Goal: Information Seeking & Learning: Learn about a topic

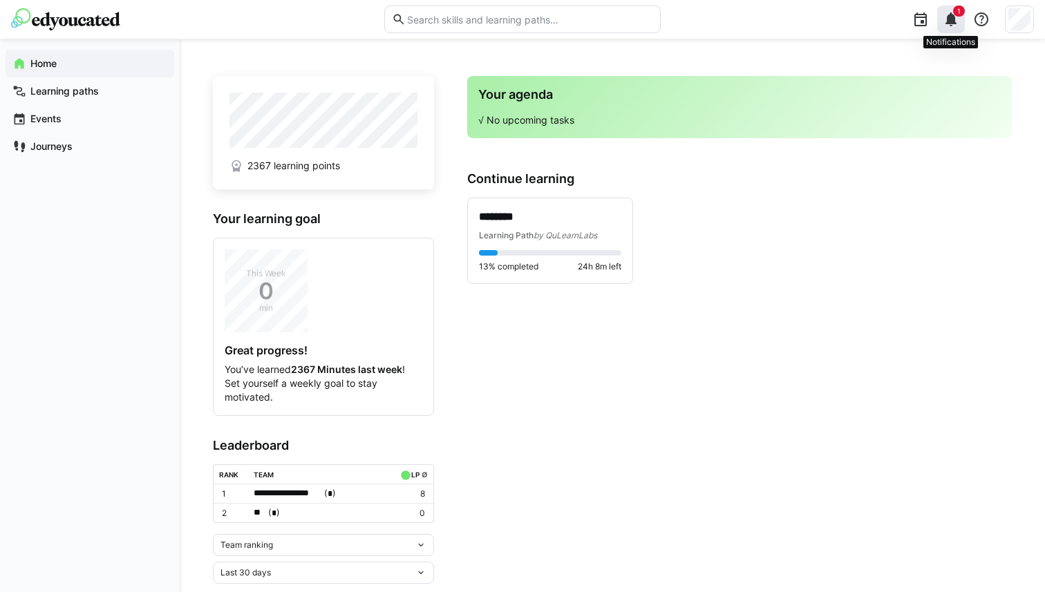
click at [949, 29] on div "1" at bounding box center [951, 20] width 28 height 28
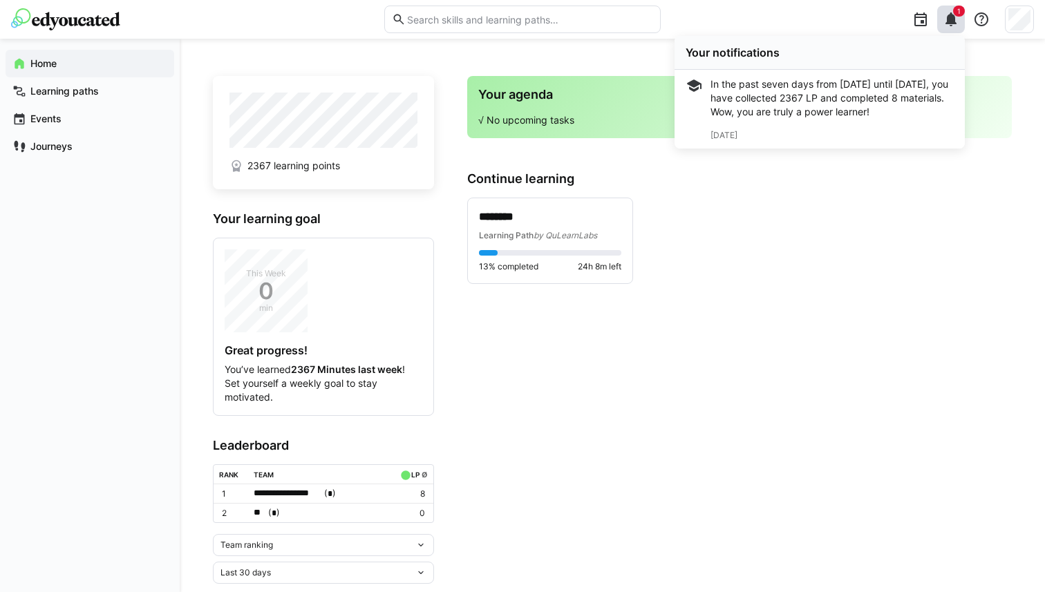
click at [839, 260] on div "******** Learning Path by QuLearnLabs 13% completed 24h 8m left" at bounding box center [739, 241] width 544 height 86
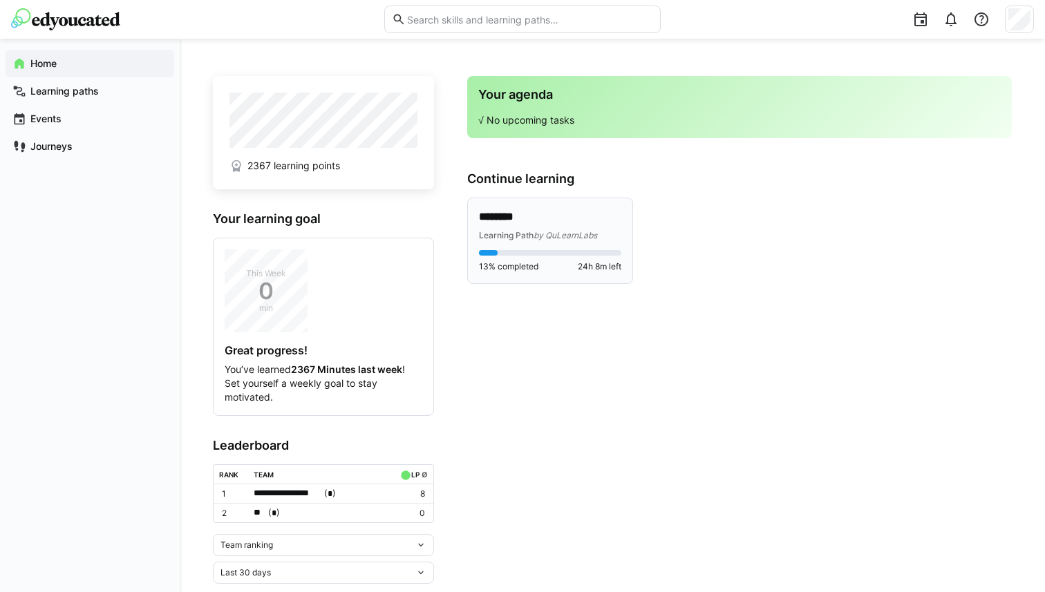
click at [553, 226] on div "******** Learning Path by QuLearnLabs" at bounding box center [550, 225] width 142 height 32
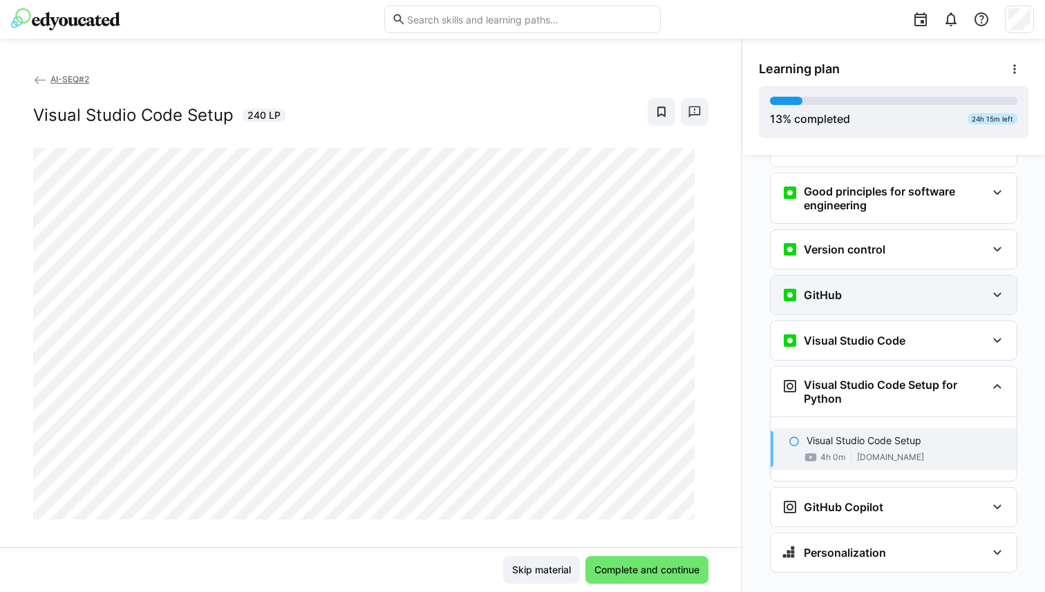
scroll to position [347, 0]
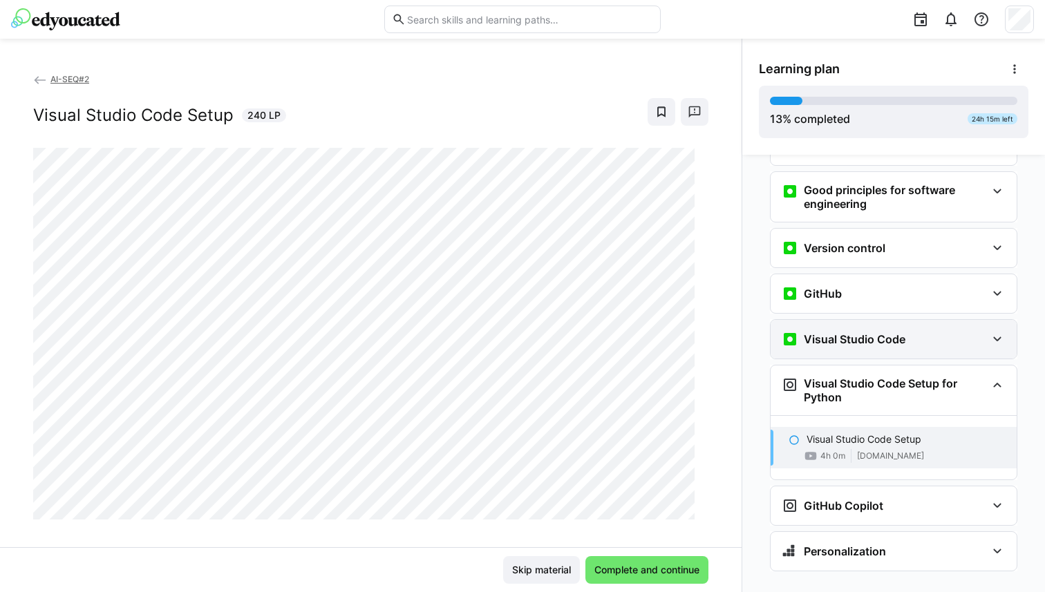
click at [817, 332] on h3 "Visual Studio Code" at bounding box center [854, 339] width 102 height 14
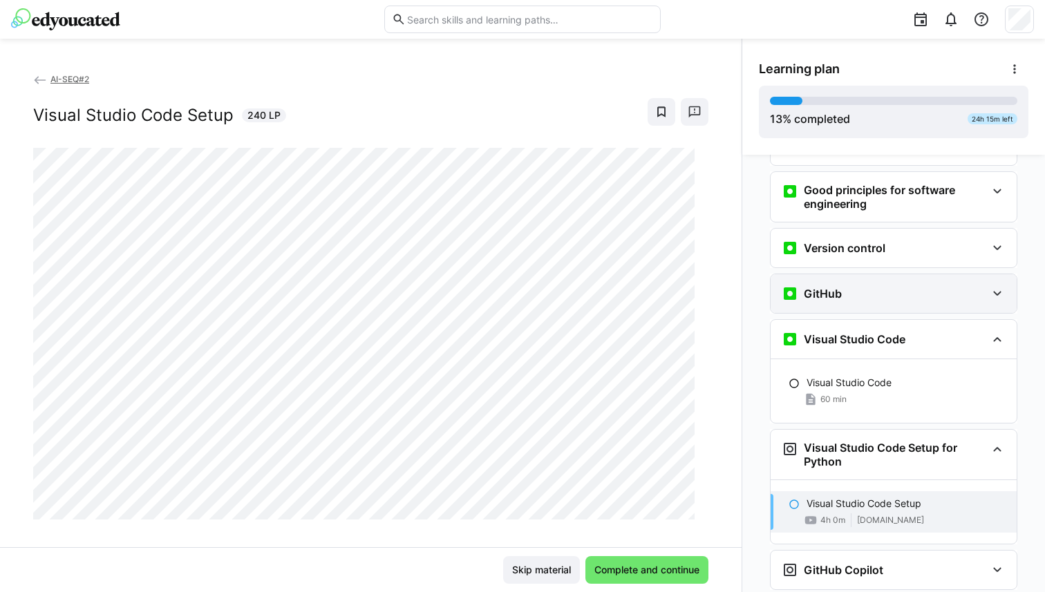
click at [864, 285] on div "GitHub" at bounding box center [883, 293] width 205 height 17
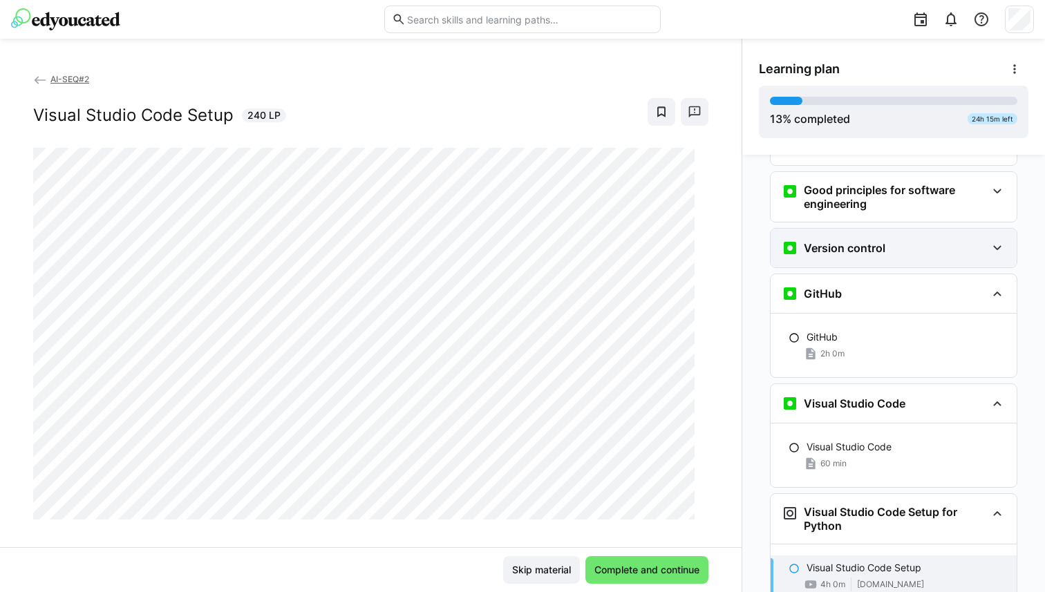
click at [864, 241] on h3 "Version control" at bounding box center [844, 248] width 82 height 14
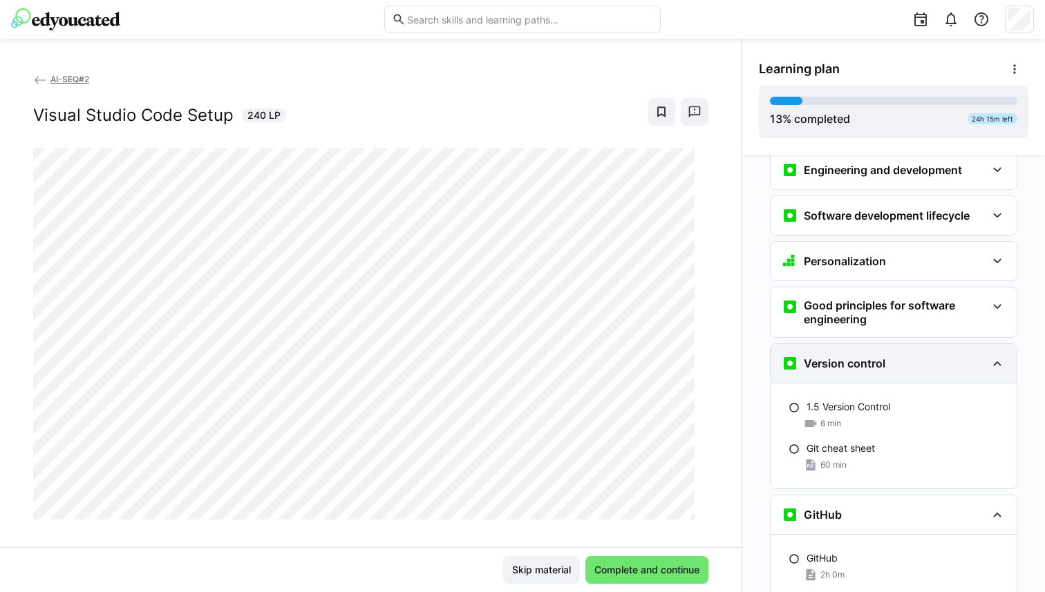
scroll to position [225, 0]
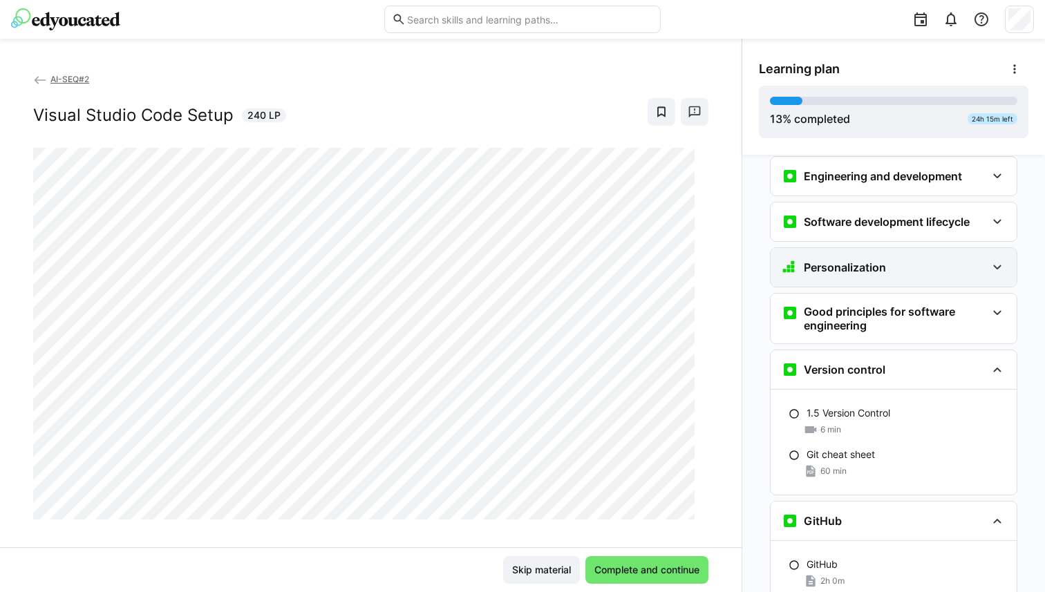
click at [852, 260] on h3 "Personalization" at bounding box center [844, 267] width 82 height 14
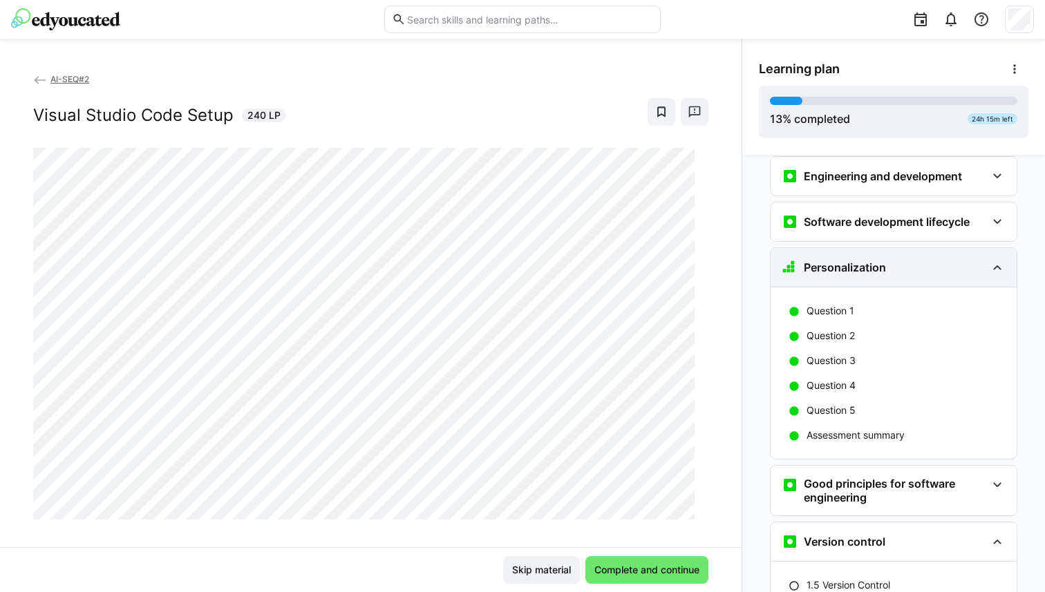
click at [852, 260] on h3 "Personalization" at bounding box center [844, 267] width 82 height 14
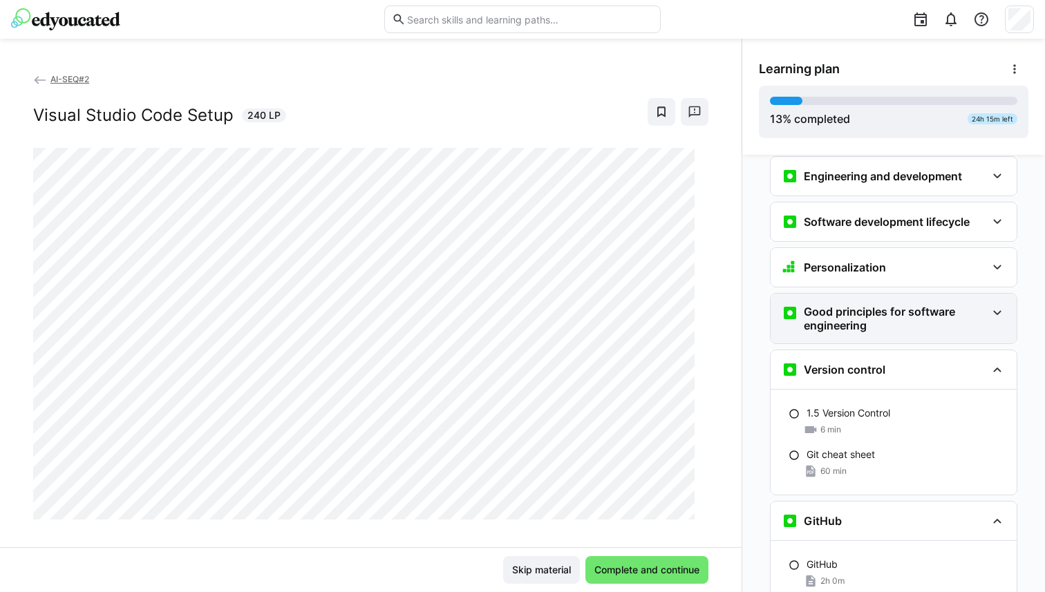
click at [839, 305] on h3 "Good principles for software engineering" at bounding box center [894, 319] width 182 height 28
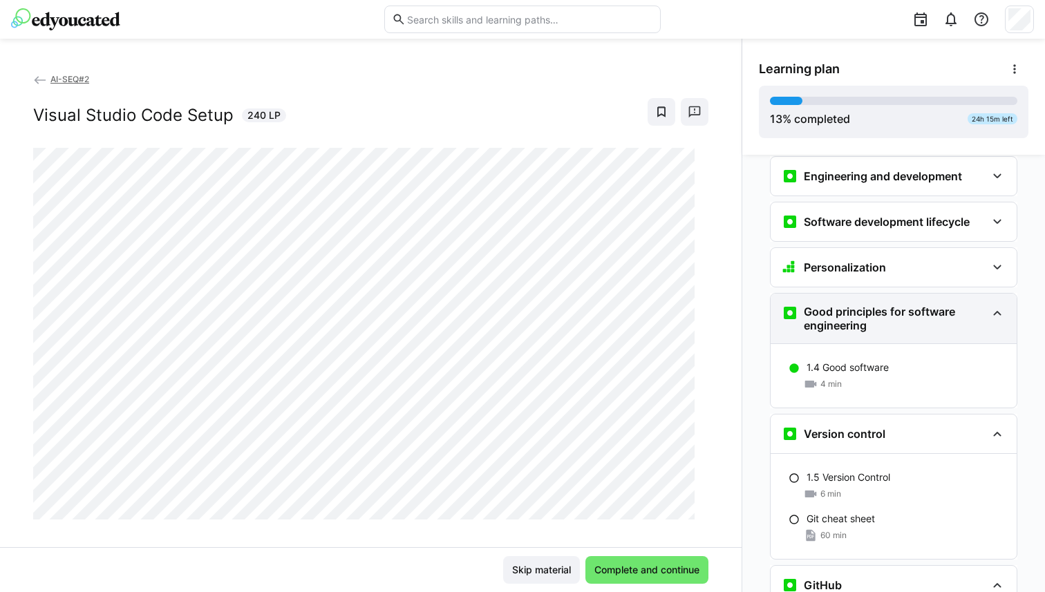
click at [839, 305] on h3 "Good principles for software engineering" at bounding box center [894, 319] width 182 height 28
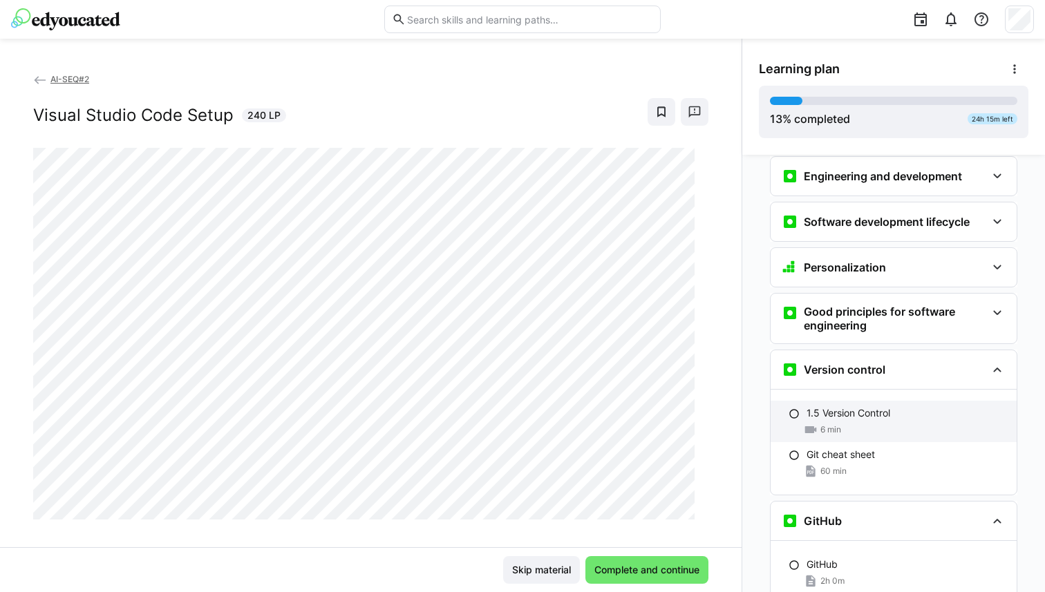
click at [819, 401] on div "1.5 Version Control 6 min" at bounding box center [893, 421] width 246 height 41
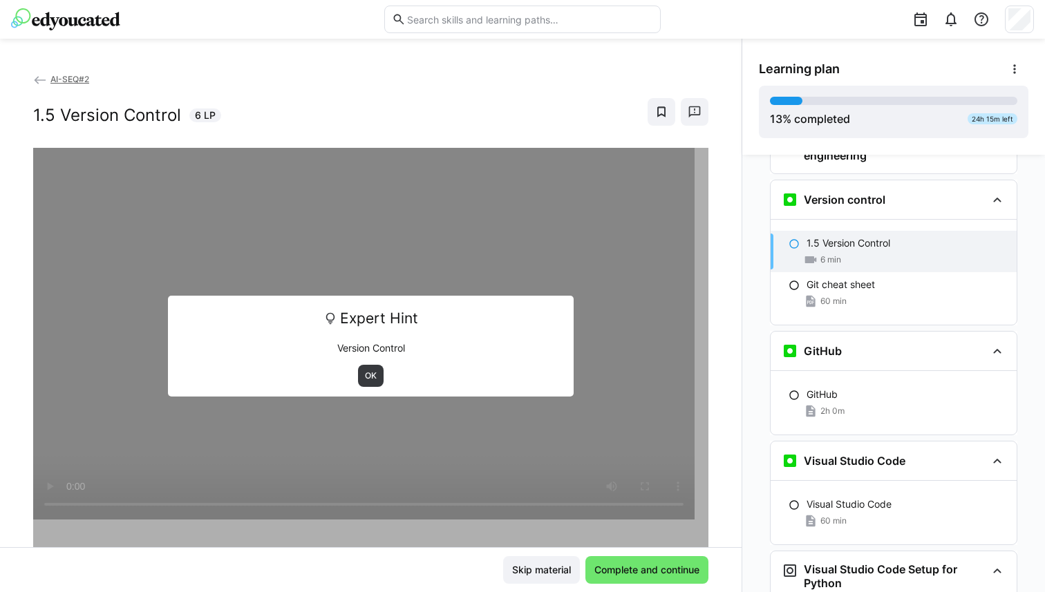
scroll to position [398, 0]
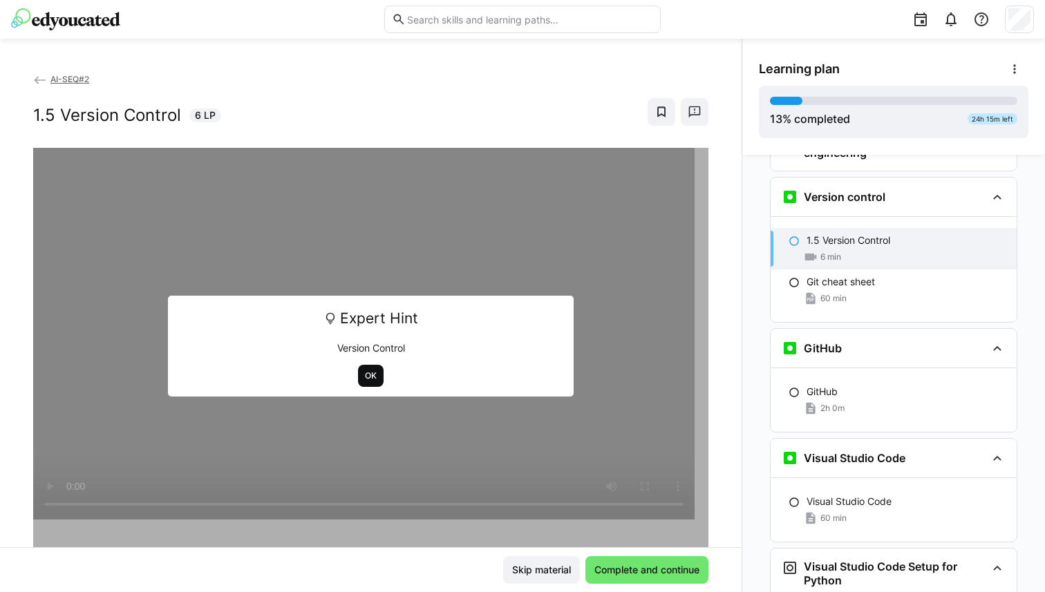
click at [363, 374] on span "OK" at bounding box center [370, 375] width 15 height 11
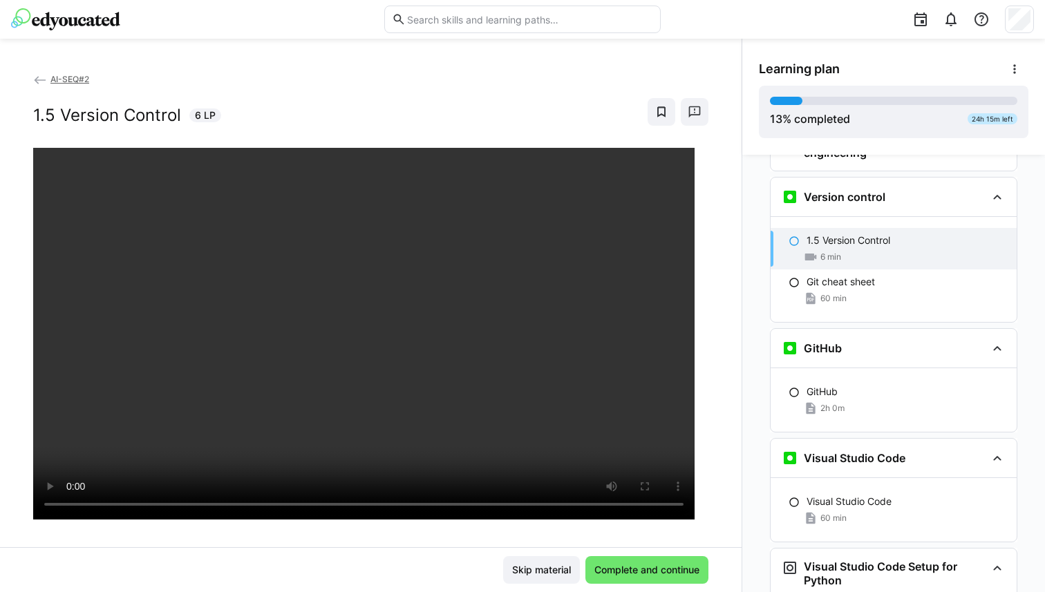
click at [717, 331] on div "AI-SEQ#2 1.5 Version Control 6 LP" at bounding box center [370, 309] width 741 height 475
click at [674, 568] on span "Complete and continue" at bounding box center [646, 570] width 109 height 14
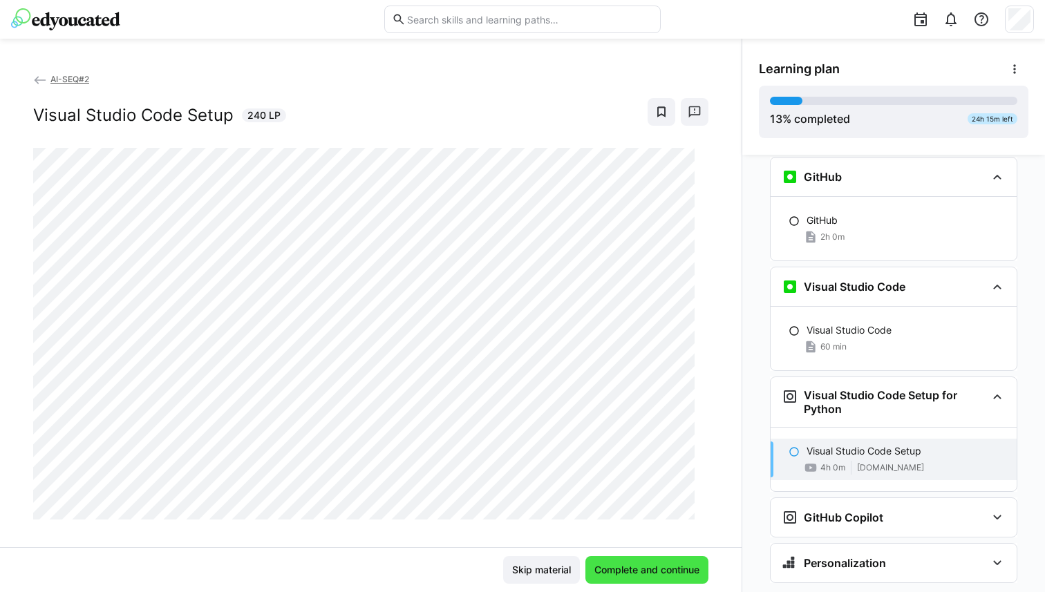
scroll to position [581, 0]
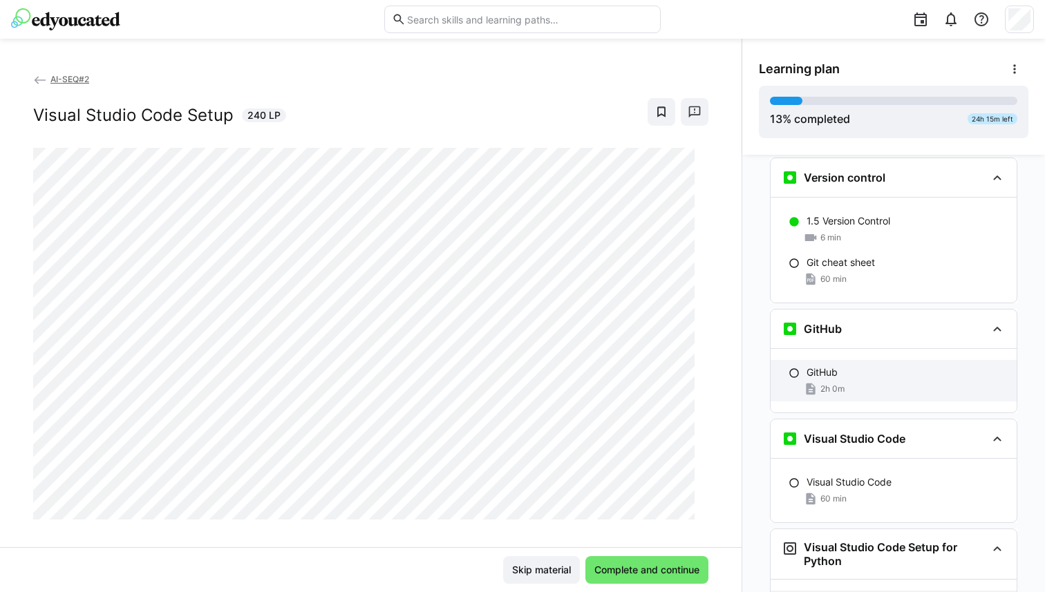
click at [824, 365] on p "GitHub" at bounding box center [821, 372] width 31 height 14
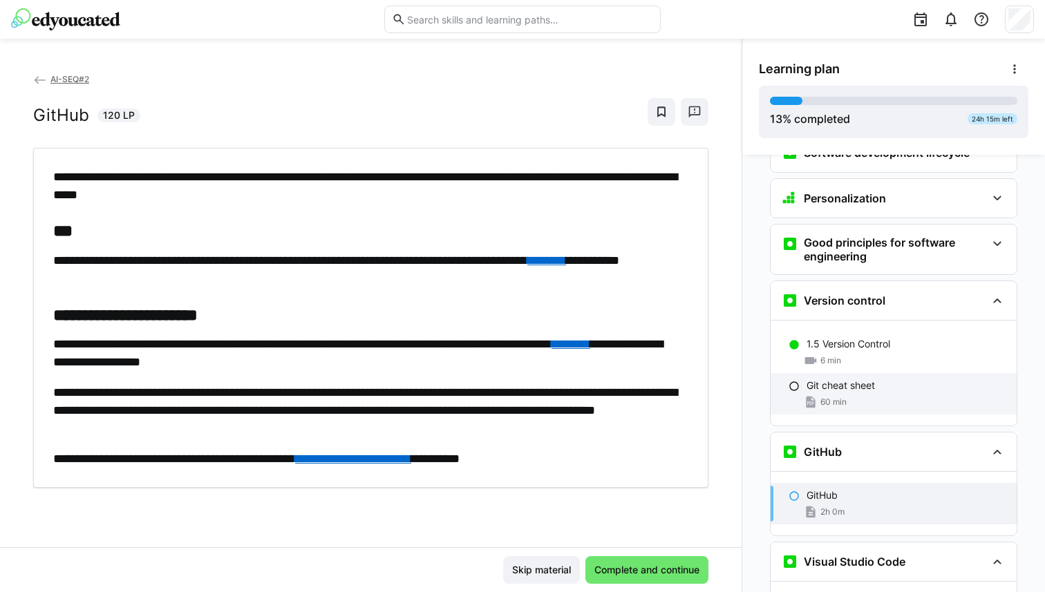
click at [839, 379] on p "Git cheat sheet" at bounding box center [840, 386] width 68 height 14
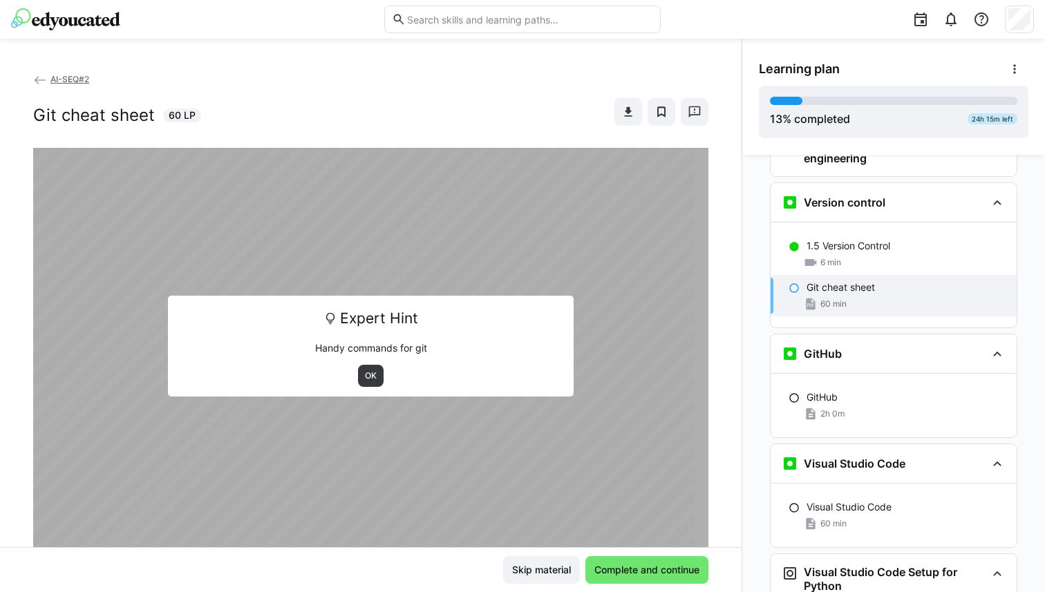
scroll to position [398, 0]
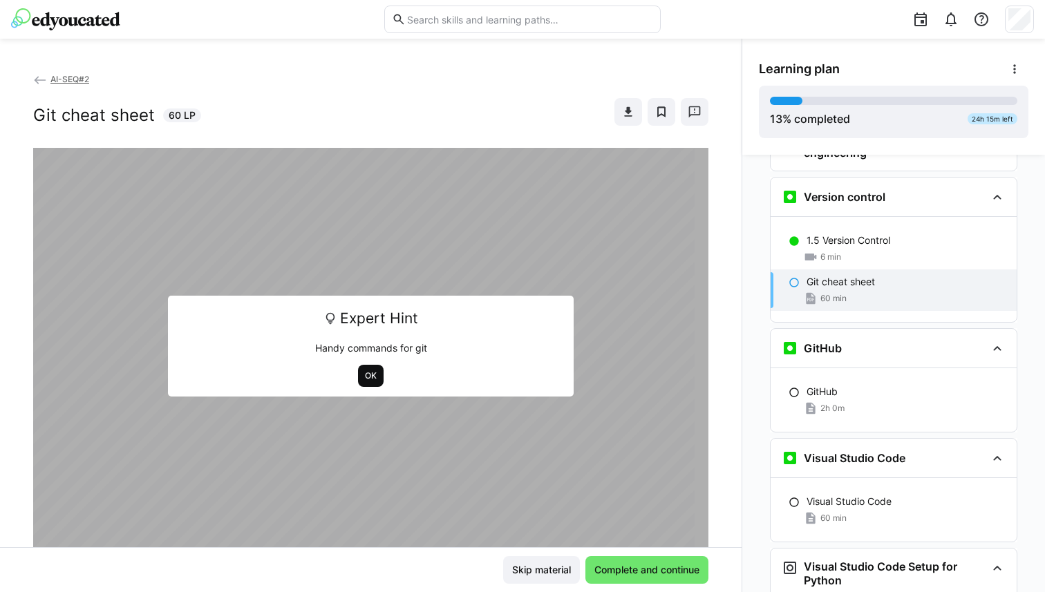
click at [370, 379] on span "OK" at bounding box center [370, 375] width 15 height 11
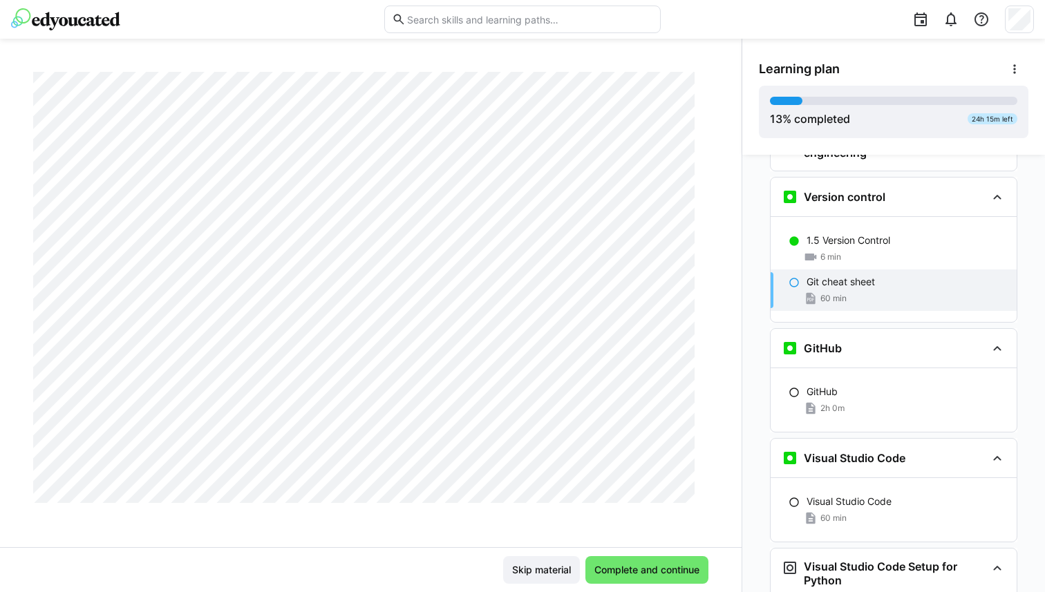
scroll to position [1324, 0]
click at [676, 575] on span "Complete and continue" at bounding box center [646, 570] width 109 height 14
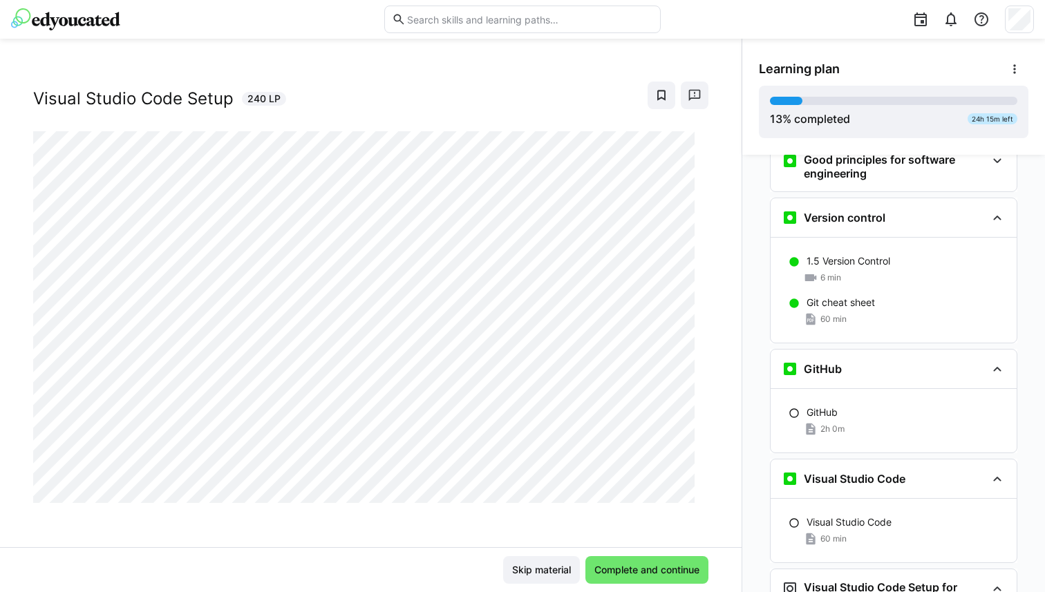
scroll to position [364, 0]
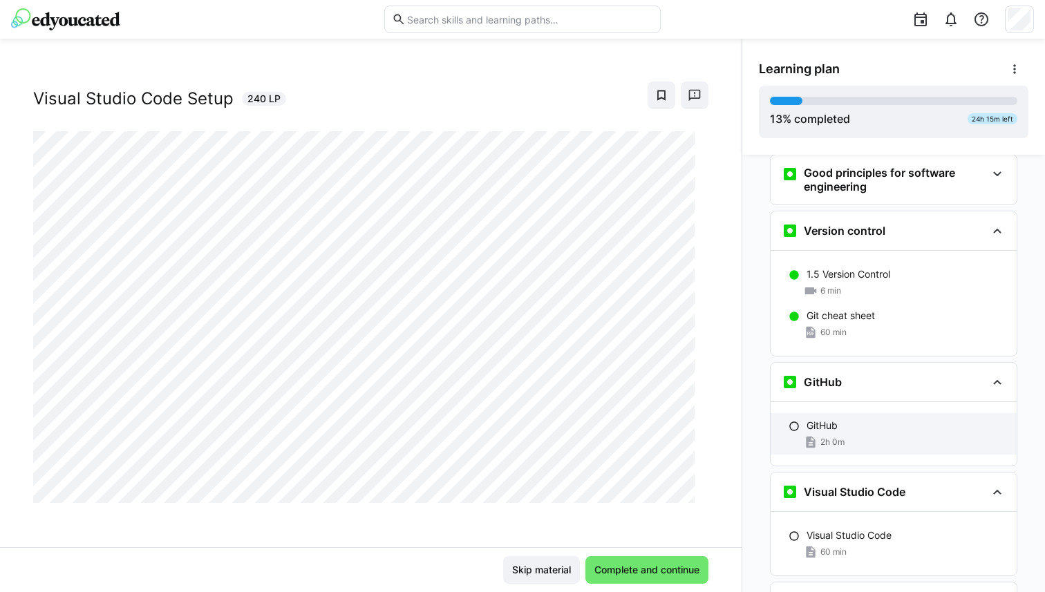
click at [826, 419] on p "GitHub" at bounding box center [821, 426] width 31 height 14
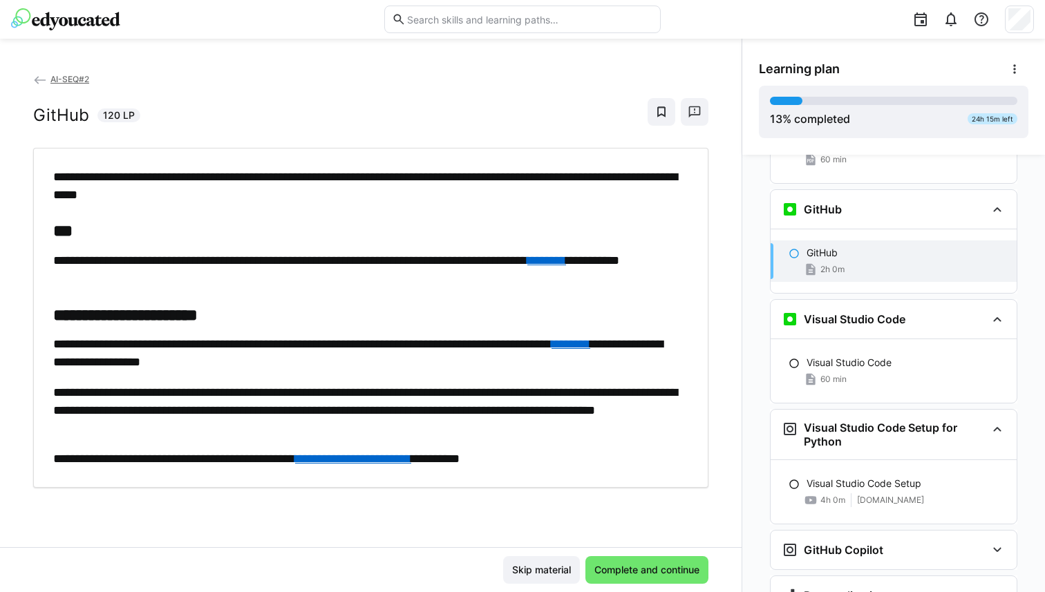
scroll to position [549, 0]
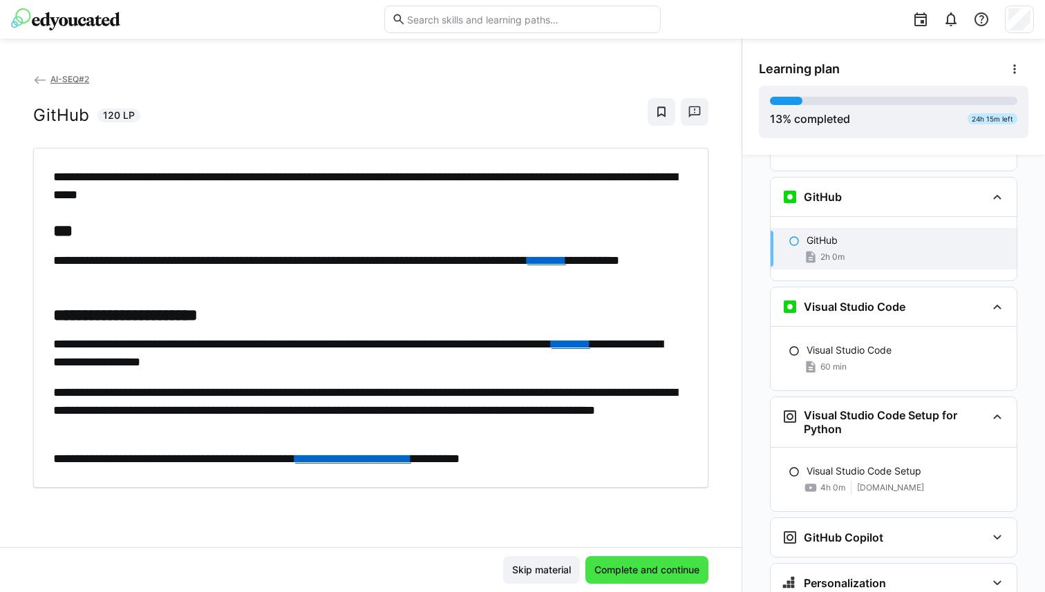
click at [619, 567] on span "Complete and continue" at bounding box center [646, 570] width 109 height 14
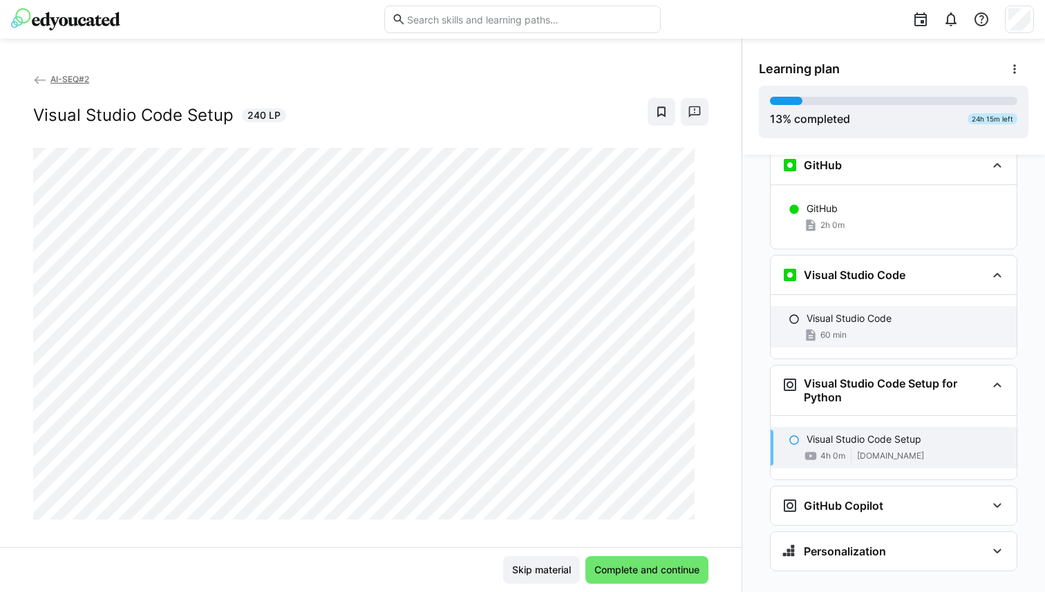
click at [837, 322] on div "Visual Studio Code 60 min" at bounding box center [893, 326] width 246 height 41
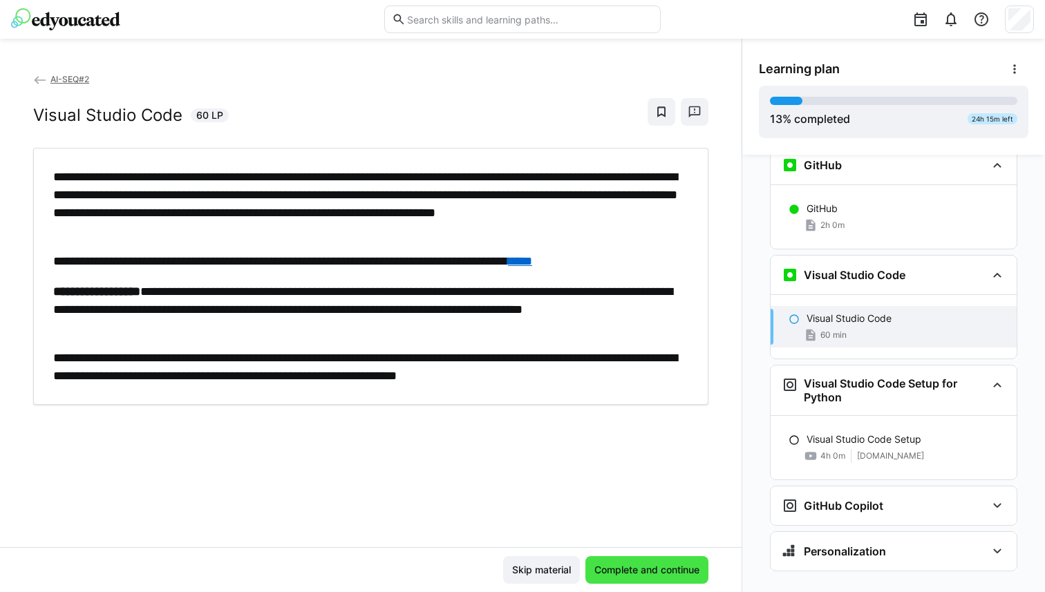
click at [653, 566] on span "Complete and continue" at bounding box center [646, 570] width 109 height 14
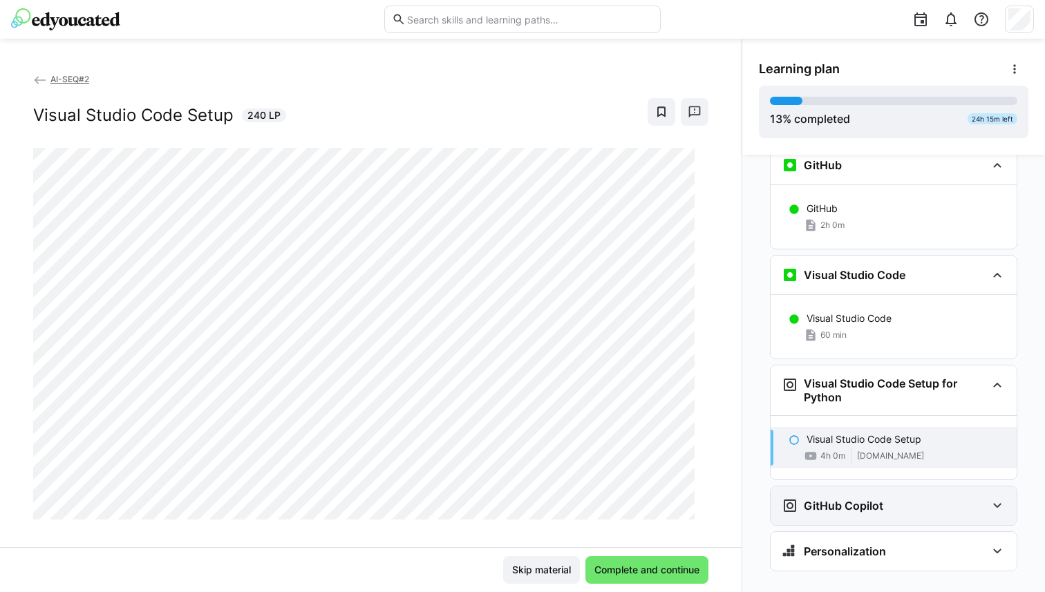
click at [833, 499] on h3 "GitHub Copilot" at bounding box center [842, 506] width 79 height 14
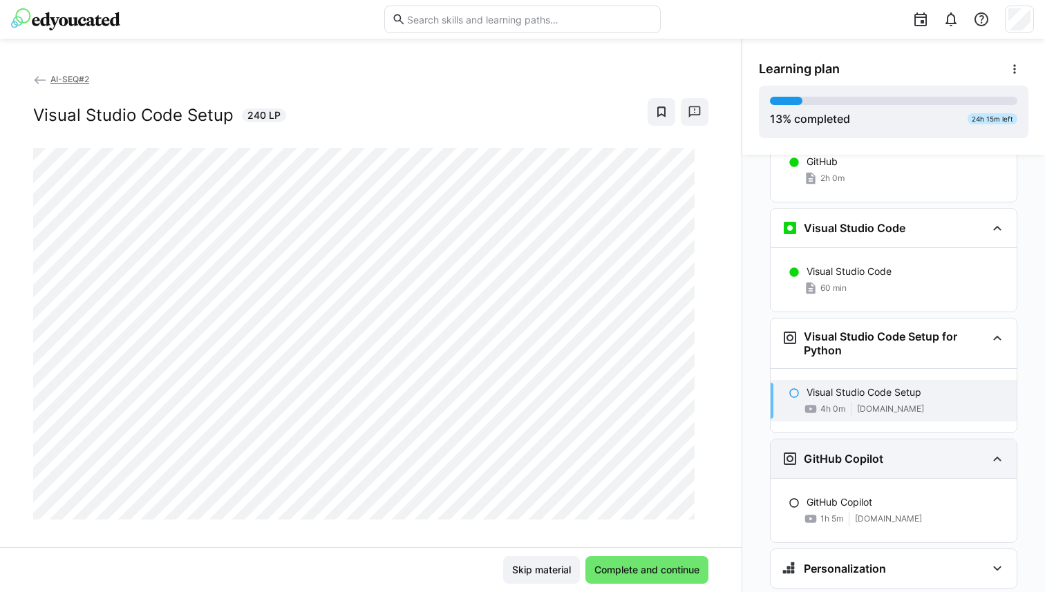
scroll to position [631, 0]
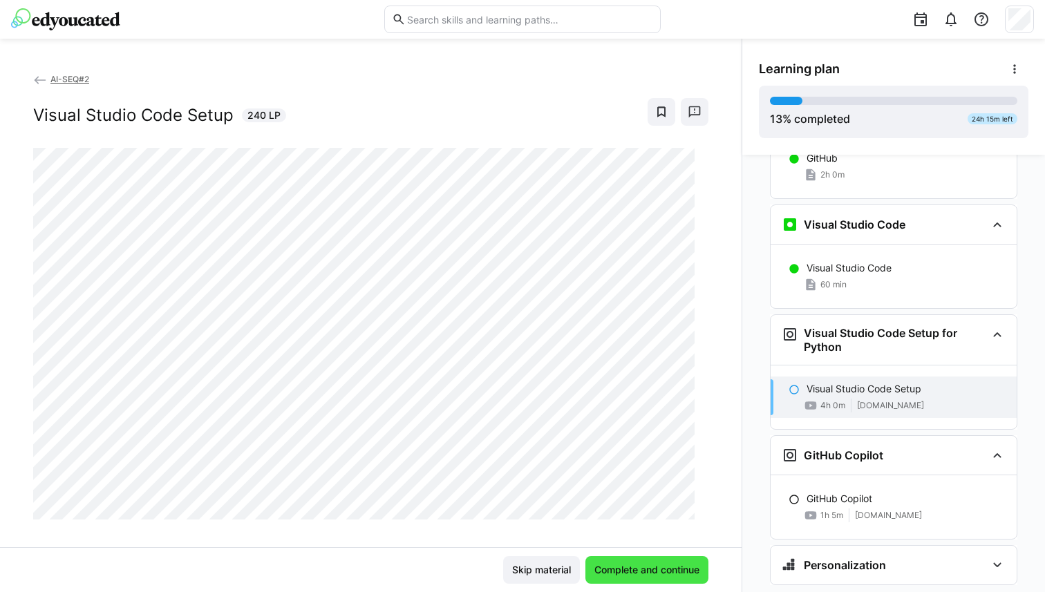
click at [660, 568] on span "Complete and continue" at bounding box center [646, 570] width 109 height 14
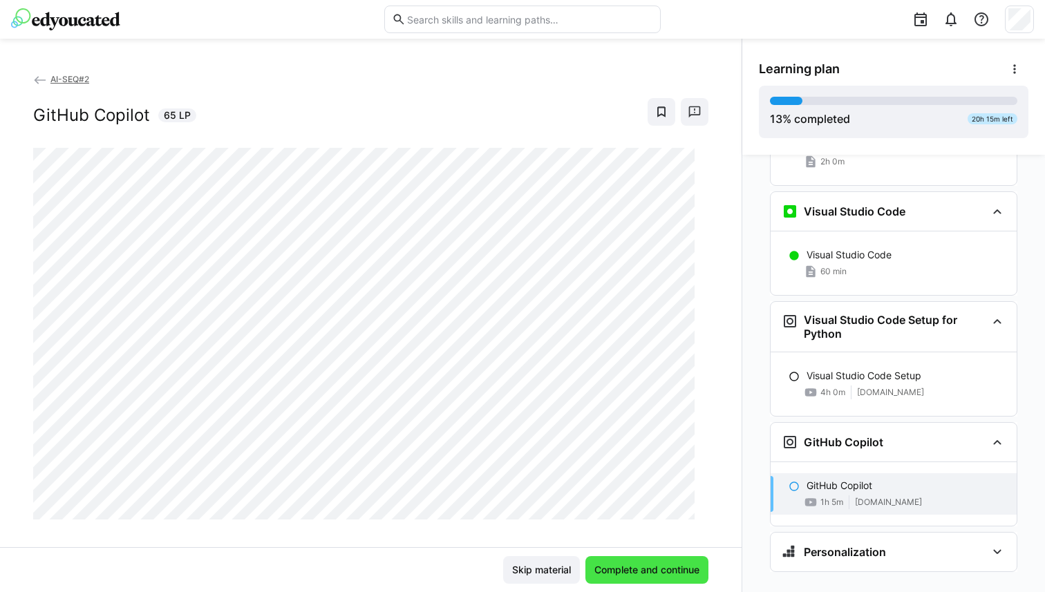
scroll to position [645, 0]
click at [647, 571] on span "Complete and continue" at bounding box center [646, 570] width 109 height 14
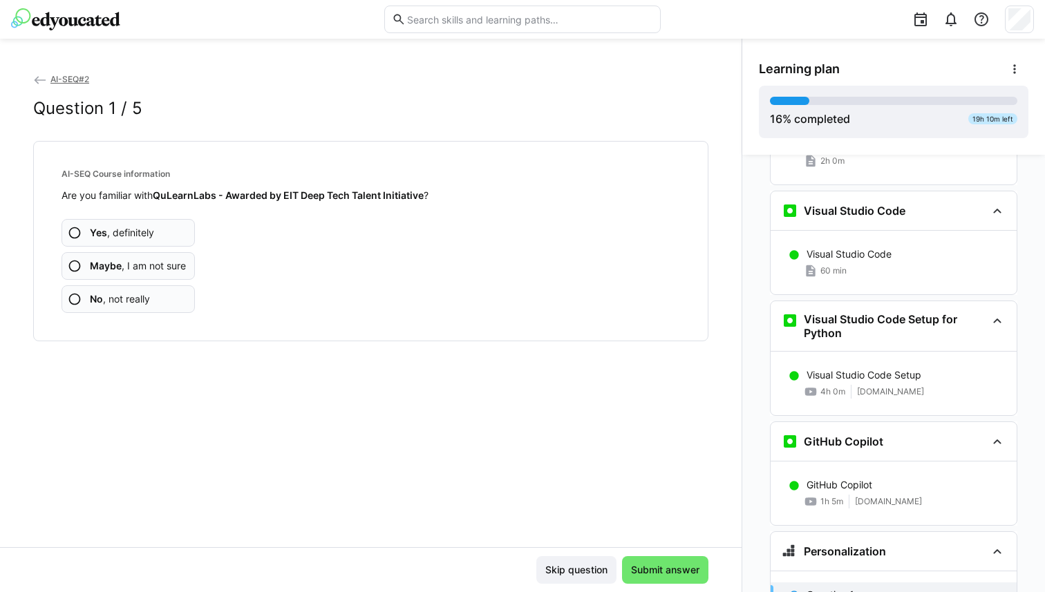
click at [146, 298] on span "No , not really" at bounding box center [120, 299] width 60 height 14
click at [151, 238] on span "Yes , definitely" at bounding box center [122, 233] width 64 height 14
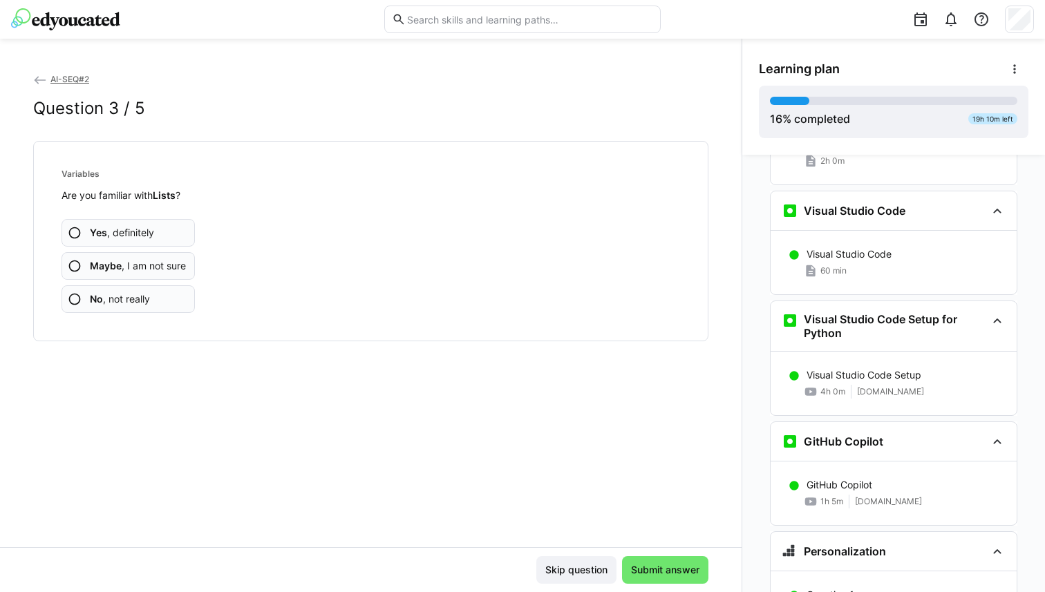
click at [162, 269] on span "Maybe , I am not sure" at bounding box center [138, 266] width 96 height 14
click at [164, 267] on span "Maybe , I am not sure" at bounding box center [138, 266] width 96 height 14
click at [178, 232] on app-assessment-question-radio "Yes , definitely" at bounding box center [127, 233] width 133 height 28
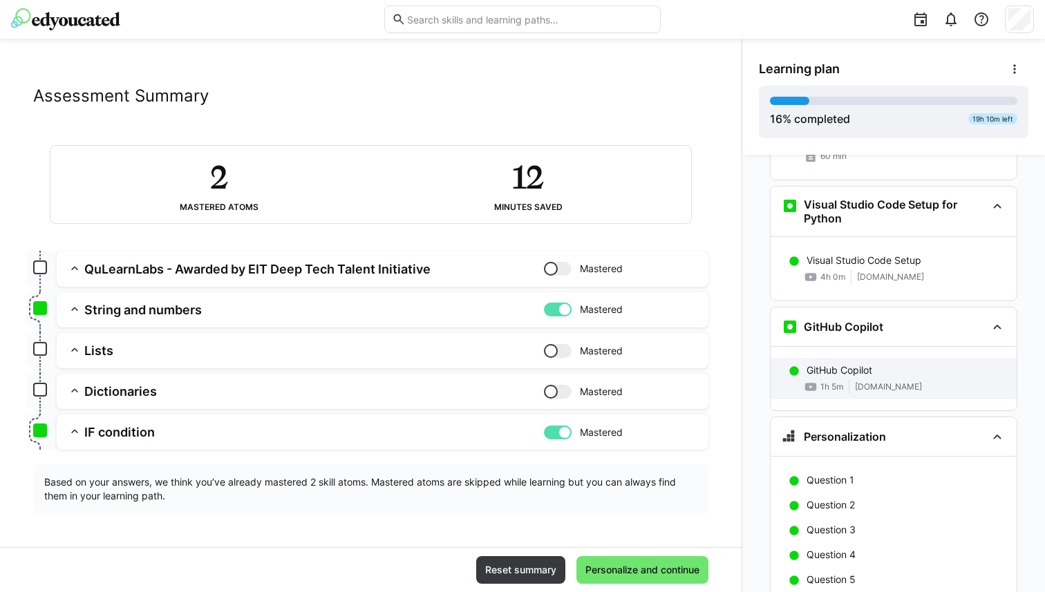
scroll to position [817, 0]
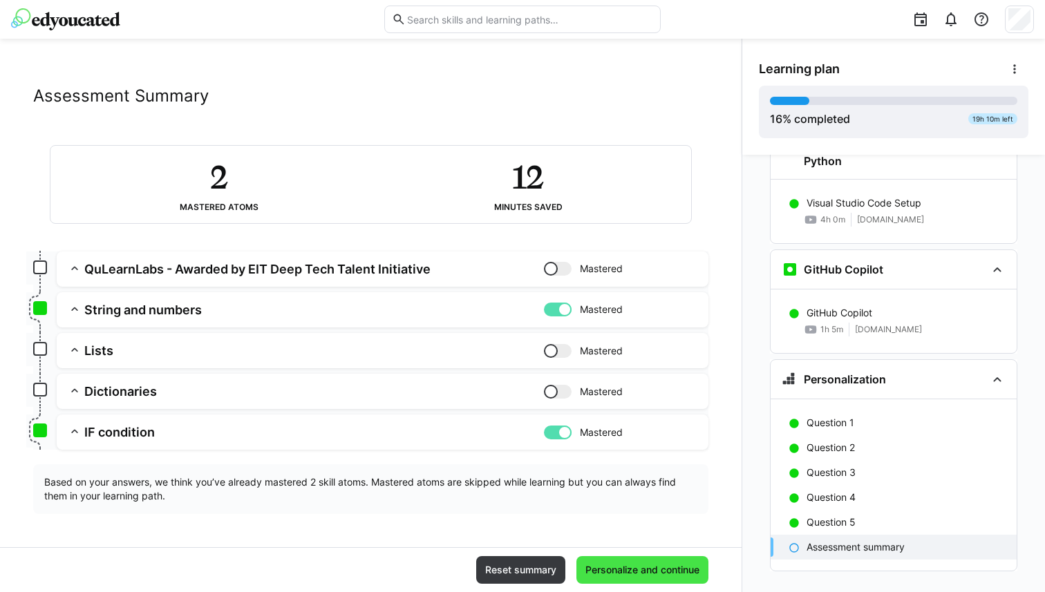
click at [667, 572] on span "Personalize and continue" at bounding box center [642, 570] width 118 height 14
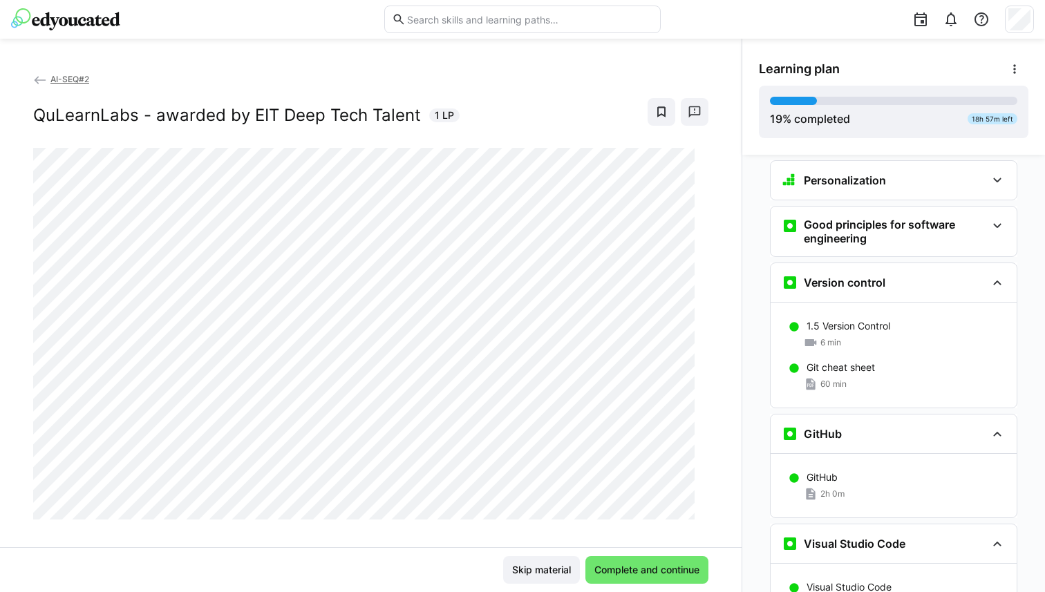
scroll to position [331, 0]
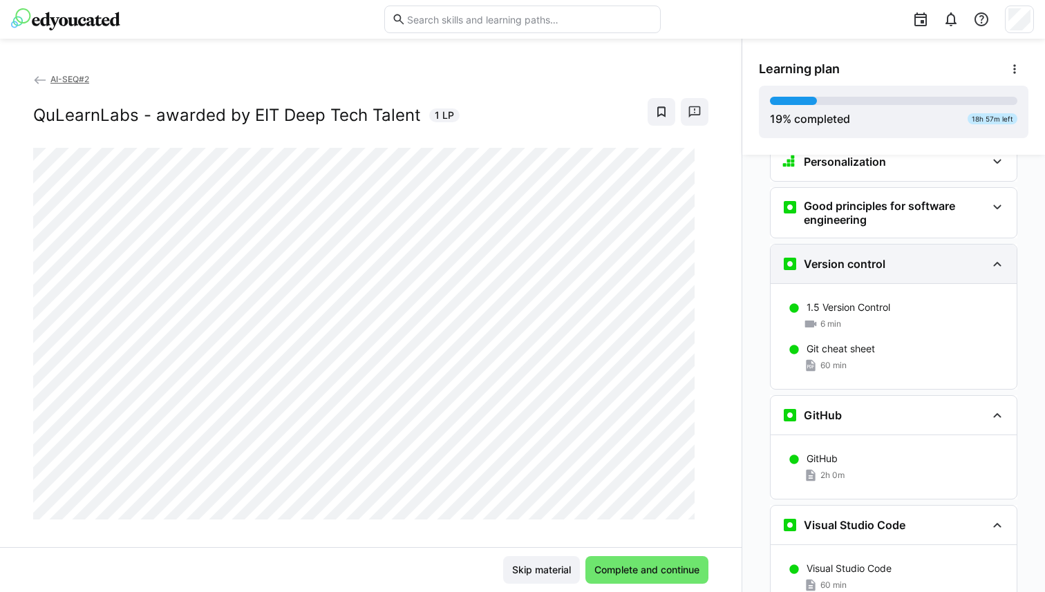
click at [906, 251] on div "Version control" at bounding box center [893, 264] width 246 height 39
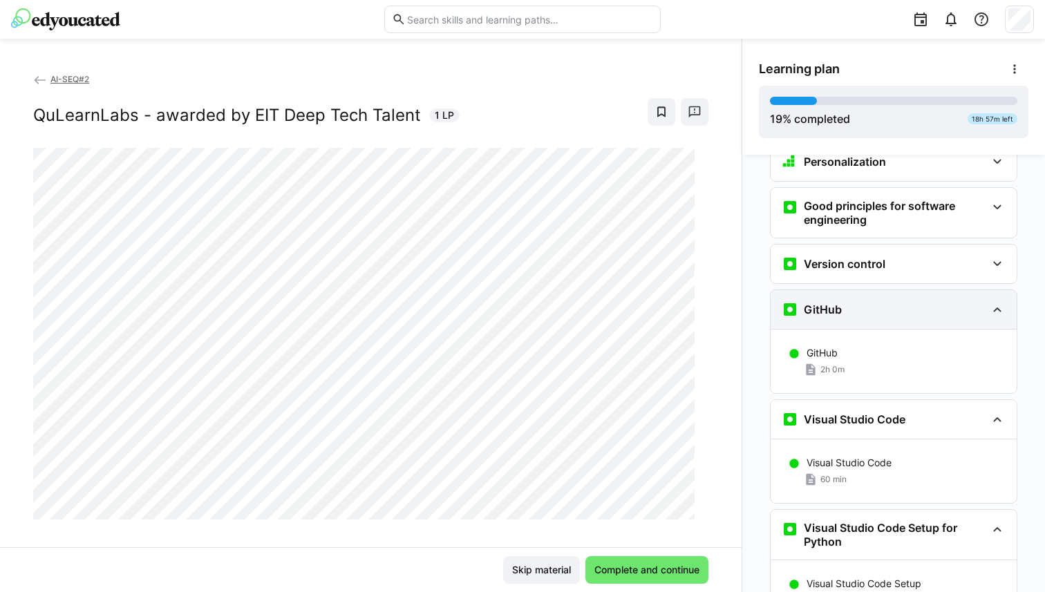
click at [891, 301] on div "GitHub" at bounding box center [883, 309] width 205 height 17
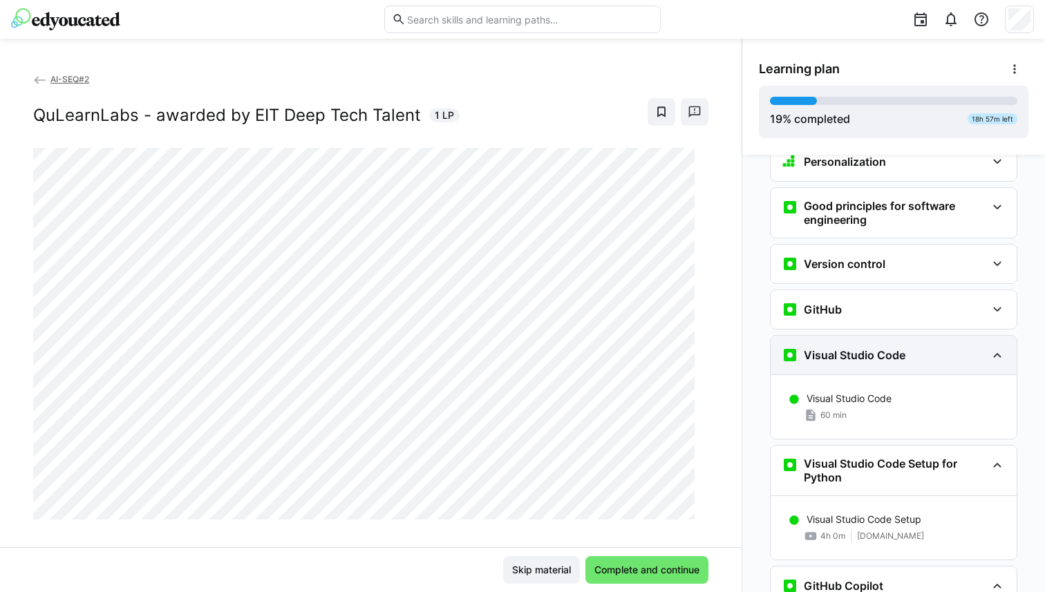
click at [873, 348] on h3 "Visual Studio Code" at bounding box center [854, 355] width 102 height 14
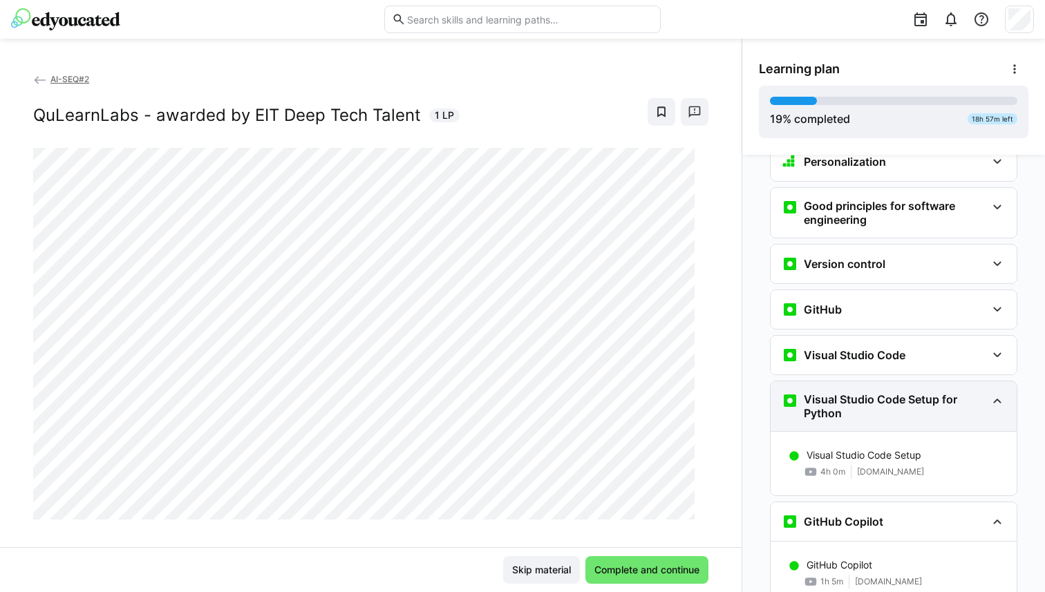
click at [849, 392] on h3 "Visual Studio Code Setup for Python" at bounding box center [894, 406] width 182 height 28
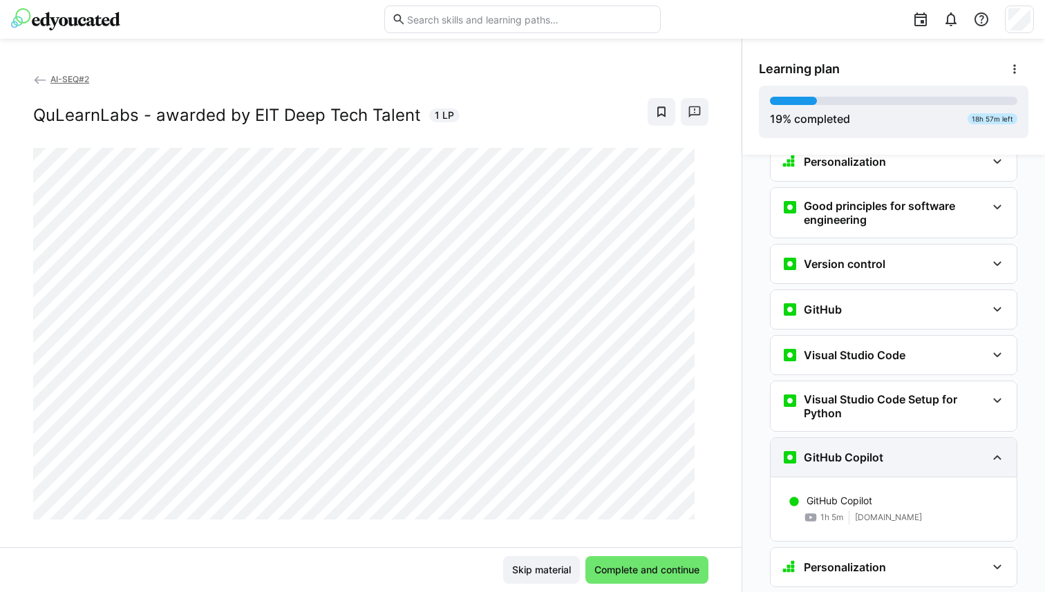
click at [837, 450] on h3 "GitHub Copilot" at bounding box center [842, 457] width 79 height 14
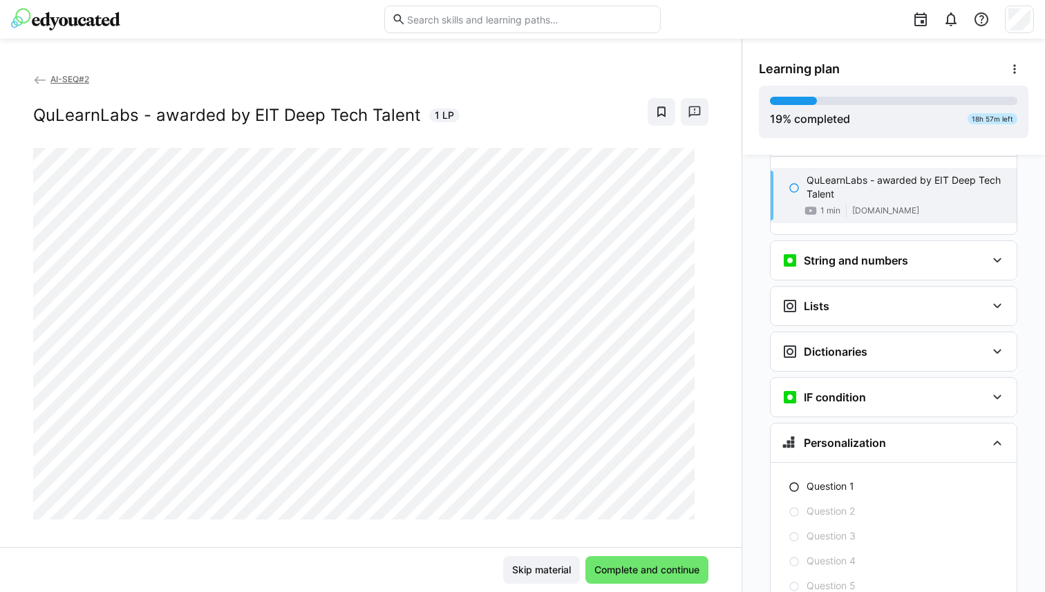
scroll to position [717, 0]
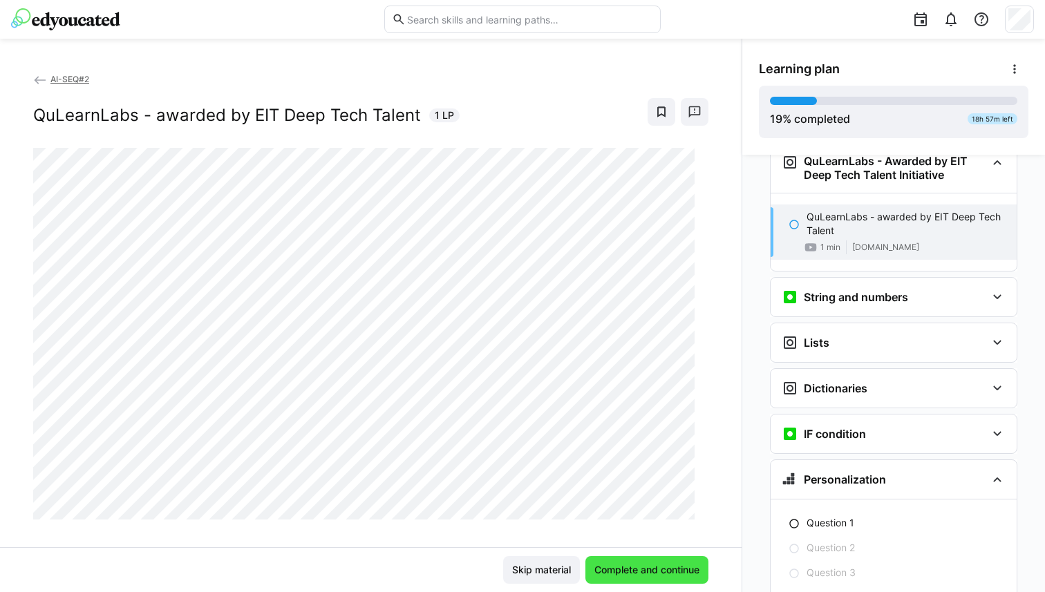
click at [612, 567] on span "Complete and continue" at bounding box center [646, 570] width 109 height 14
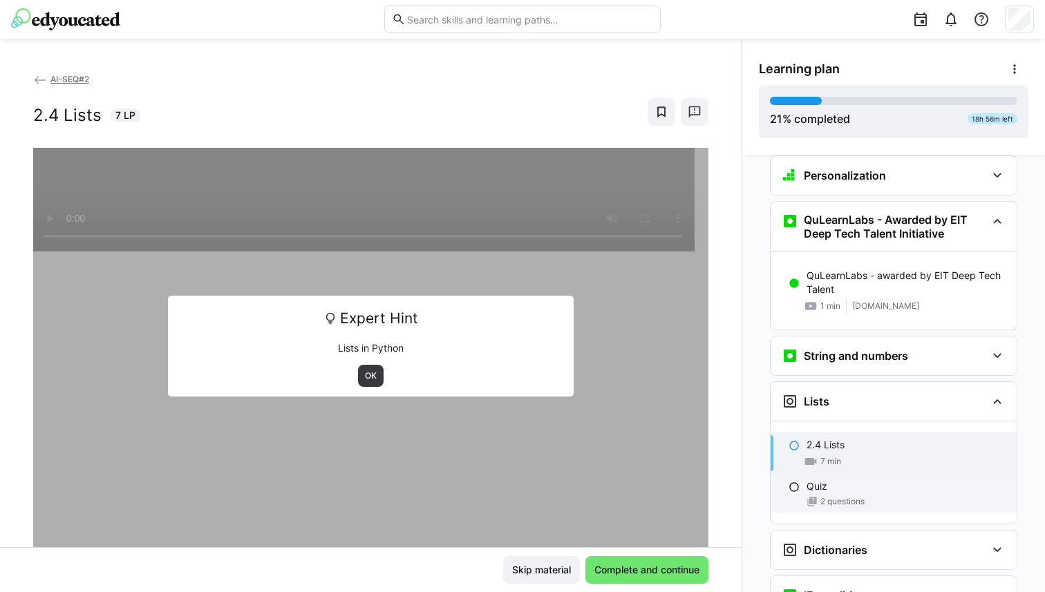
scroll to position [658, 0]
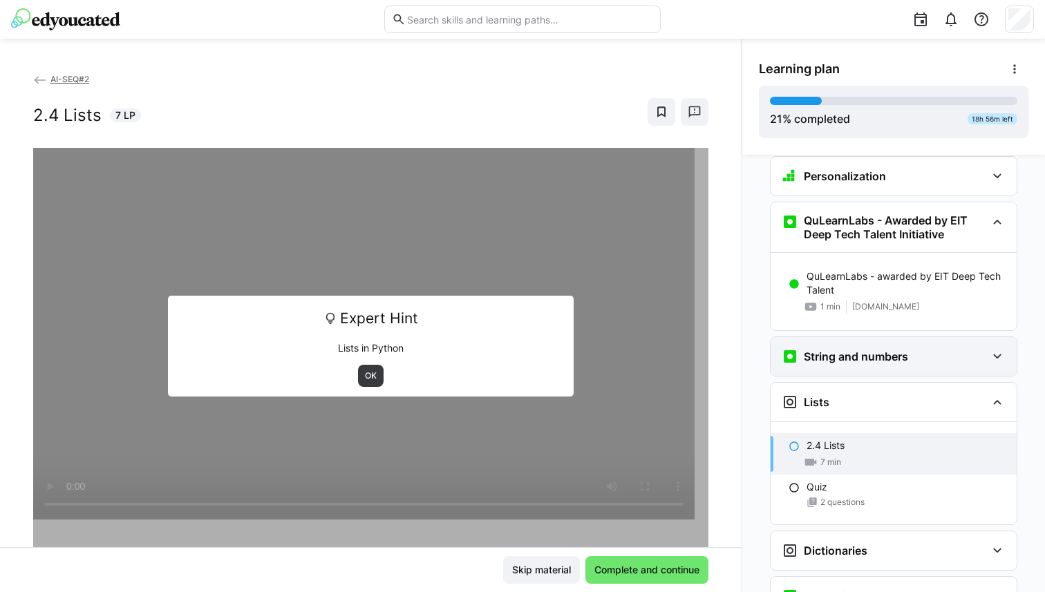
click at [851, 350] on h3 "String and numbers" at bounding box center [855, 357] width 104 height 14
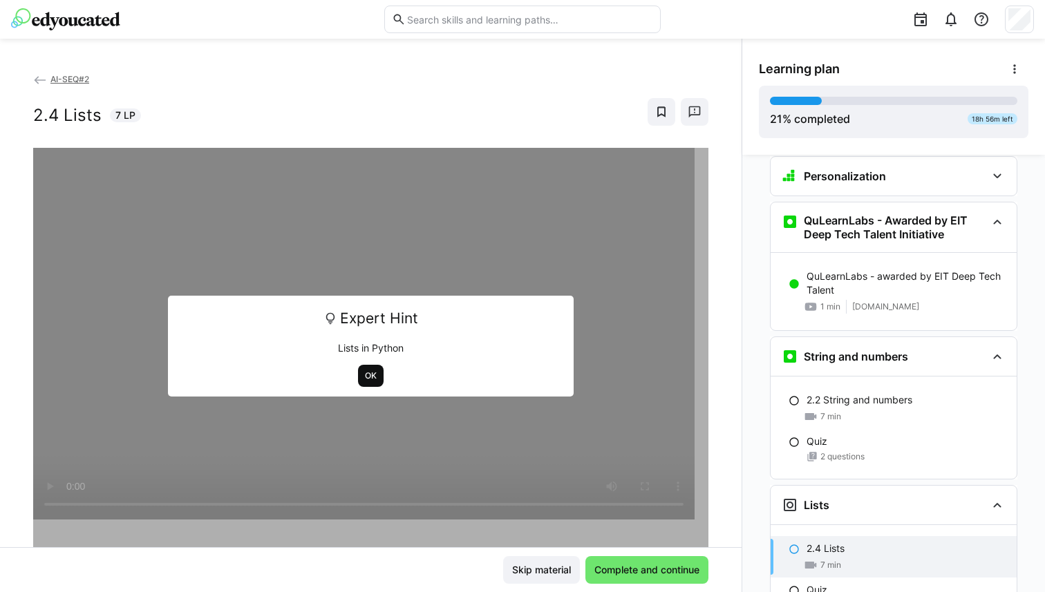
click at [369, 368] on span "OK" at bounding box center [371, 376] width 26 height 22
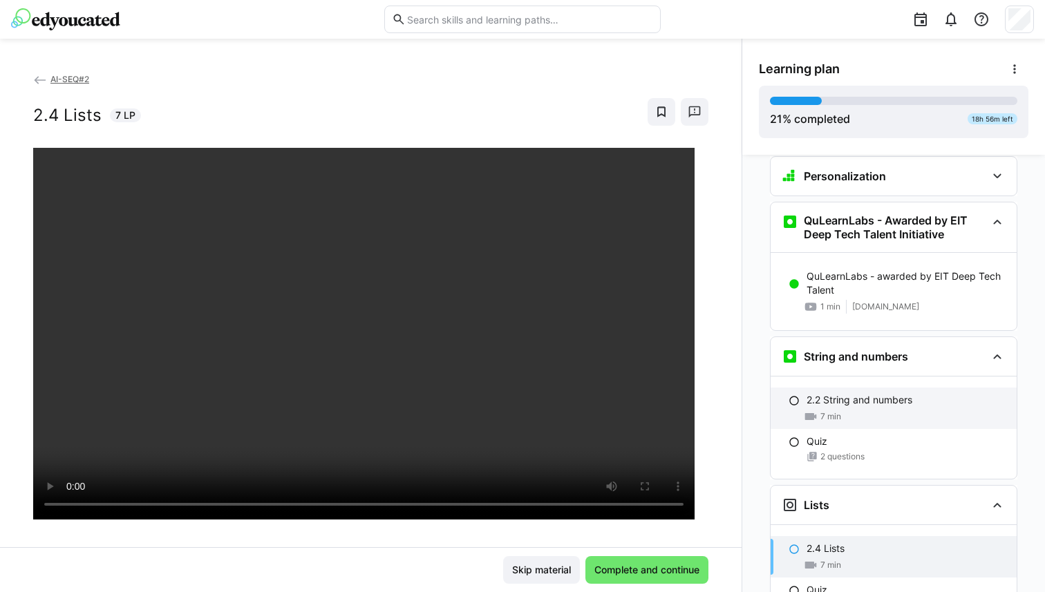
click at [862, 410] on div "7 min" at bounding box center [905, 417] width 199 height 14
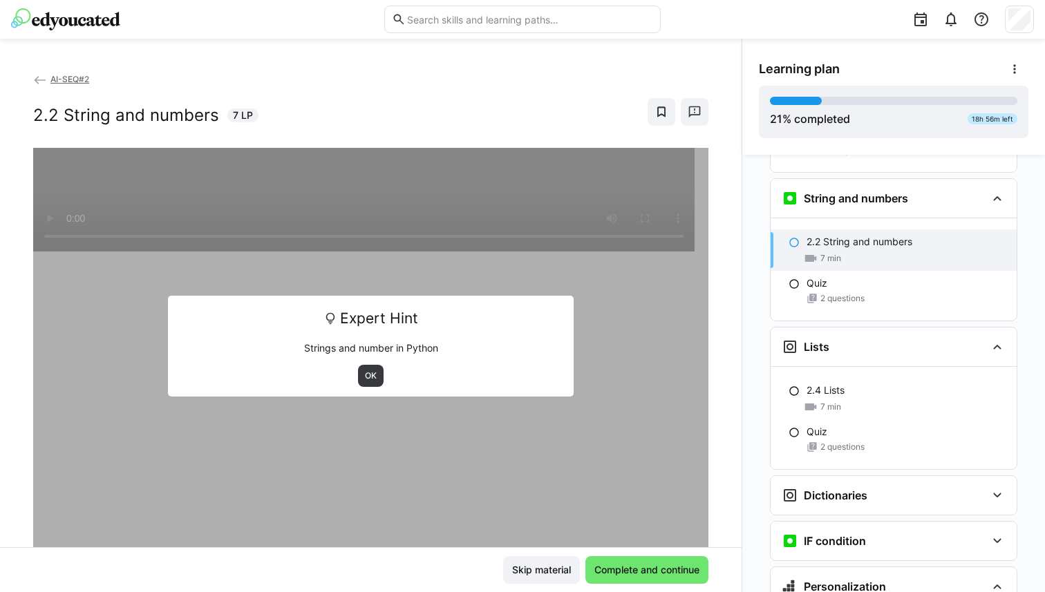
scroll to position [817, 0]
click at [365, 377] on span "OK" at bounding box center [370, 375] width 15 height 11
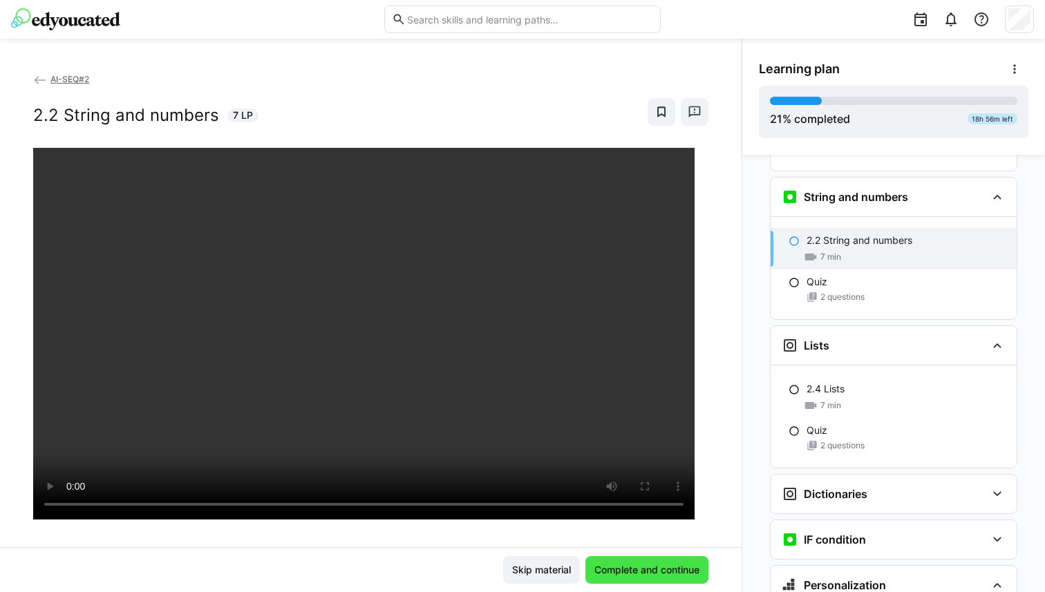
click at [628, 568] on span "Complete and continue" at bounding box center [646, 570] width 109 height 14
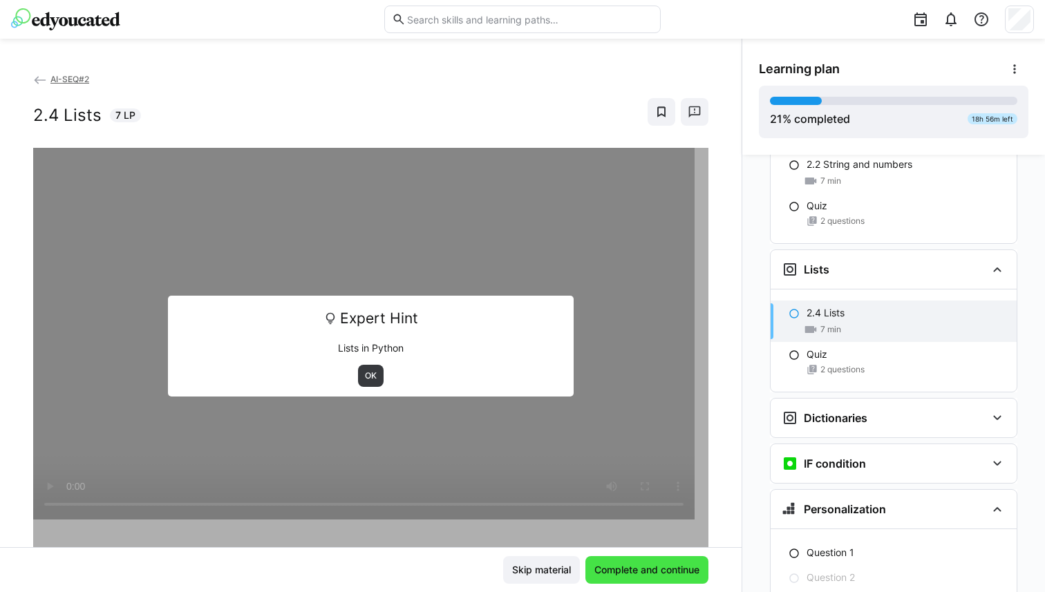
scroll to position [966, 0]
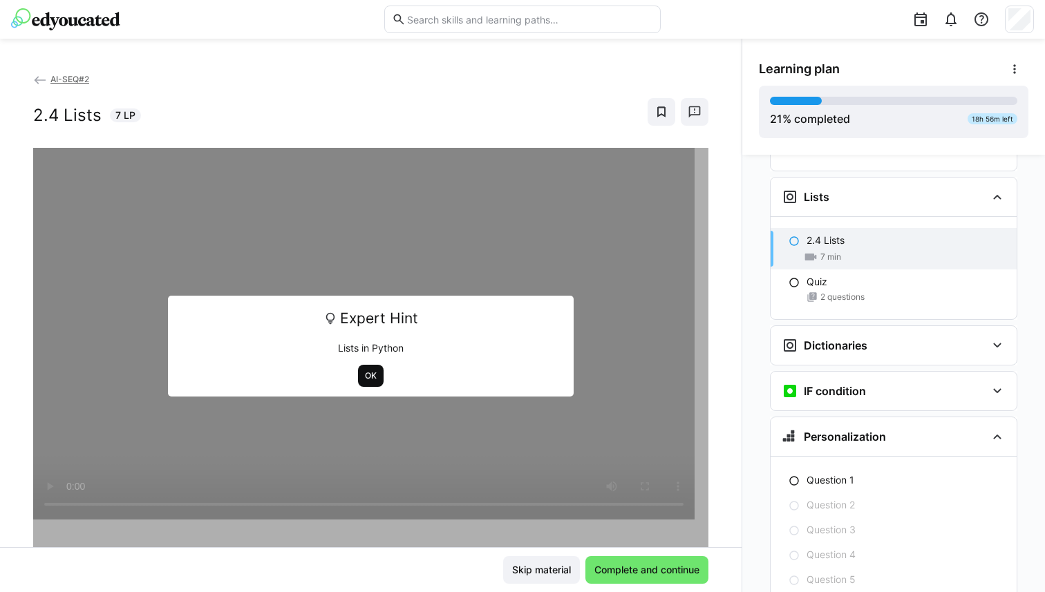
click at [365, 376] on span "OK" at bounding box center [370, 375] width 15 height 11
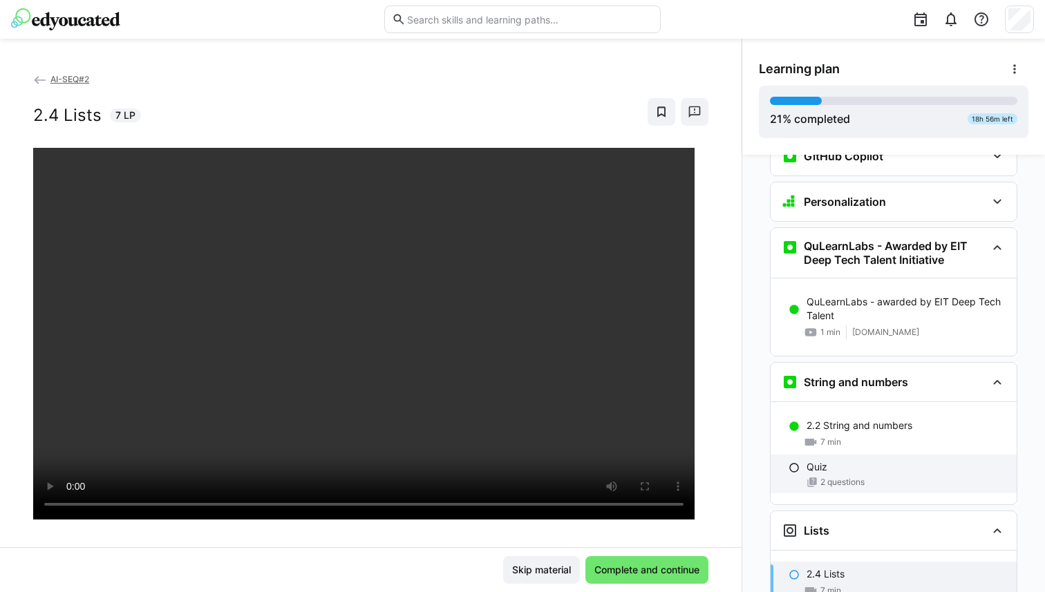
click at [821, 460] on div "Quiz" at bounding box center [905, 467] width 199 height 14
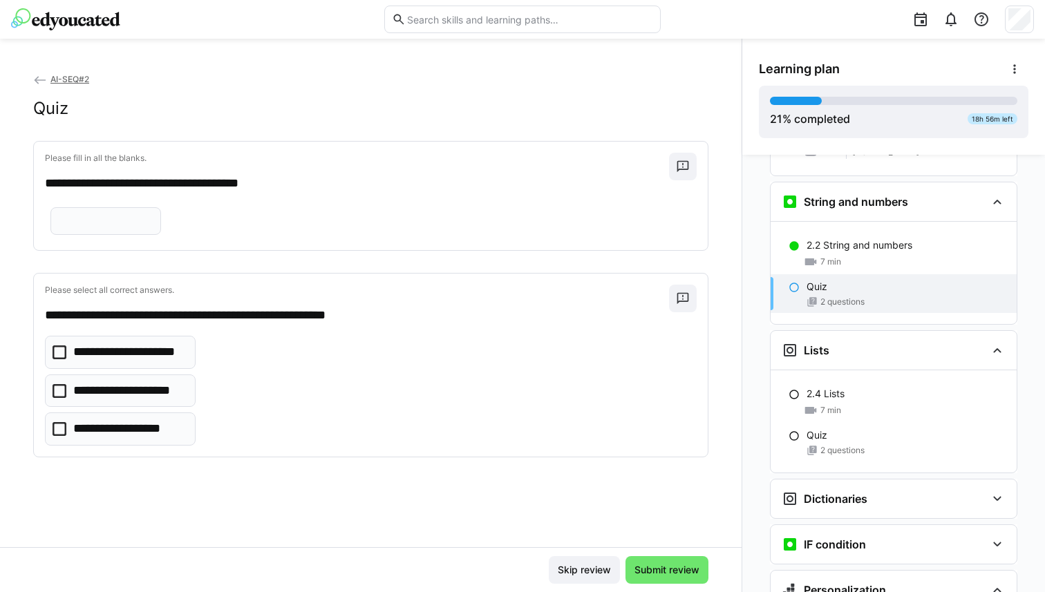
scroll to position [817, 0]
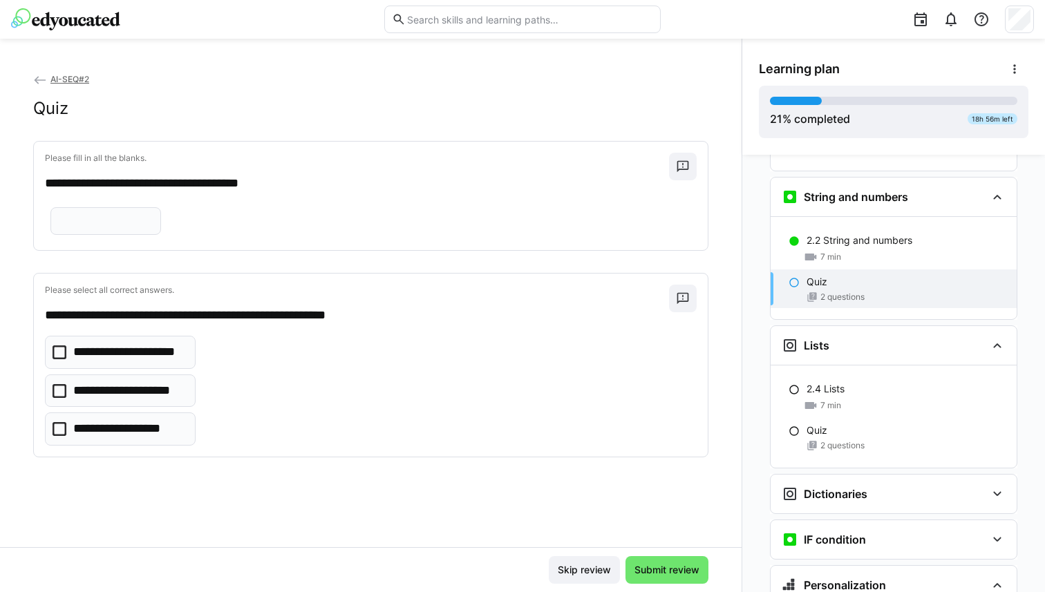
click at [100, 227] on input "text" at bounding box center [105, 221] width 95 height 12
type input "*****"
click at [142, 400] on p "**********" at bounding box center [125, 391] width 104 height 18
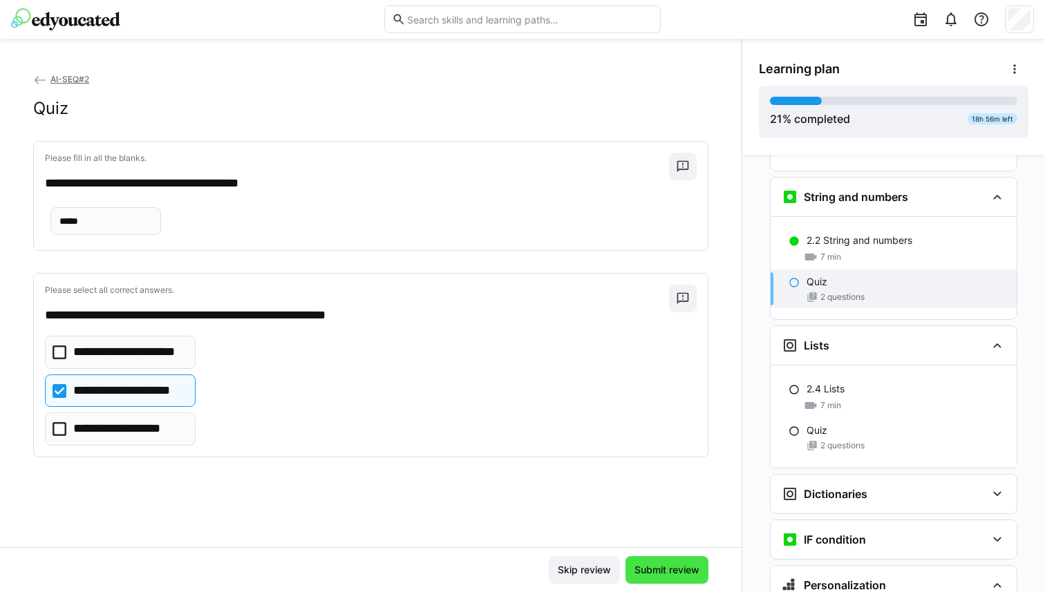
click at [643, 569] on span "Submit review" at bounding box center [666, 570] width 69 height 14
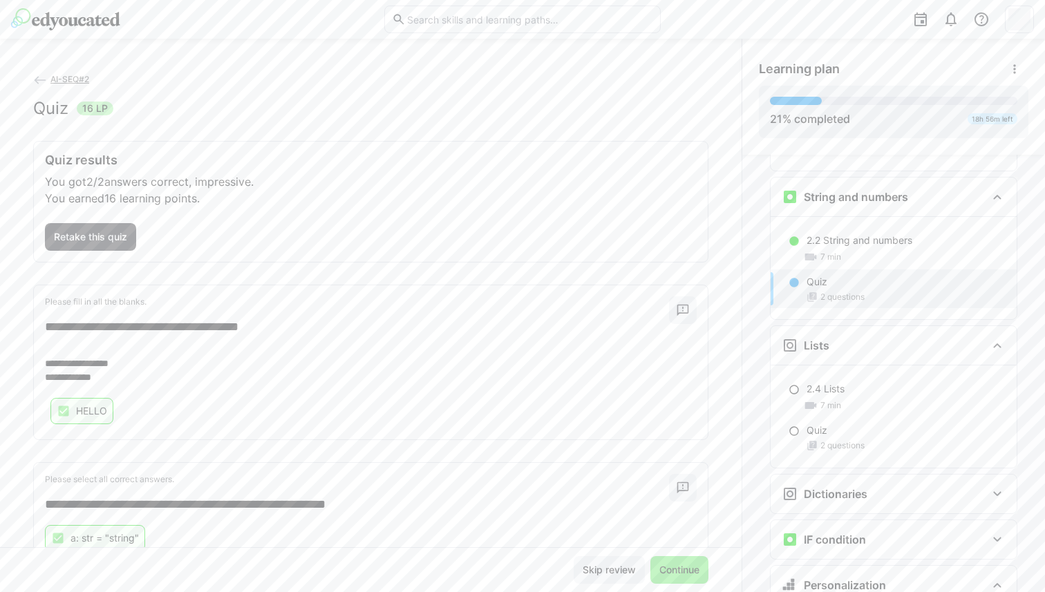
scroll to position [55, 0]
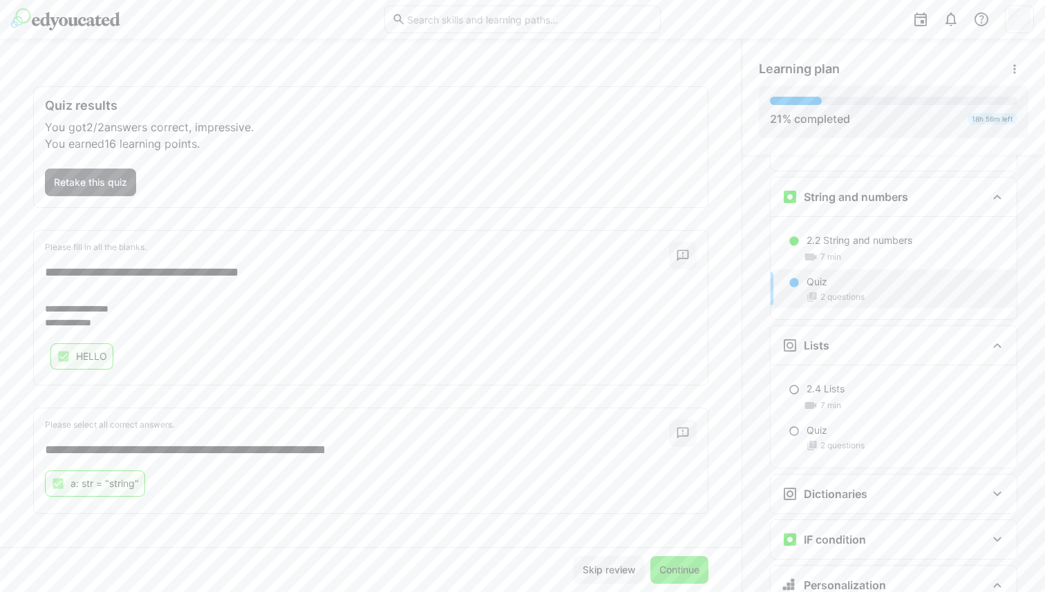
click at [657, 564] on span "Continue" at bounding box center [679, 570] width 44 height 14
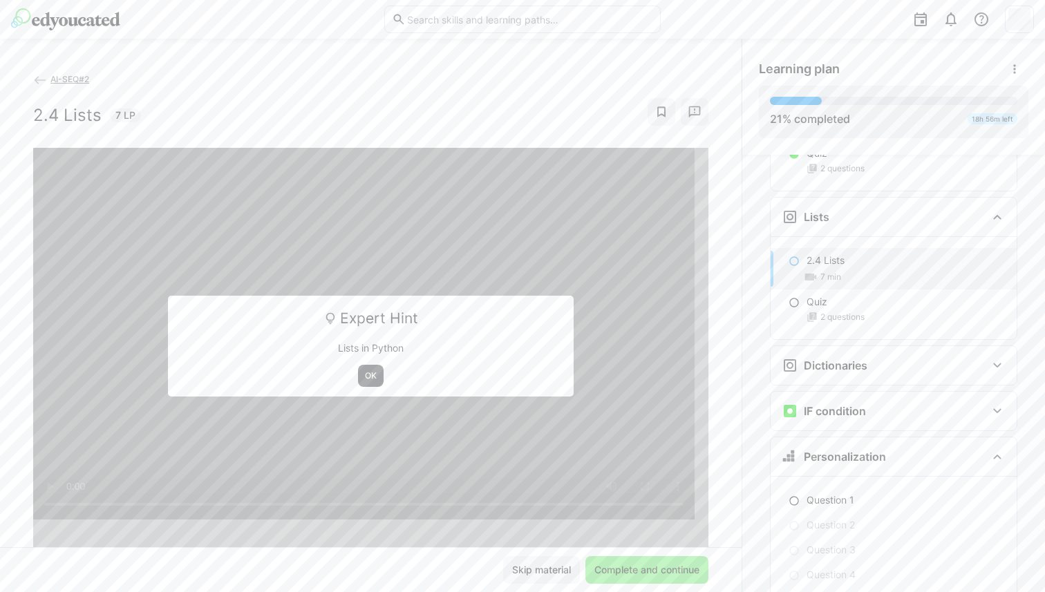
scroll to position [966, 0]
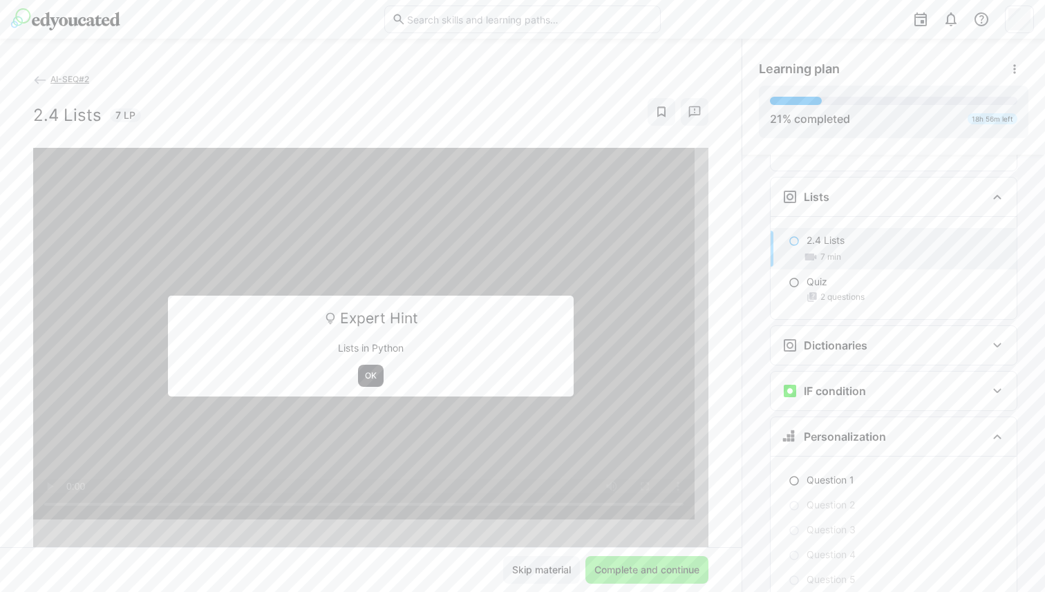
click at [370, 388] on div "Expert Hint Lists in Python OK" at bounding box center [370, 346] width 405 height 101
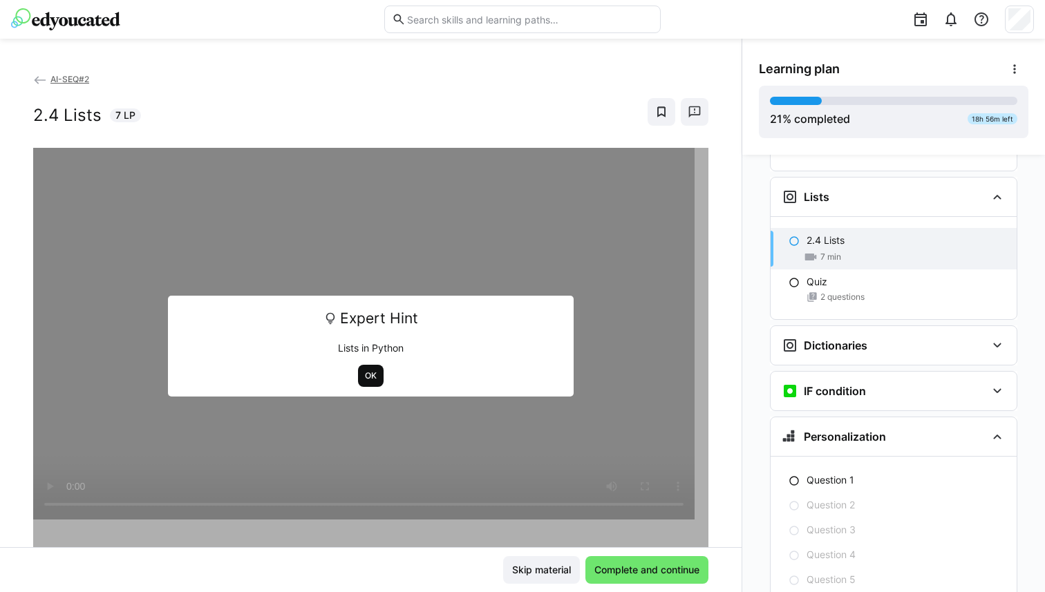
click at [363, 377] on span "OK" at bounding box center [370, 375] width 15 height 11
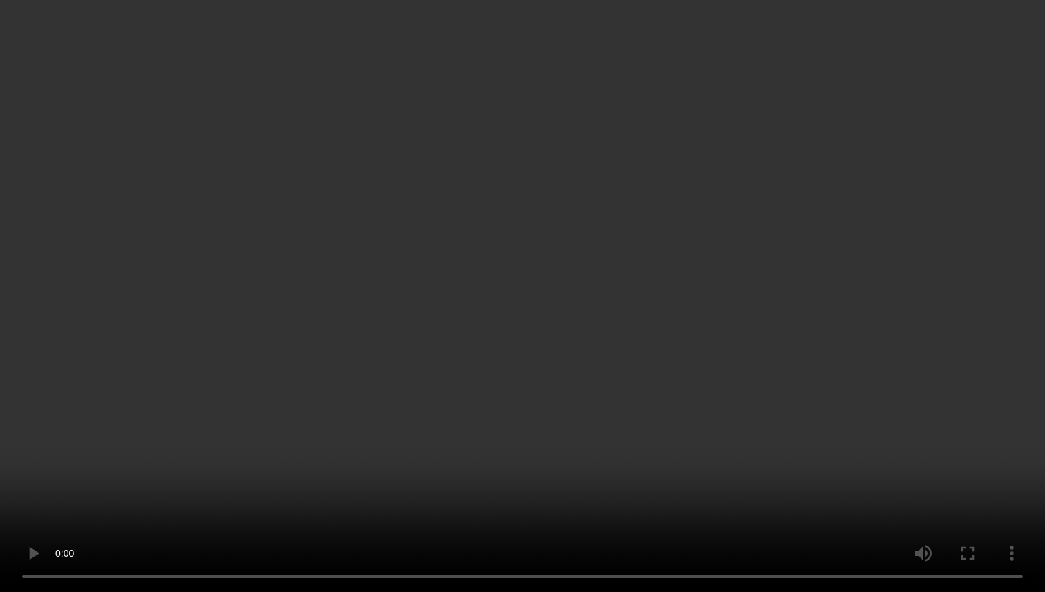
scroll to position [1023, 0]
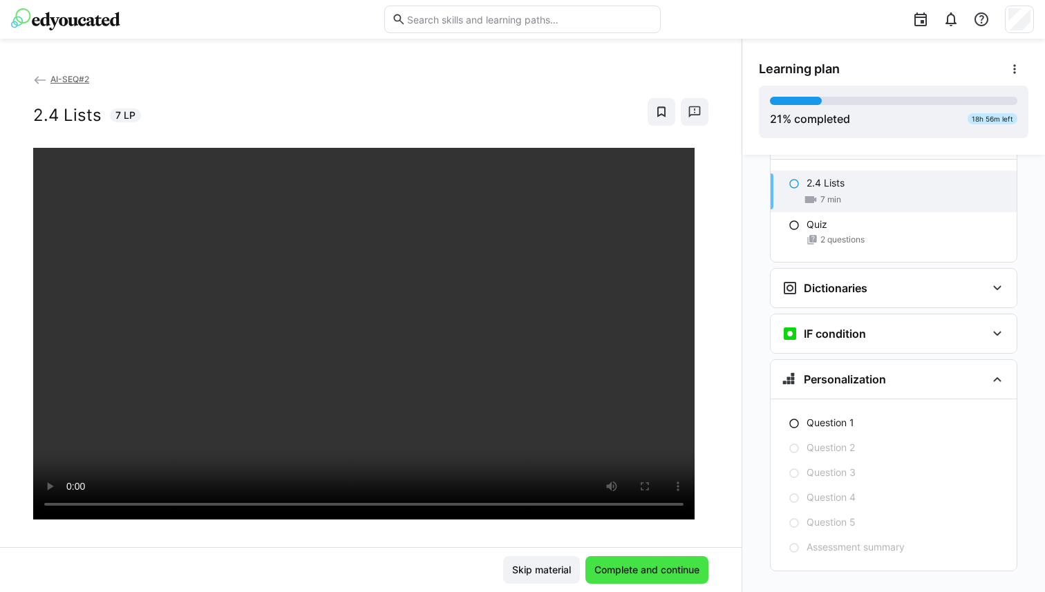
click at [634, 574] on span "Complete and continue" at bounding box center [646, 570] width 109 height 14
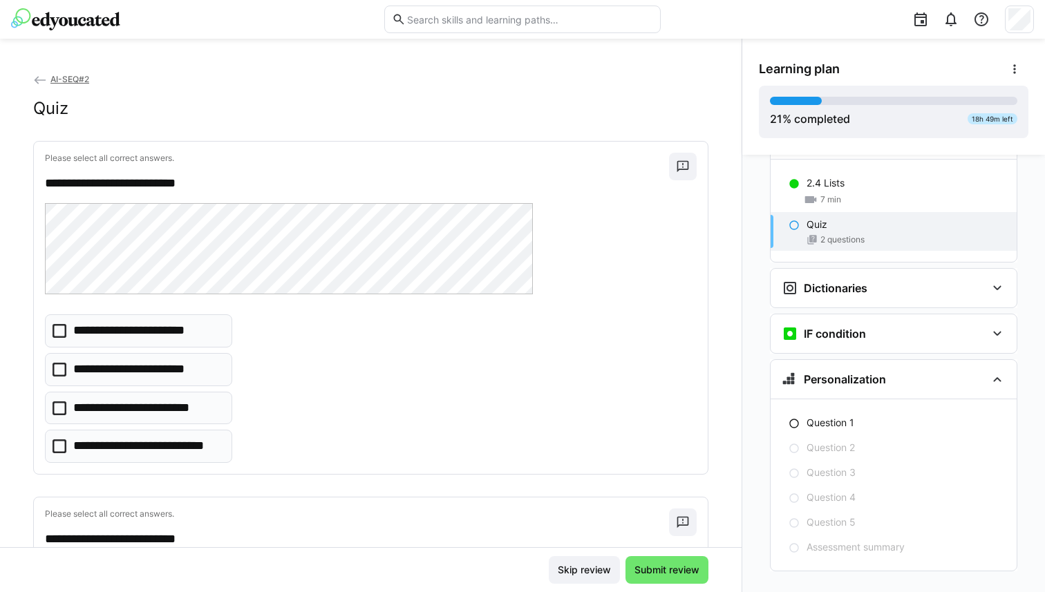
click at [184, 375] on p "**********" at bounding box center [136, 370] width 127 height 18
click at [217, 458] on eds-checkbox "**********" at bounding box center [138, 446] width 187 height 33
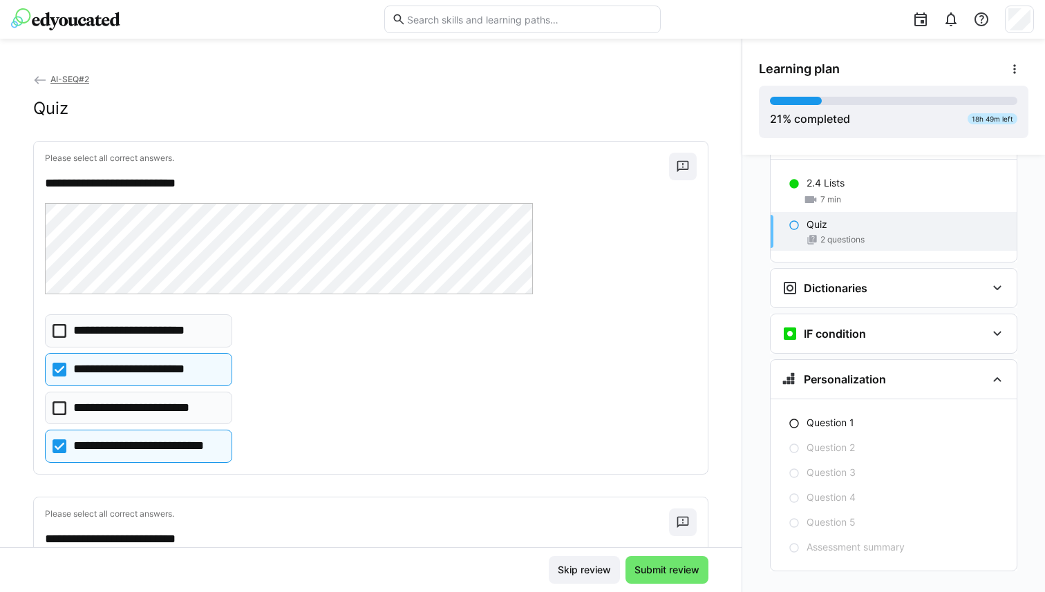
click at [201, 369] on eds-checkbox "**********" at bounding box center [138, 369] width 187 height 33
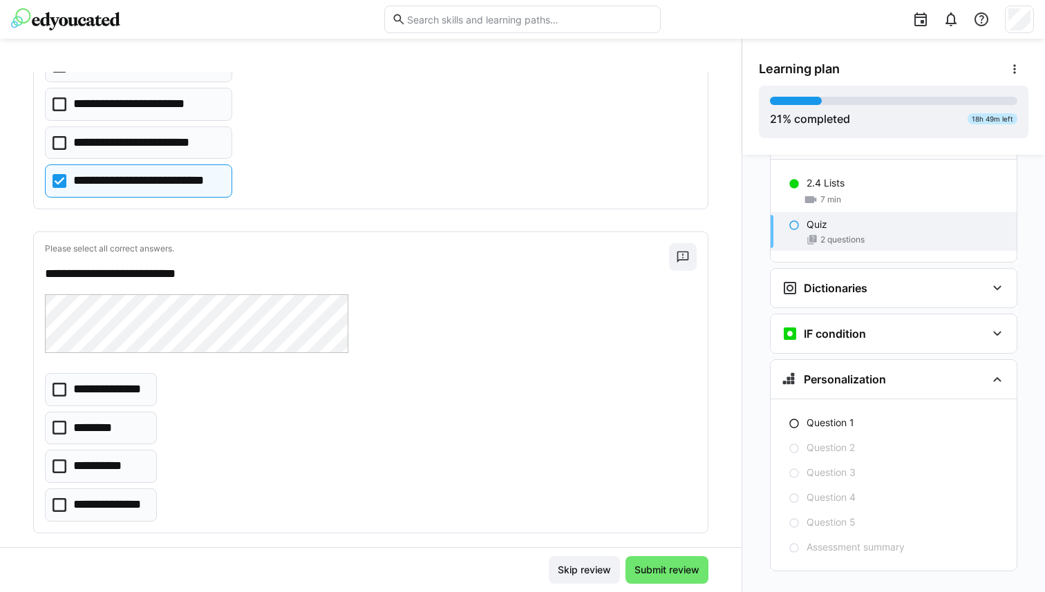
scroll to position [285, 0]
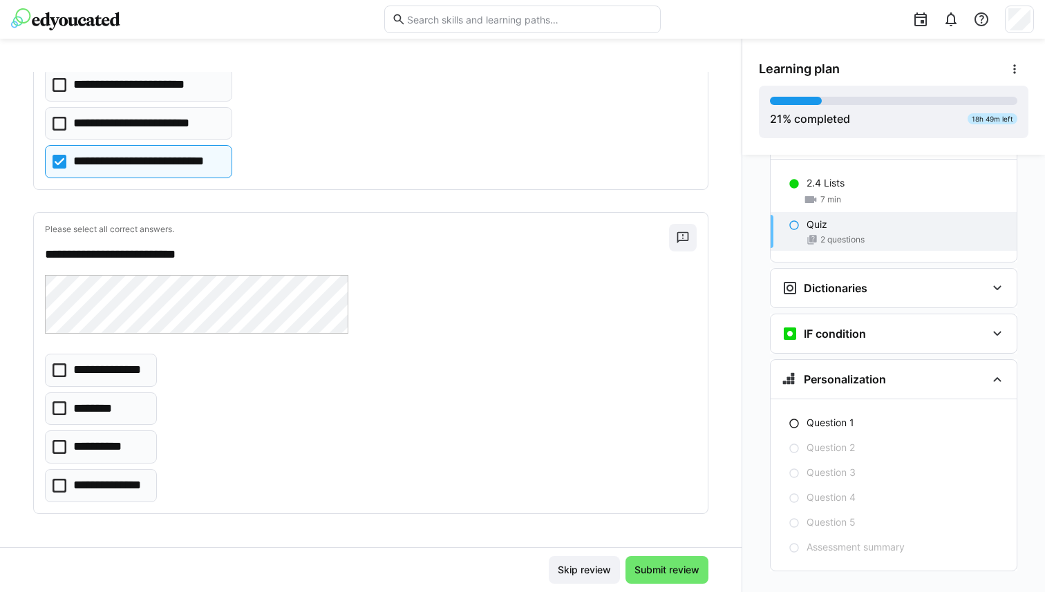
click at [126, 484] on p "**********" at bounding box center [109, 486] width 73 height 18
click at [648, 574] on span "Submit review" at bounding box center [666, 570] width 69 height 14
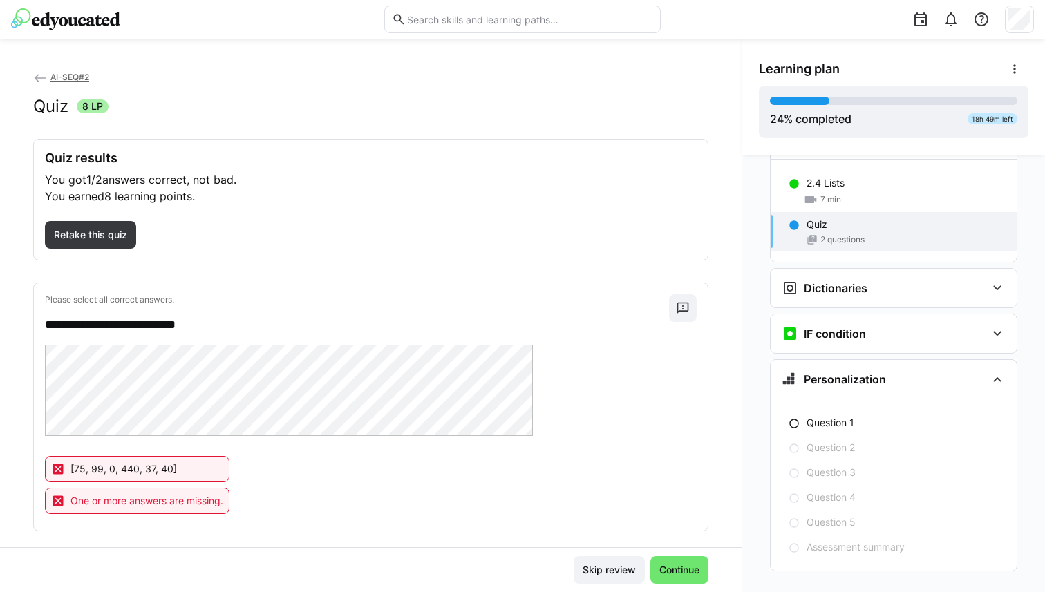
scroll to position [0, 0]
click at [133, 245] on span "Retake this quiz" at bounding box center [90, 237] width 91 height 28
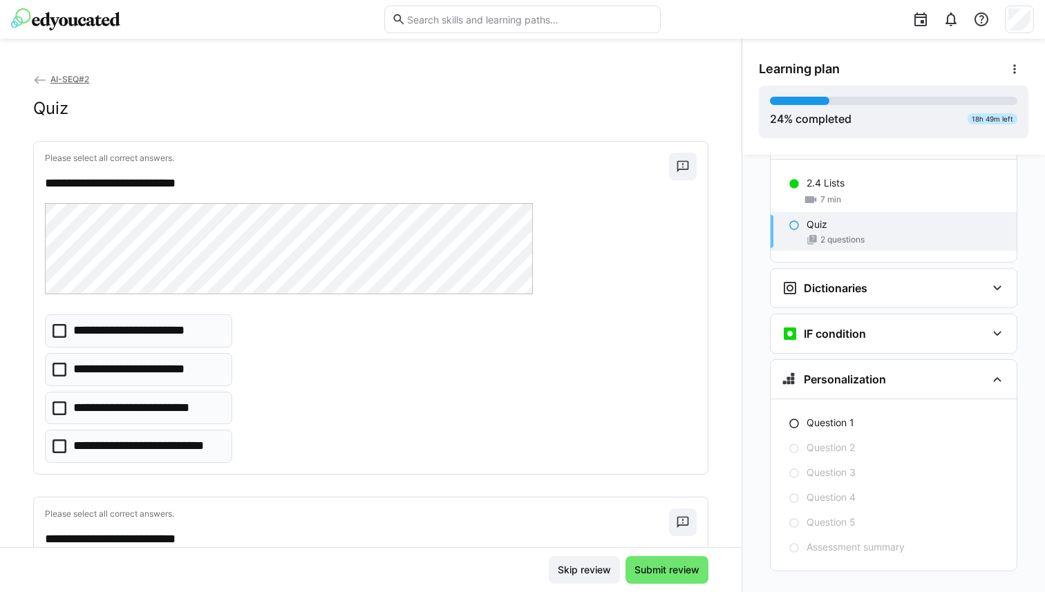
click at [156, 448] on p "**********" at bounding box center [147, 446] width 149 height 18
click at [180, 410] on p "**********" at bounding box center [140, 408] width 135 height 18
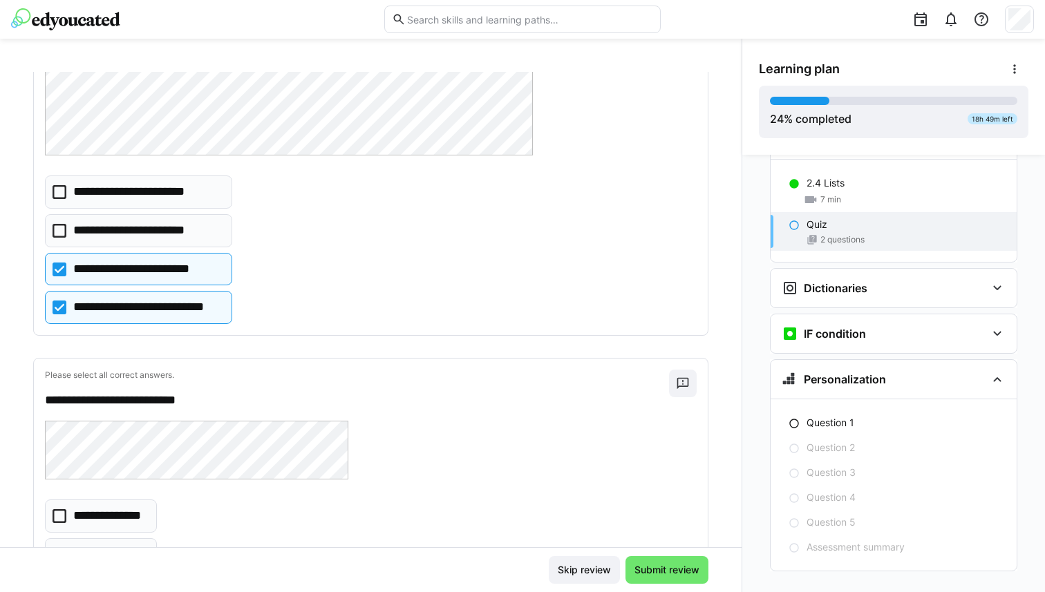
scroll to position [285, 0]
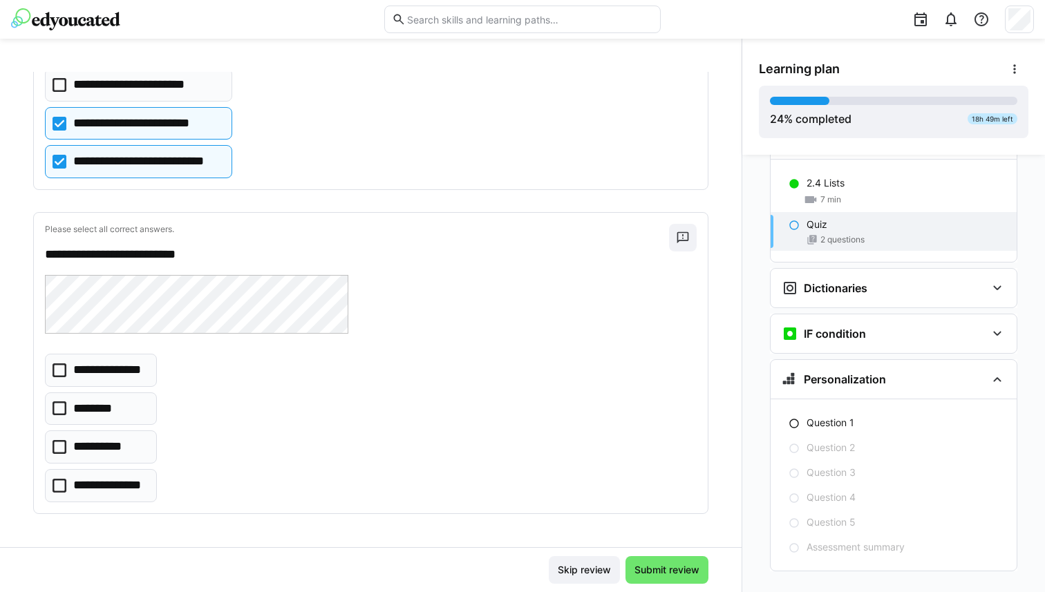
click at [117, 482] on p "**********" at bounding box center [109, 486] width 73 height 18
click at [643, 570] on span "Submit review" at bounding box center [666, 570] width 69 height 14
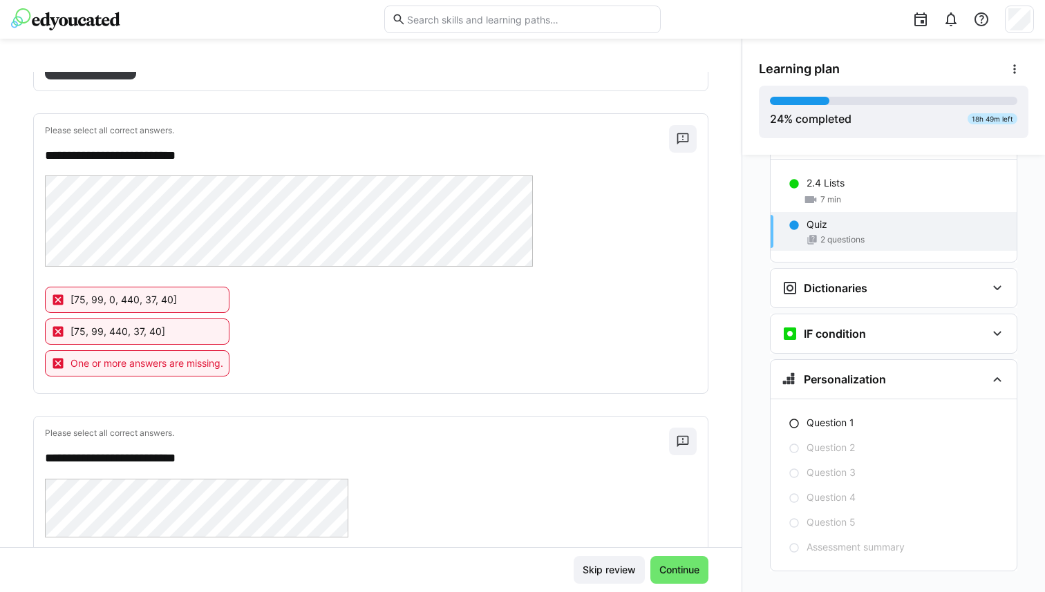
scroll to position [258, 0]
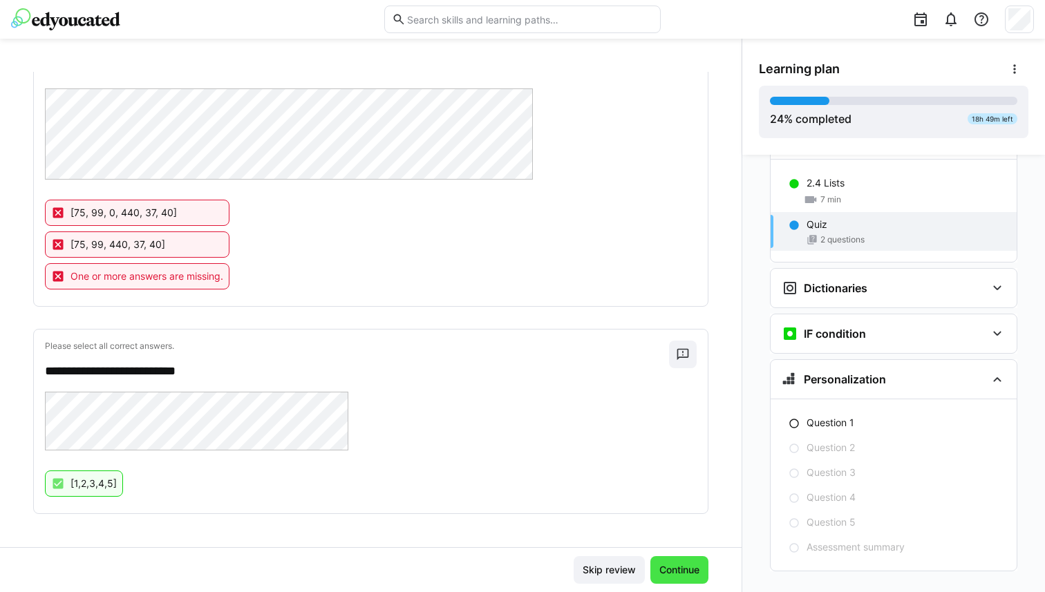
click at [661, 569] on span "Continue" at bounding box center [679, 570] width 44 height 14
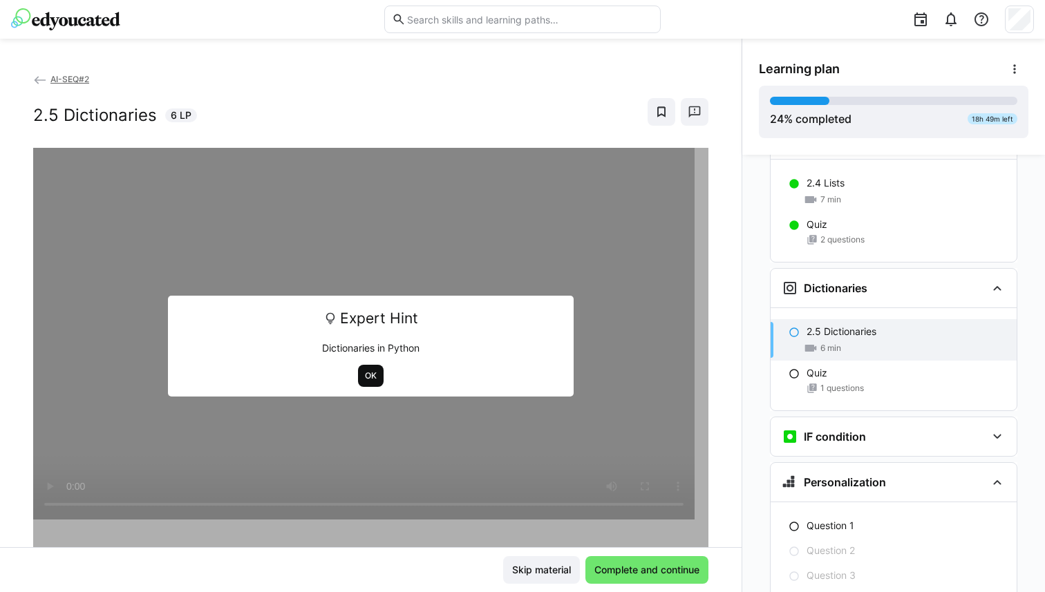
click at [373, 378] on span "OK" at bounding box center [371, 376] width 26 height 22
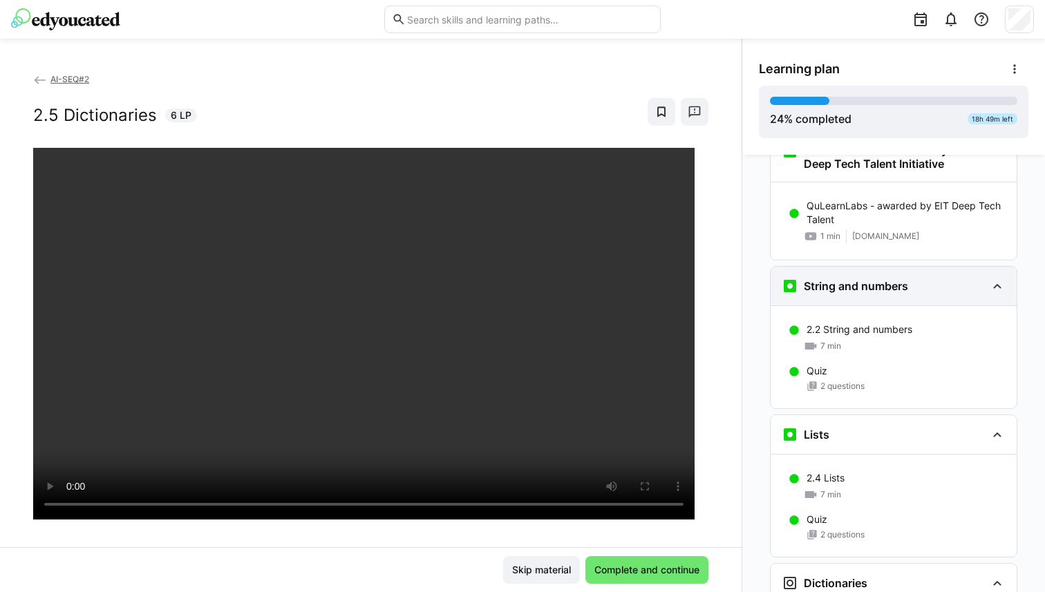
click at [843, 278] on div "String and numbers" at bounding box center [844, 286] width 126 height 17
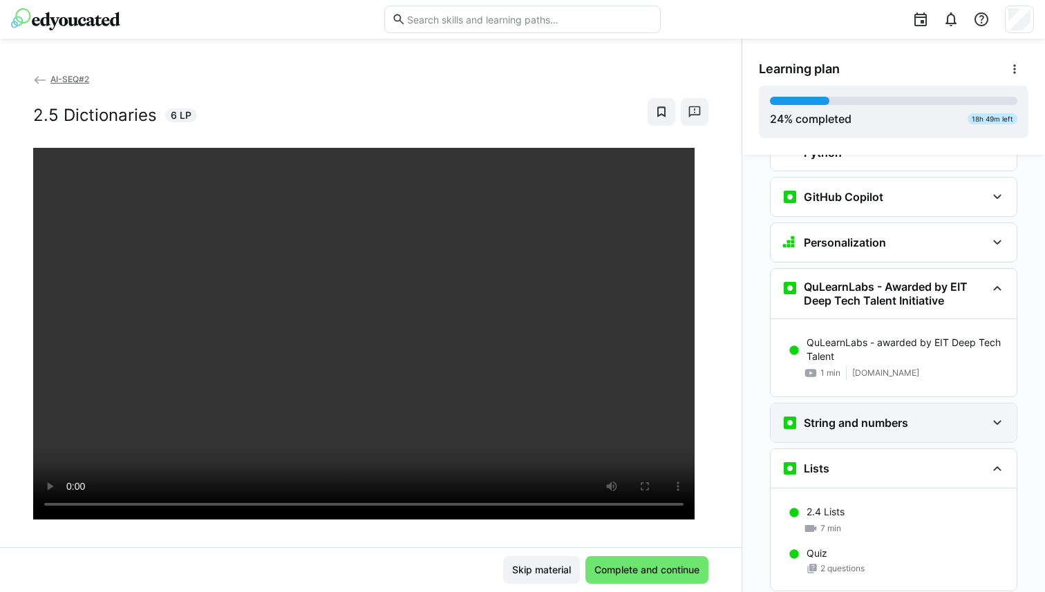
scroll to position [579, 0]
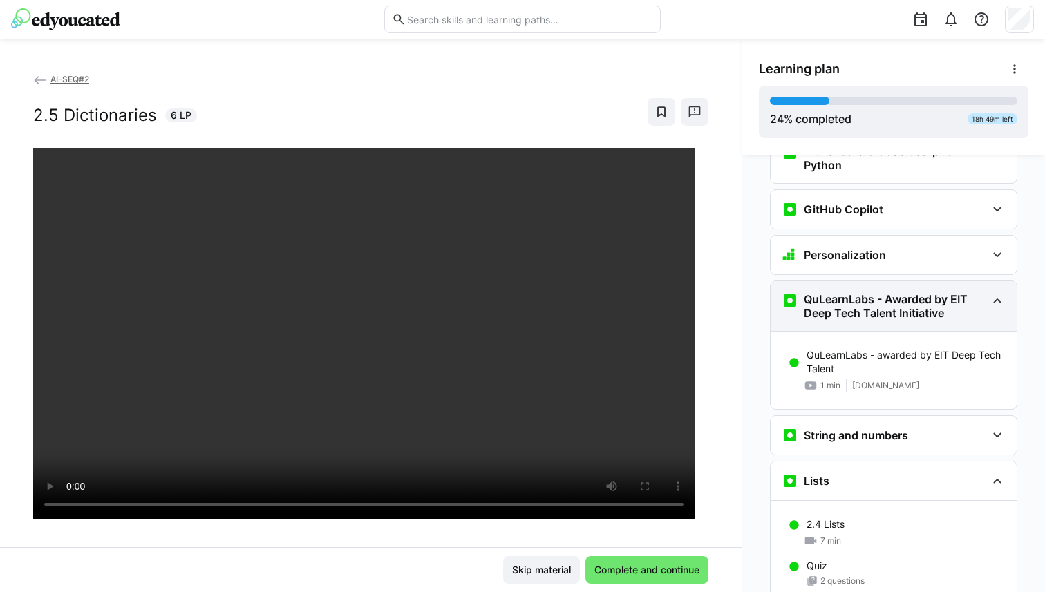
click at [844, 292] on h3 "QuLearnLabs - Awarded by EIT Deep Tech Talent Initiative" at bounding box center [894, 306] width 182 height 28
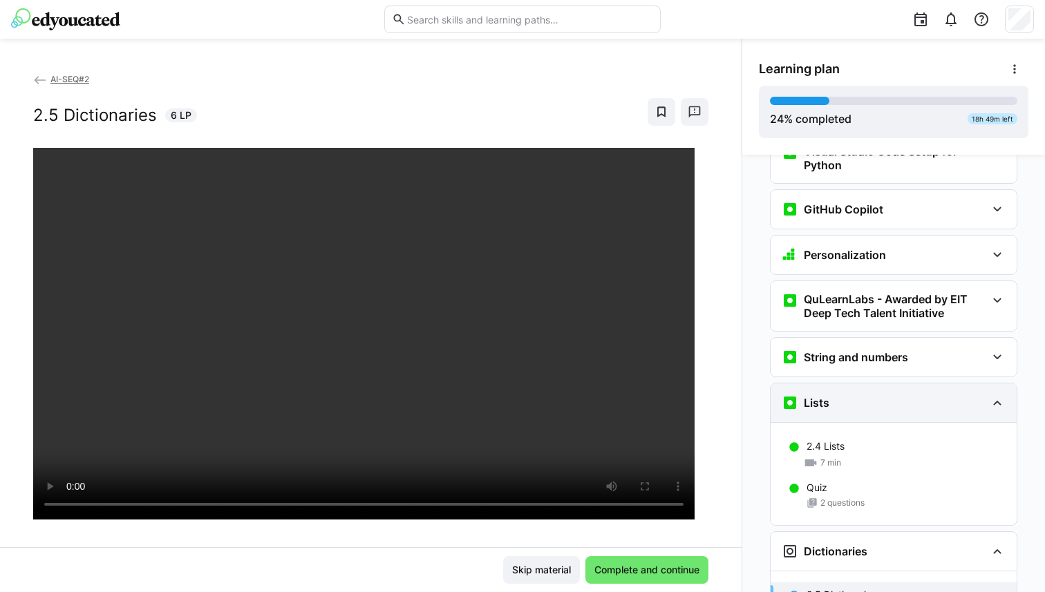
click at [824, 394] on div "Lists" at bounding box center [883, 402] width 205 height 17
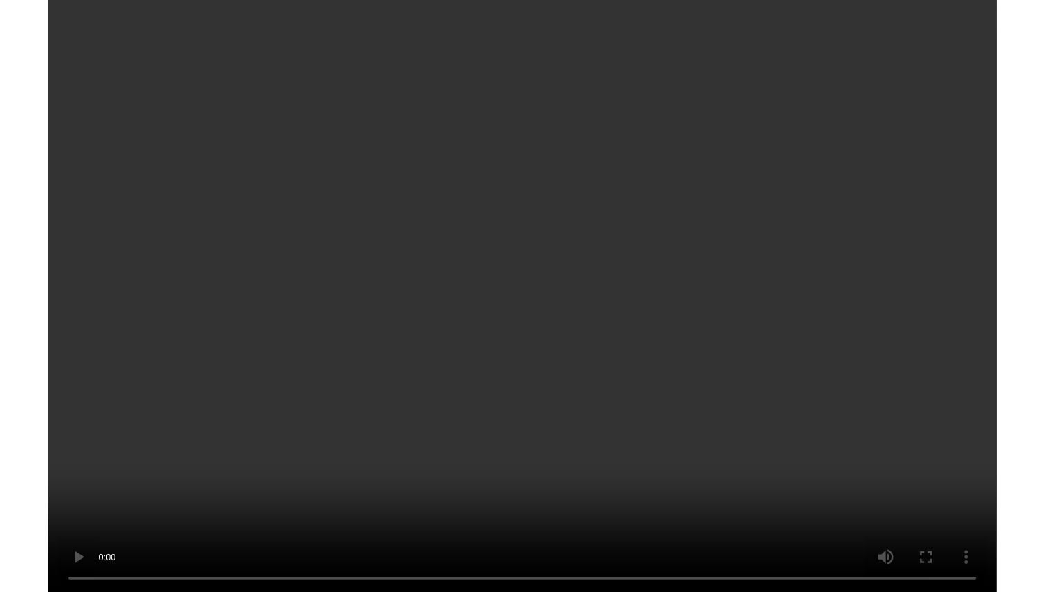
scroll to position [842, 0]
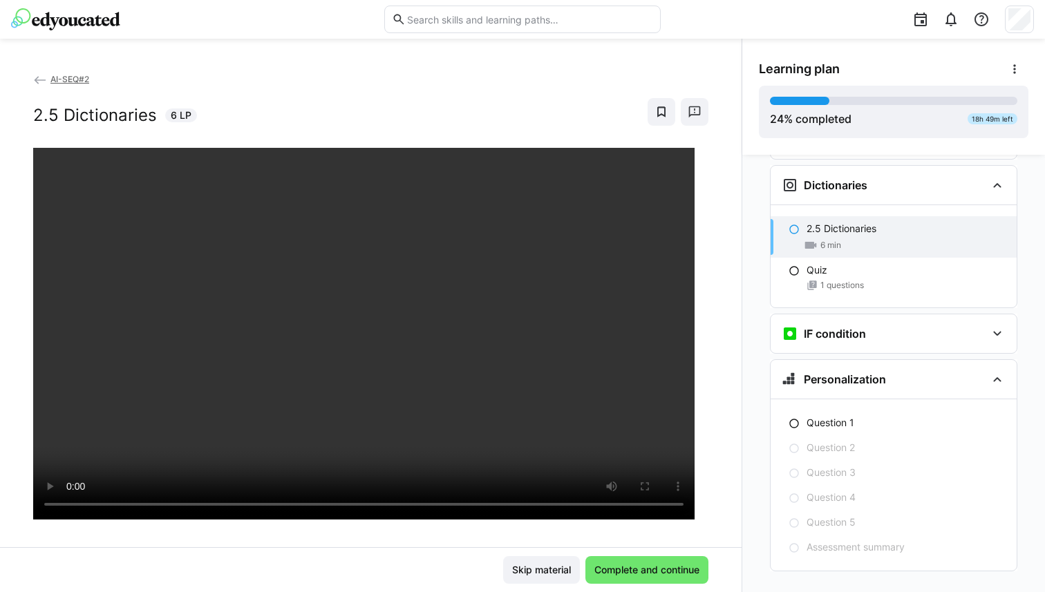
click at [643, 553] on div "Skip material Complete and continue" at bounding box center [370, 569] width 741 height 45
click at [631, 562] on span "Complete and continue" at bounding box center [646, 570] width 123 height 28
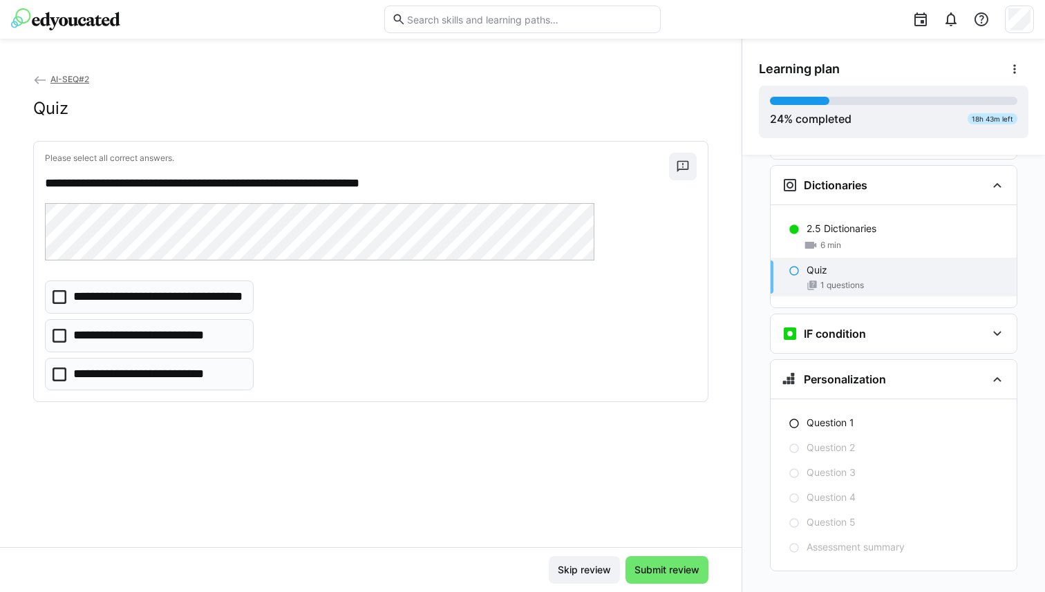
click at [155, 341] on p "**********" at bounding box center [139, 336] width 133 height 18
click at [663, 567] on span "Submit review" at bounding box center [666, 570] width 69 height 14
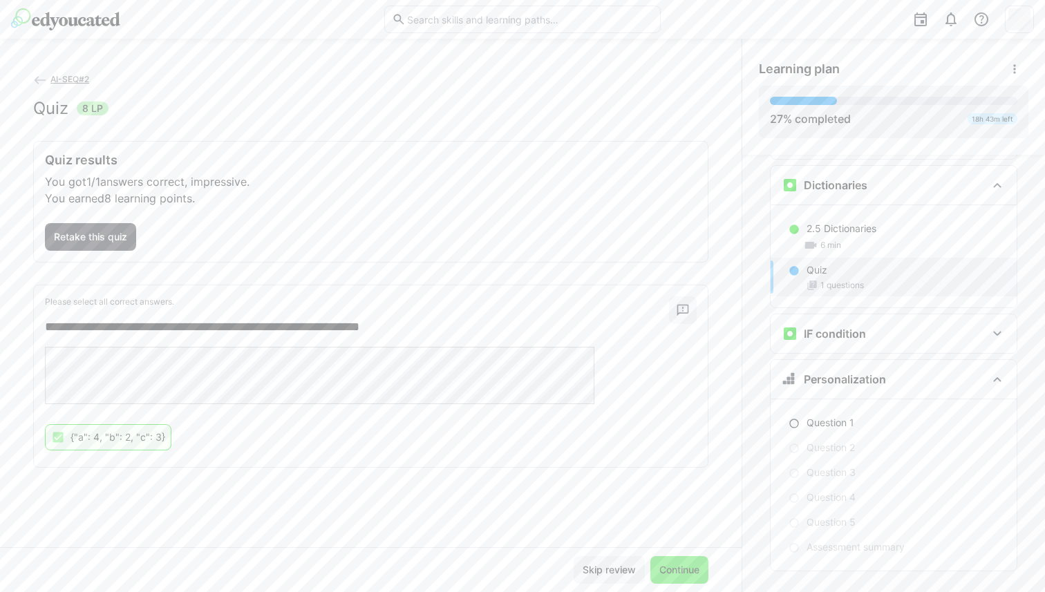
click at [685, 571] on span "Continue" at bounding box center [679, 570] width 44 height 14
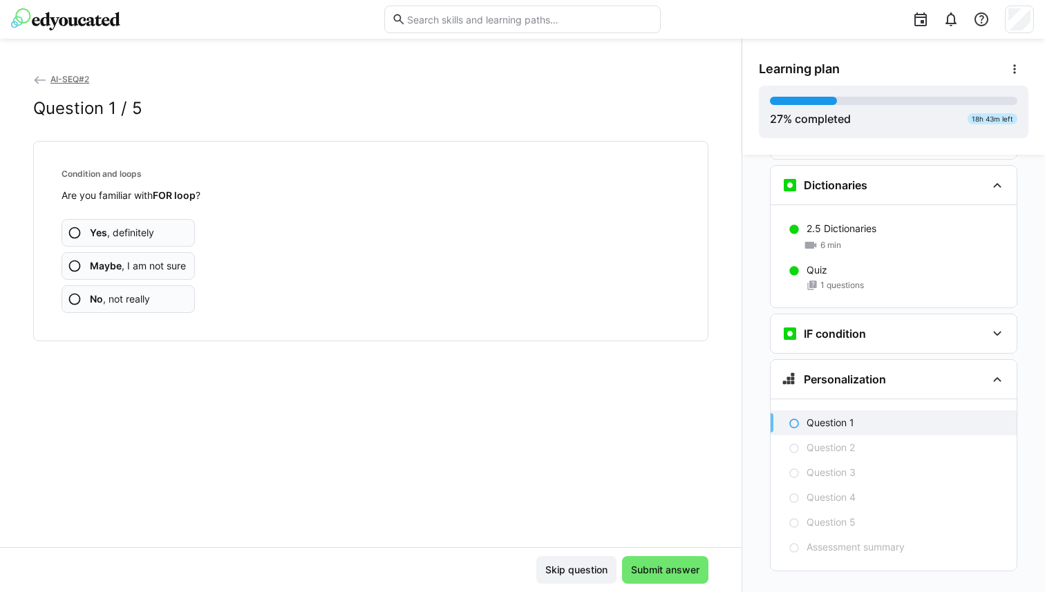
click at [159, 267] on span "Maybe , I am not sure" at bounding box center [138, 266] width 96 height 14
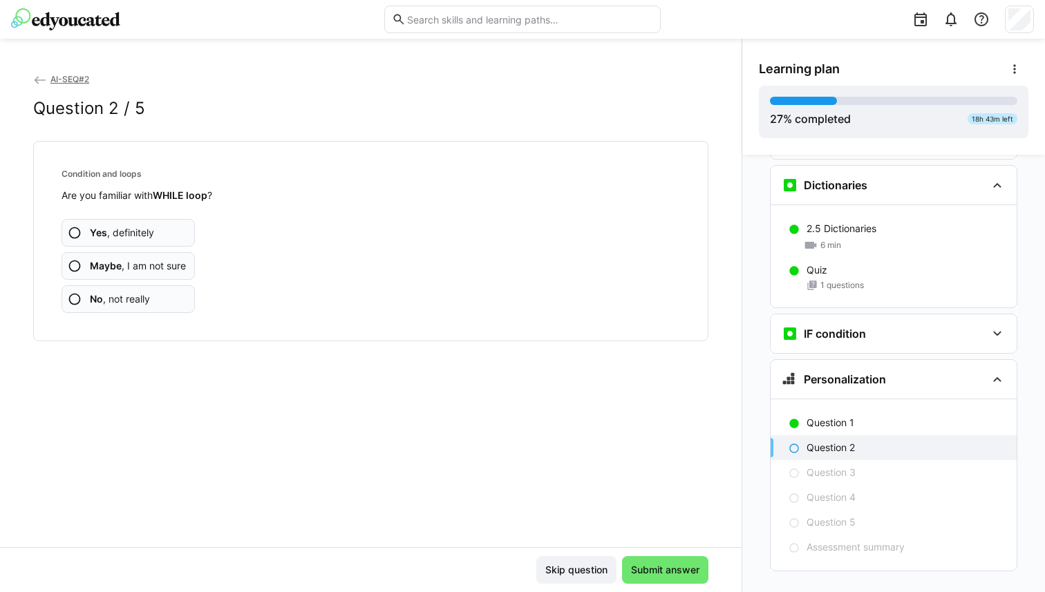
click at [133, 270] on span "Maybe , I am not sure" at bounding box center [138, 266] width 96 height 14
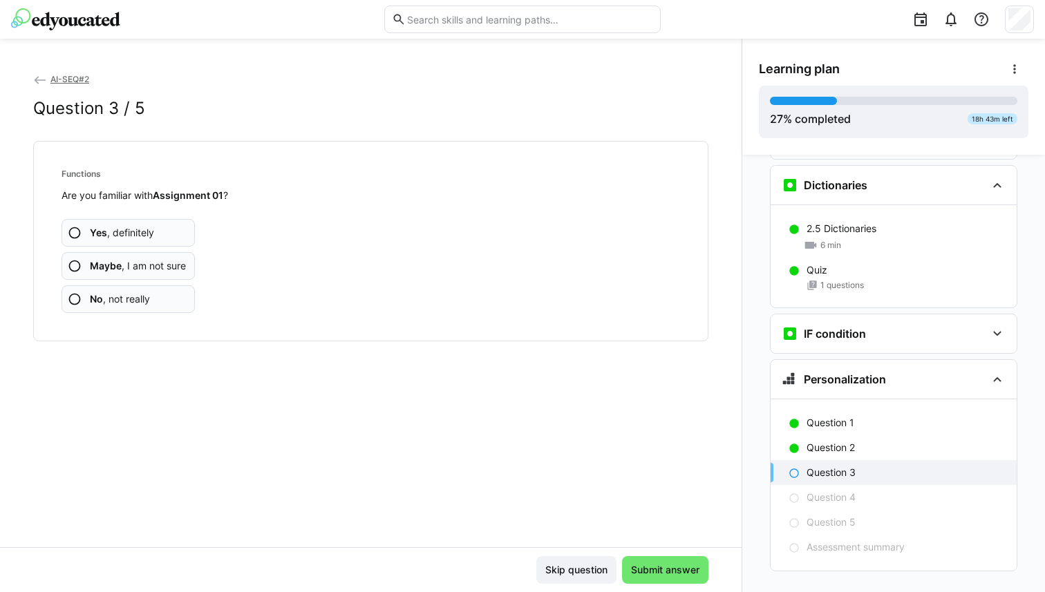
click at [149, 269] on span "Maybe , I am not sure" at bounding box center [138, 266] width 96 height 14
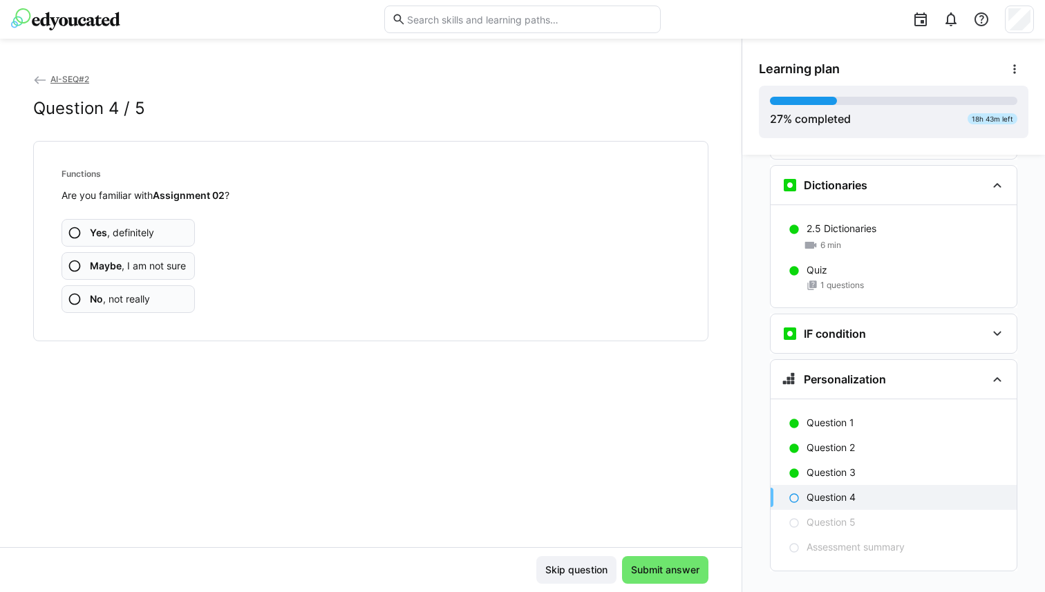
click at [149, 269] on span "Maybe , I am not sure" at bounding box center [138, 266] width 96 height 14
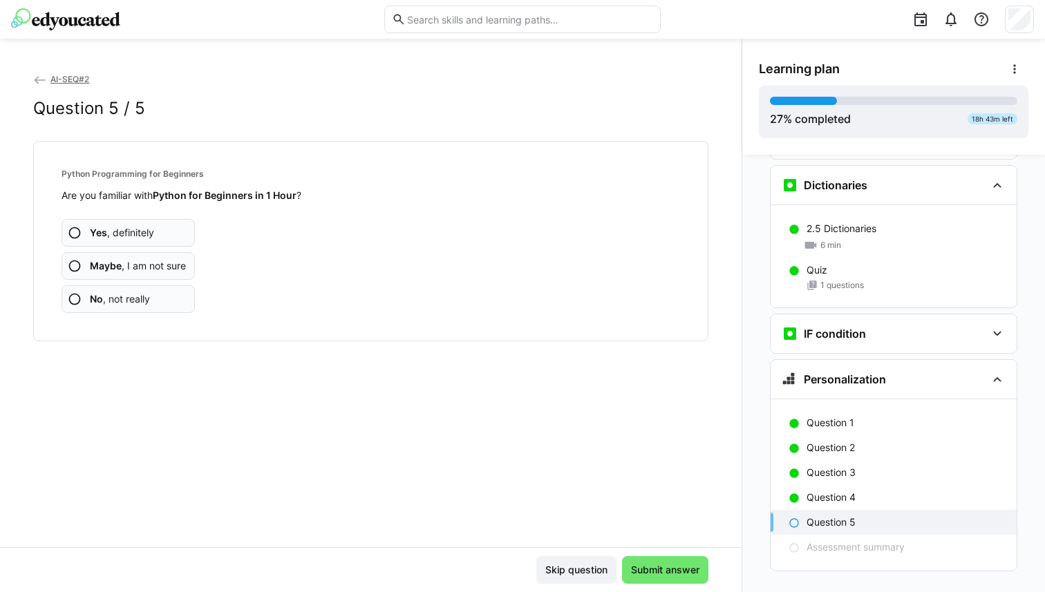
click at [149, 269] on span "Maybe , I am not sure" at bounding box center [138, 266] width 96 height 14
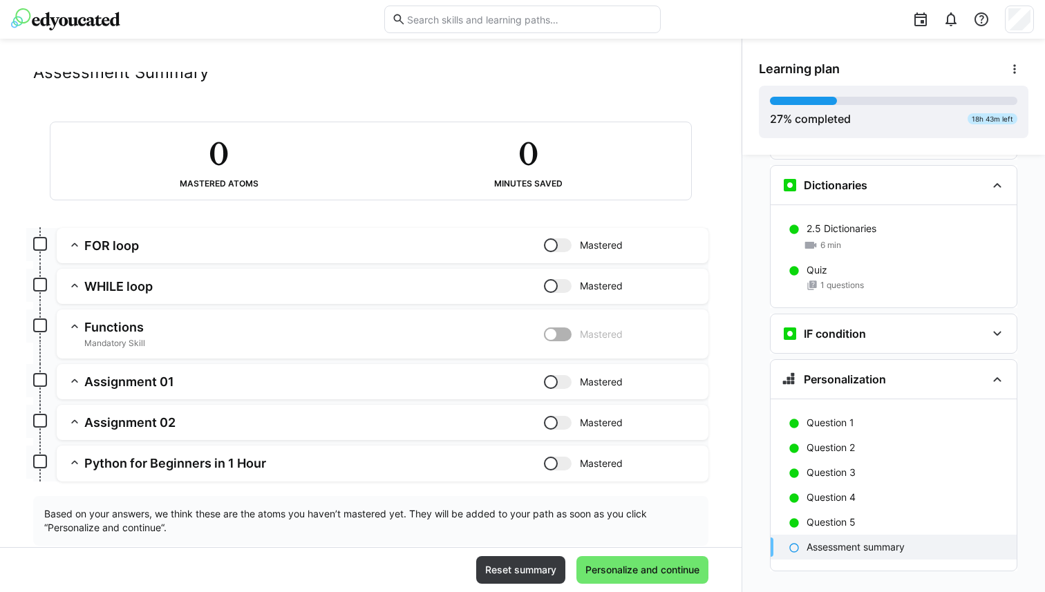
scroll to position [67, 0]
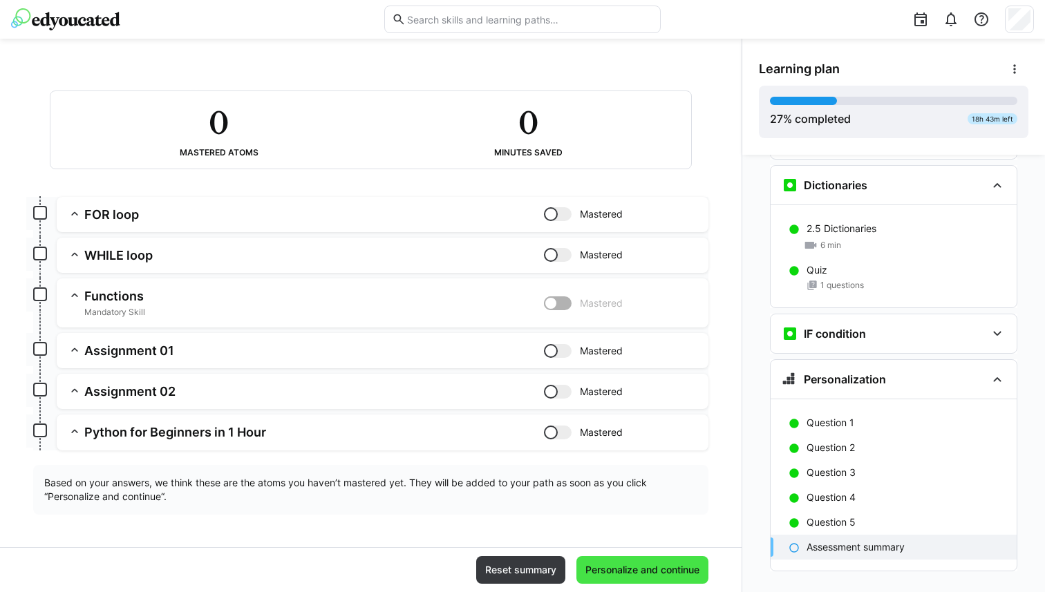
click at [627, 567] on span "Personalize and continue" at bounding box center [642, 570] width 118 height 14
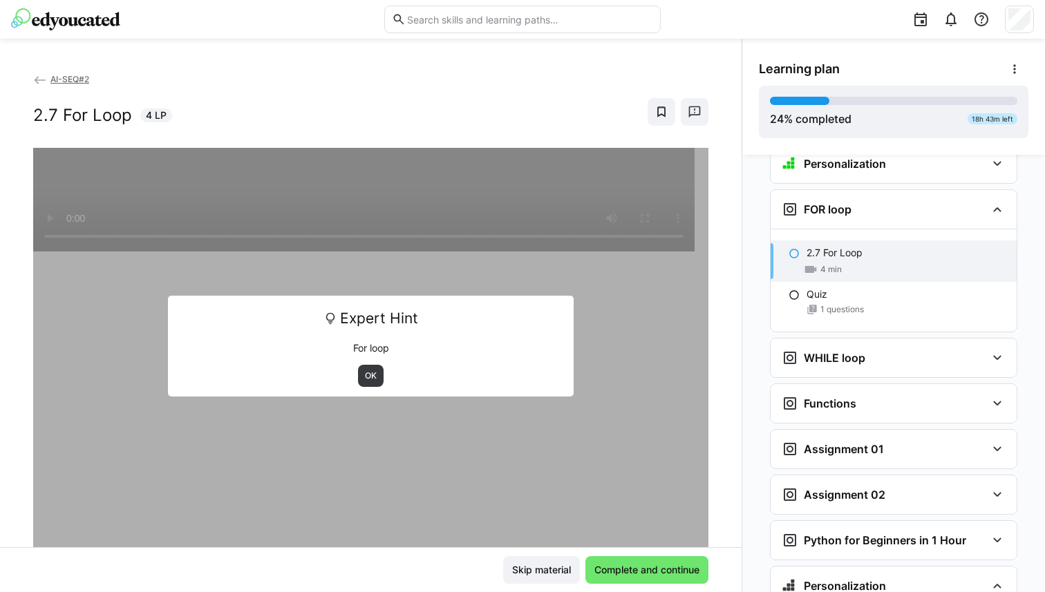
scroll to position [1070, 0]
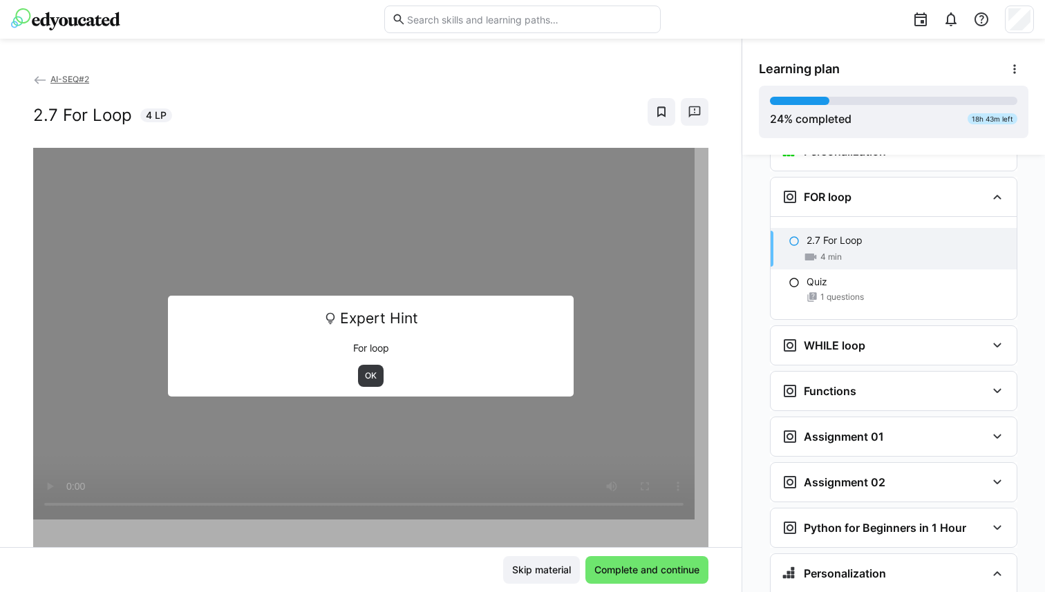
click at [366, 389] on div "Expert Hint For loop OK" at bounding box center [370, 346] width 405 height 101
click at [365, 375] on span "OK" at bounding box center [370, 375] width 15 height 11
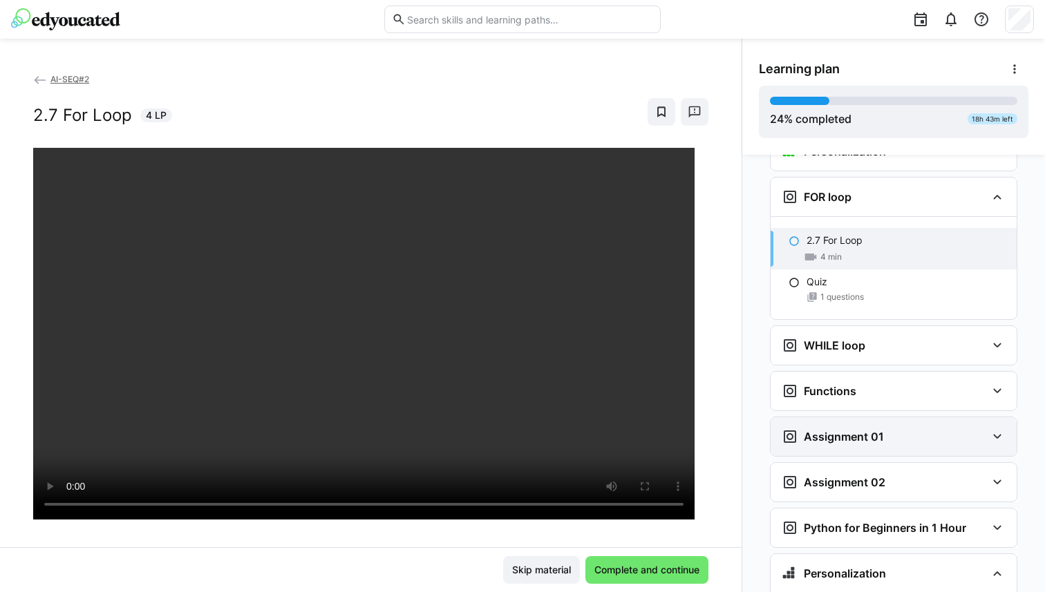
click at [819, 430] on h3 "Assignment 01" at bounding box center [843, 437] width 80 height 14
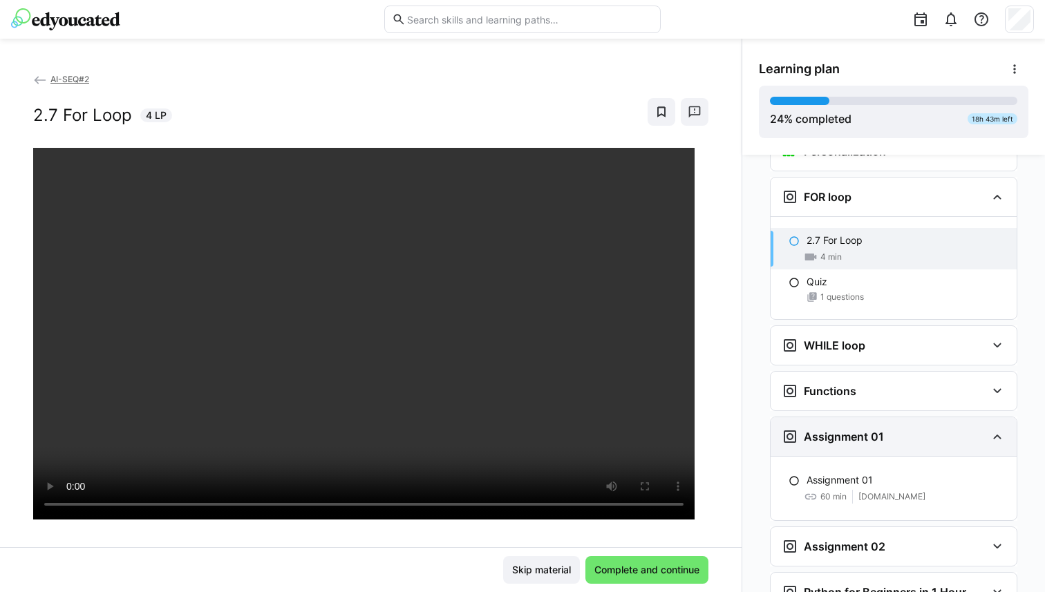
click at [819, 430] on h3 "Assignment 01" at bounding box center [843, 437] width 80 height 14
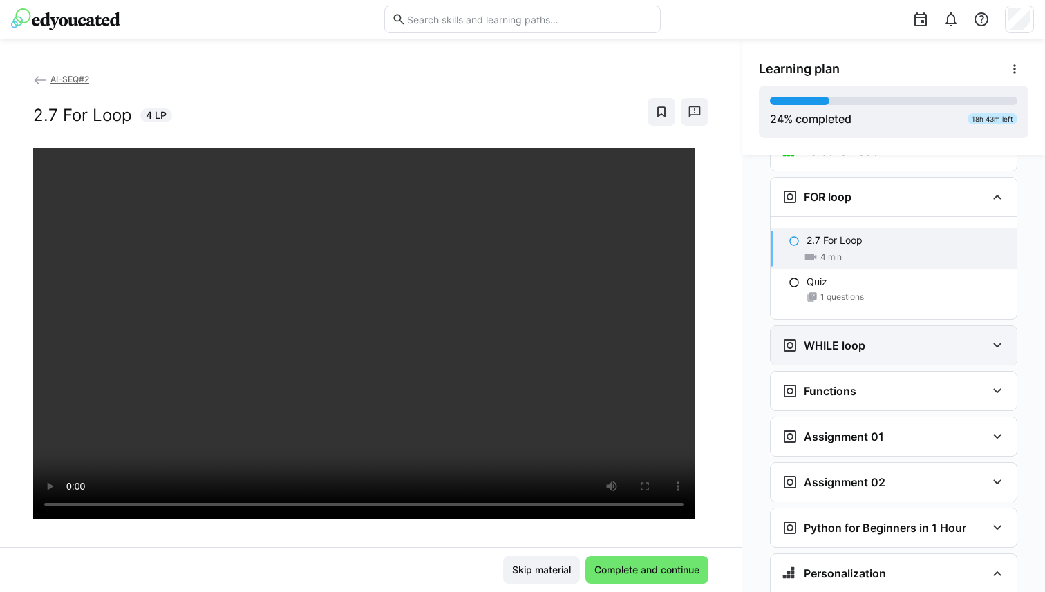
click at [834, 339] on h3 "WHILE loop" at bounding box center [833, 346] width 61 height 14
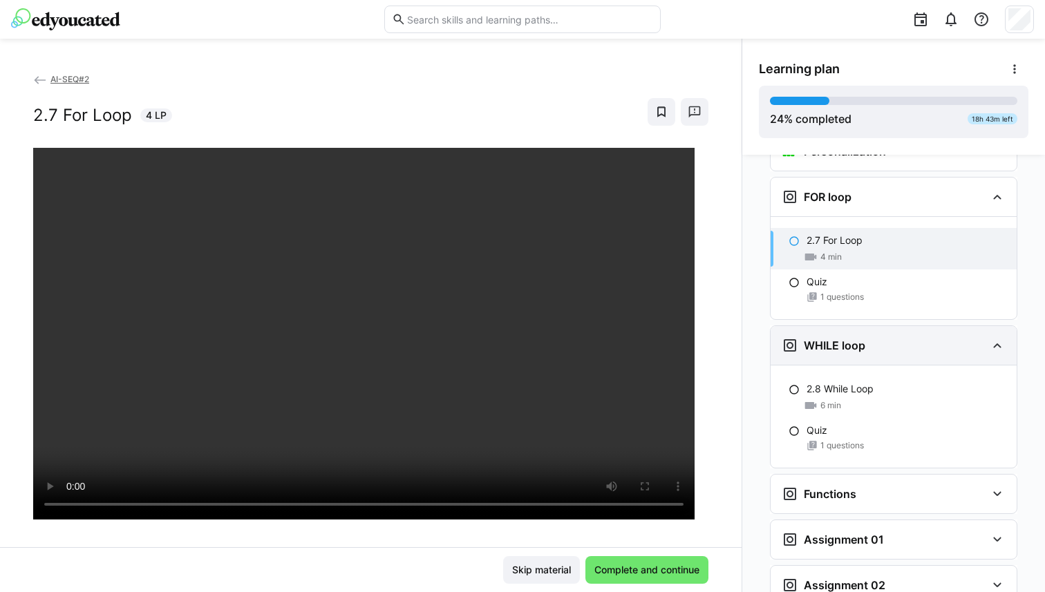
click at [834, 339] on h3 "WHILE loop" at bounding box center [833, 346] width 61 height 14
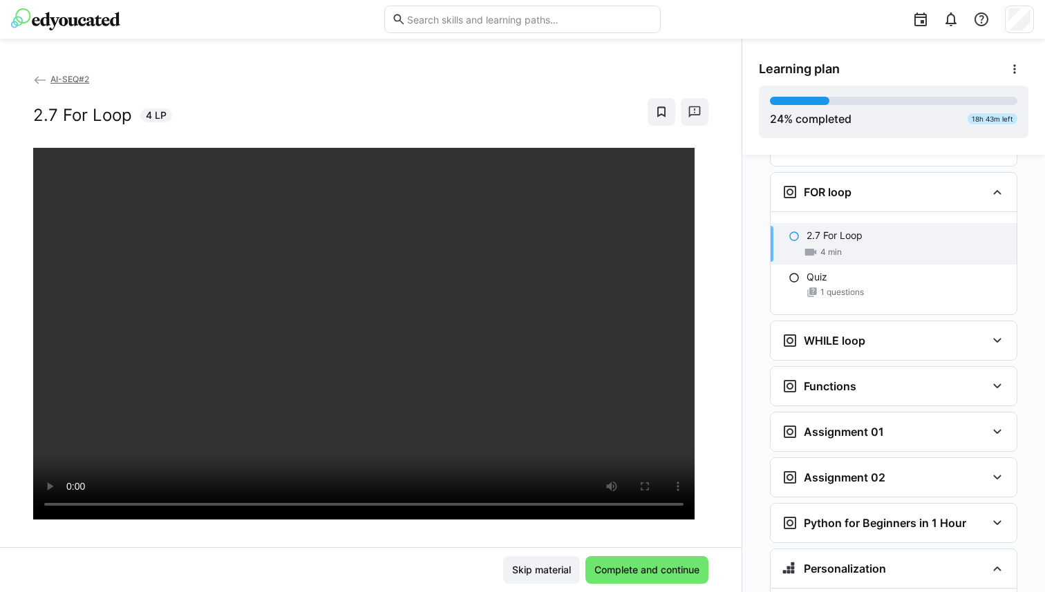
scroll to position [1079, 0]
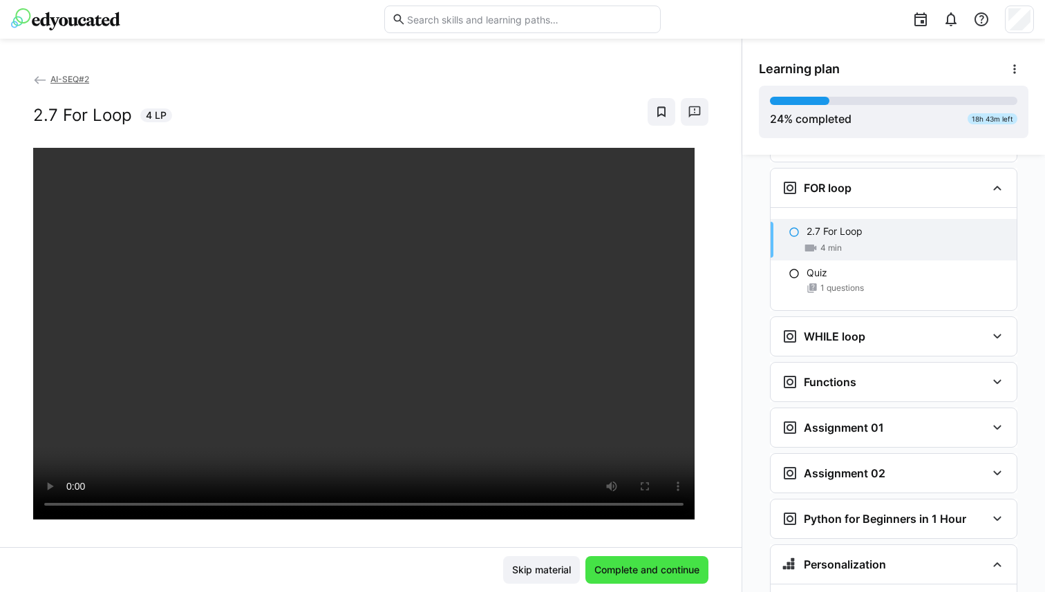
click at [663, 578] on span "Complete and continue" at bounding box center [646, 570] width 123 height 28
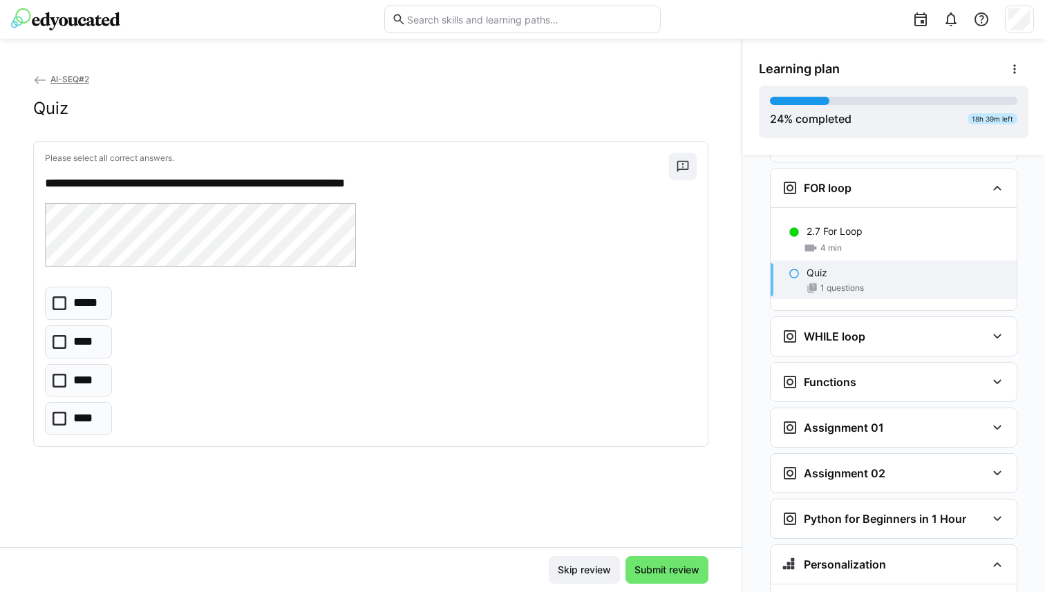
click at [55, 414] on icon at bounding box center [60, 419] width 14 height 14
click at [656, 570] on span "Submit review" at bounding box center [666, 570] width 69 height 14
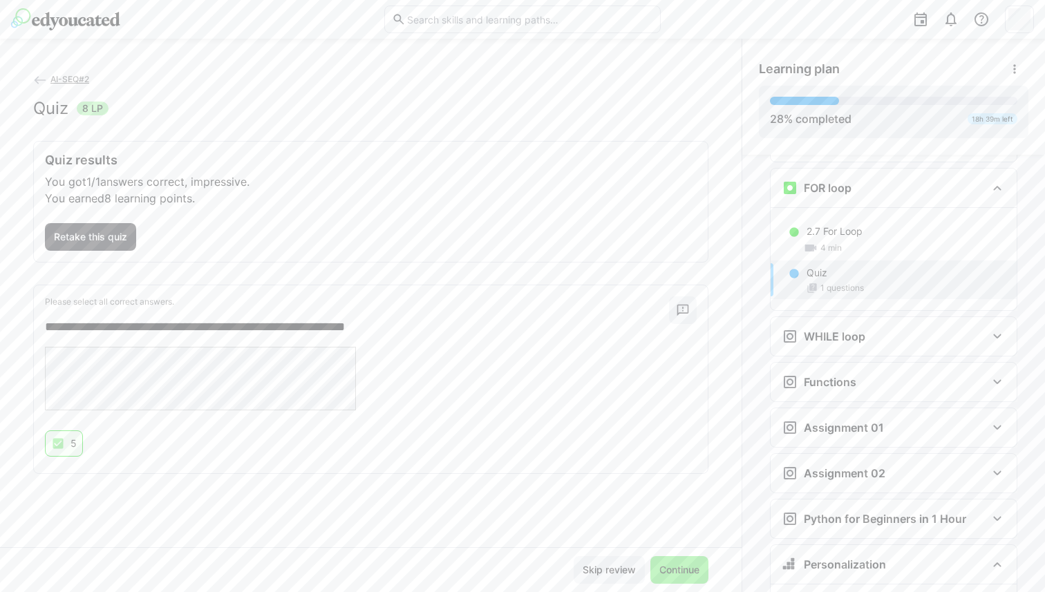
click at [657, 570] on span "Continue" at bounding box center [679, 570] width 44 height 14
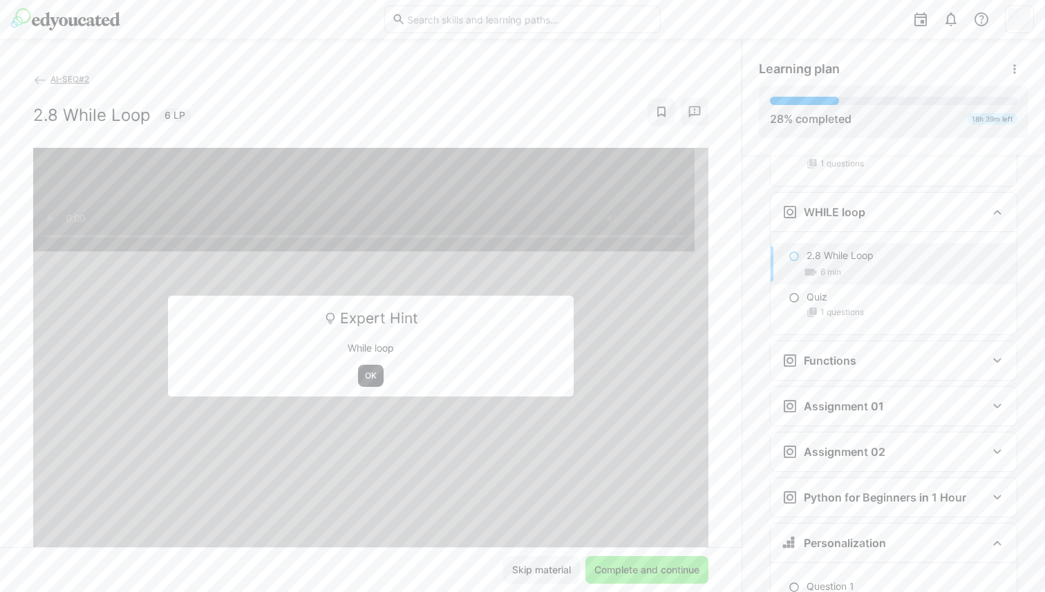
scroll to position [1219, 0]
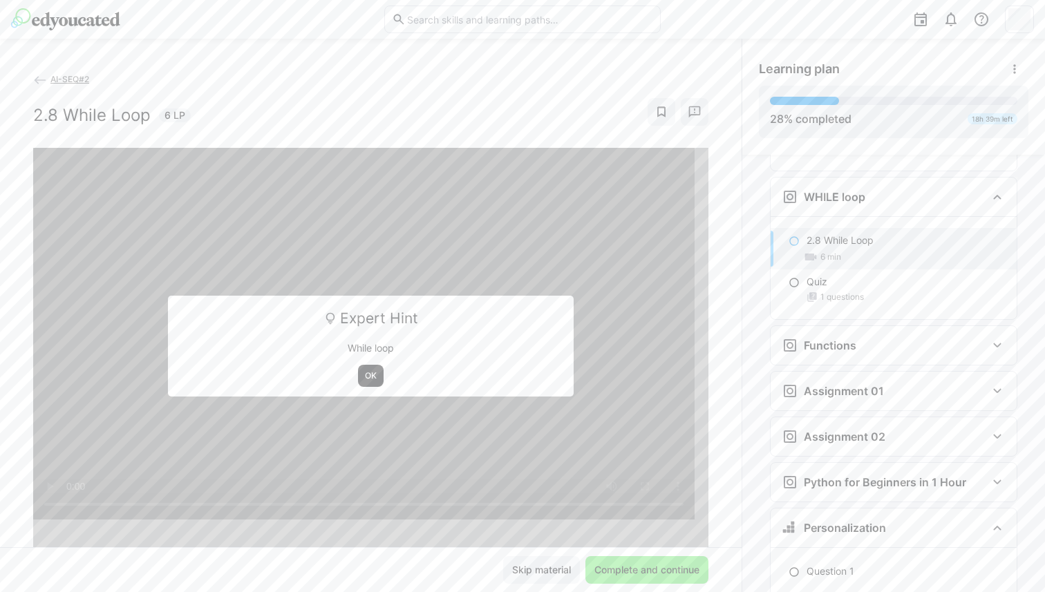
click at [375, 374] on span "OK" at bounding box center [371, 376] width 26 height 22
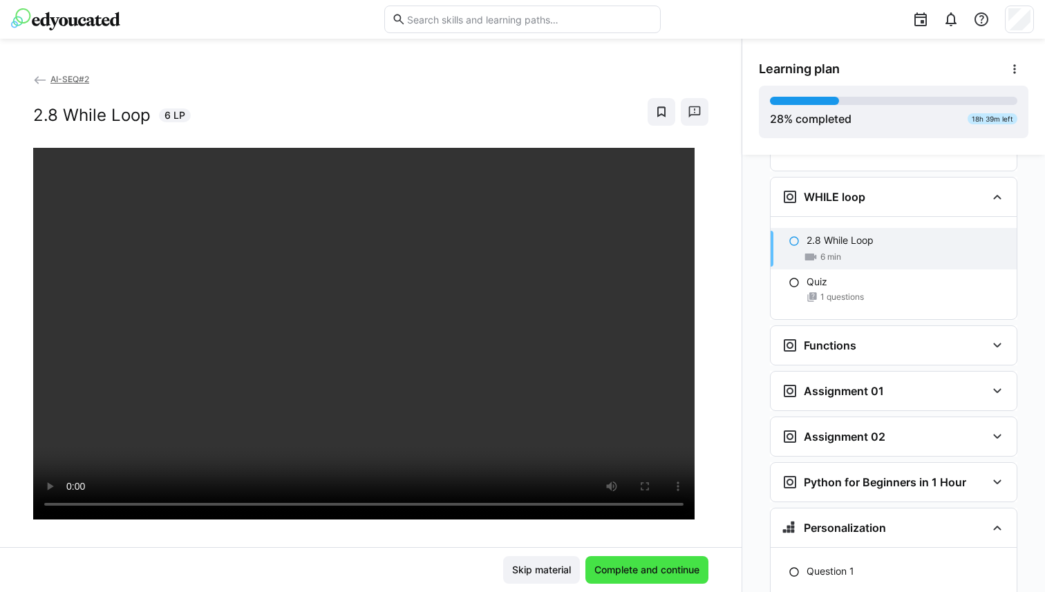
click at [629, 580] on span "Complete and continue" at bounding box center [646, 570] width 123 height 28
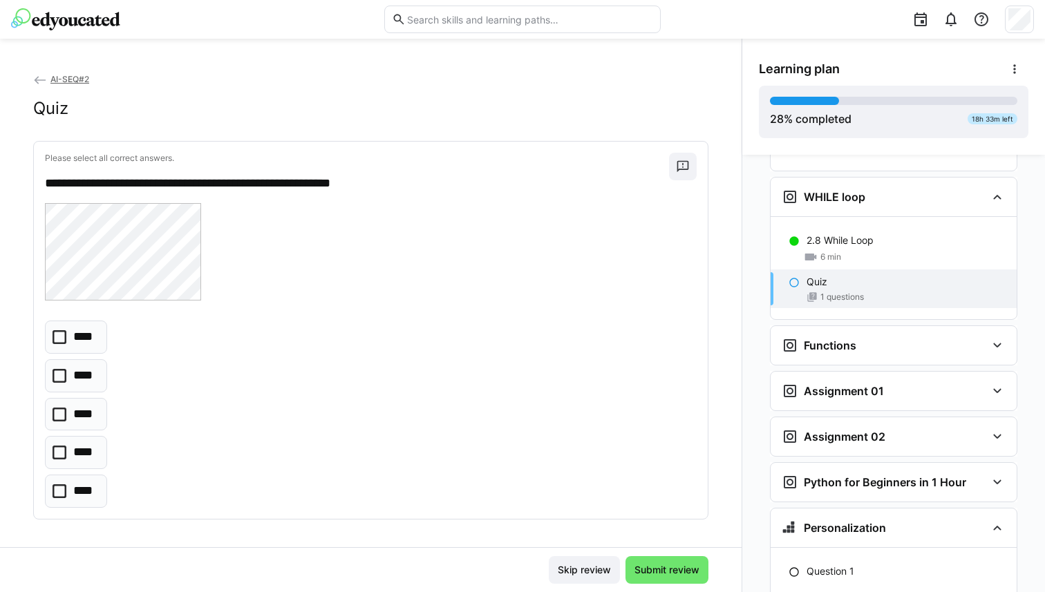
click at [78, 512] on div "**********" at bounding box center [371, 330] width 674 height 377
click at [84, 485] on p "****" at bounding box center [84, 491] width 22 height 18
click at [654, 576] on span "Submit review" at bounding box center [666, 570] width 69 height 14
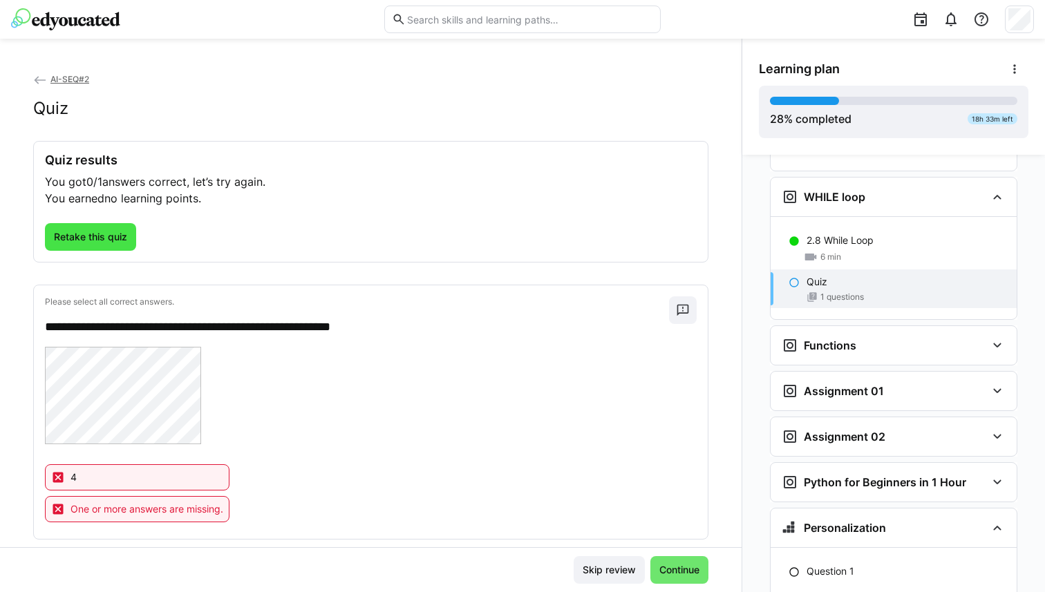
click at [102, 241] on span "Retake this quiz" at bounding box center [90, 237] width 77 height 14
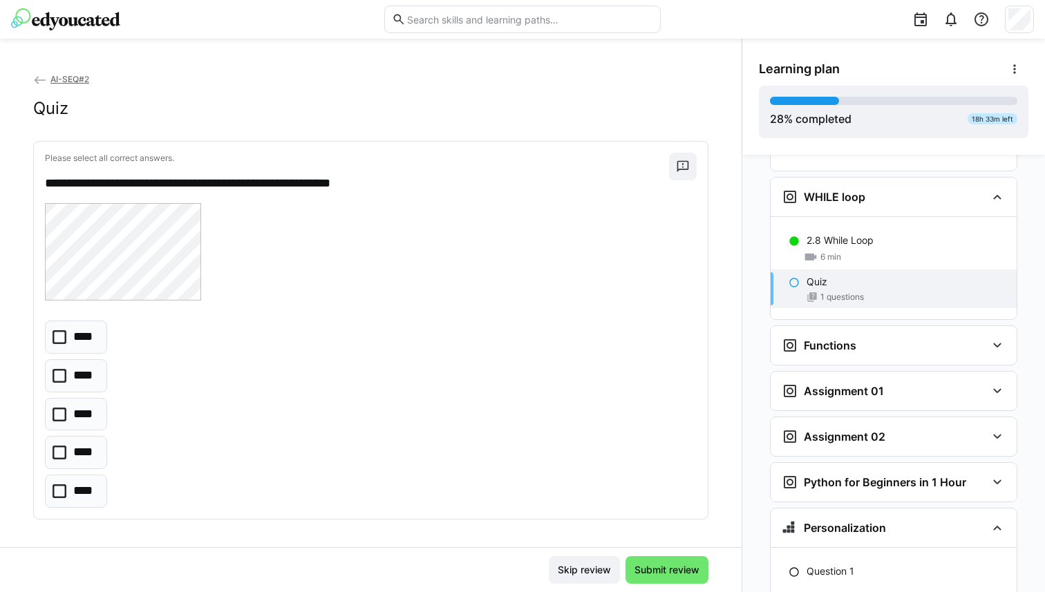
click at [82, 410] on p "****" at bounding box center [84, 415] width 23 height 18
click at [698, 577] on span "Submit review" at bounding box center [666, 570] width 83 height 28
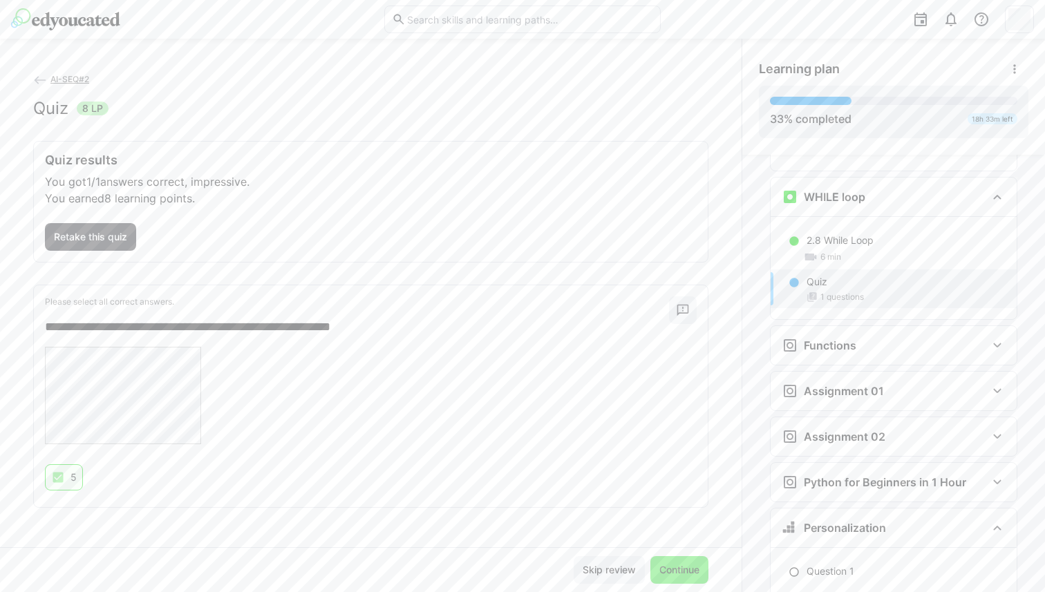
click at [685, 573] on span "Continue" at bounding box center [679, 570] width 44 height 14
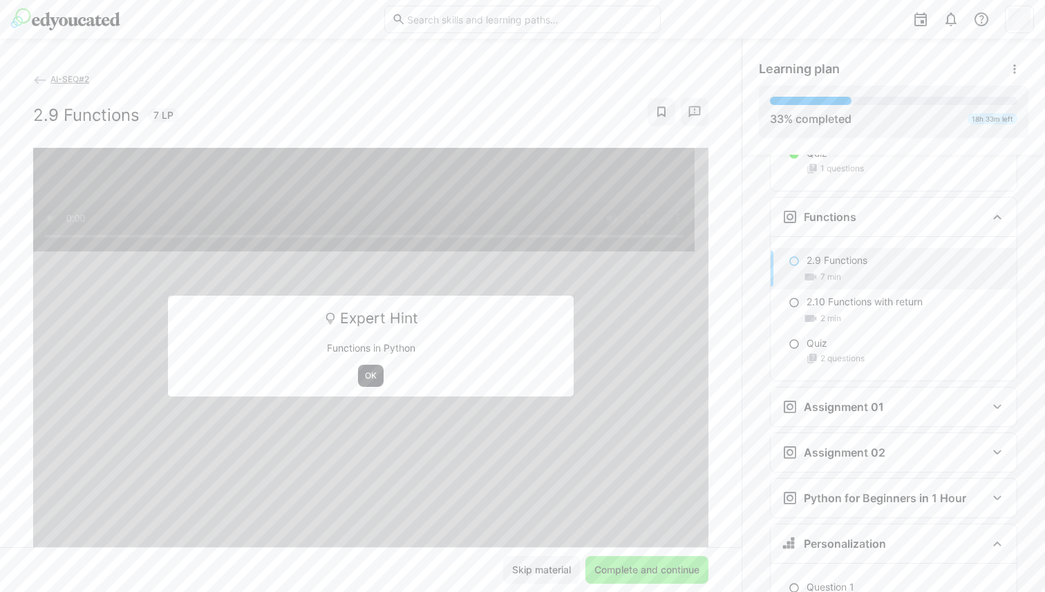
scroll to position [1367, 0]
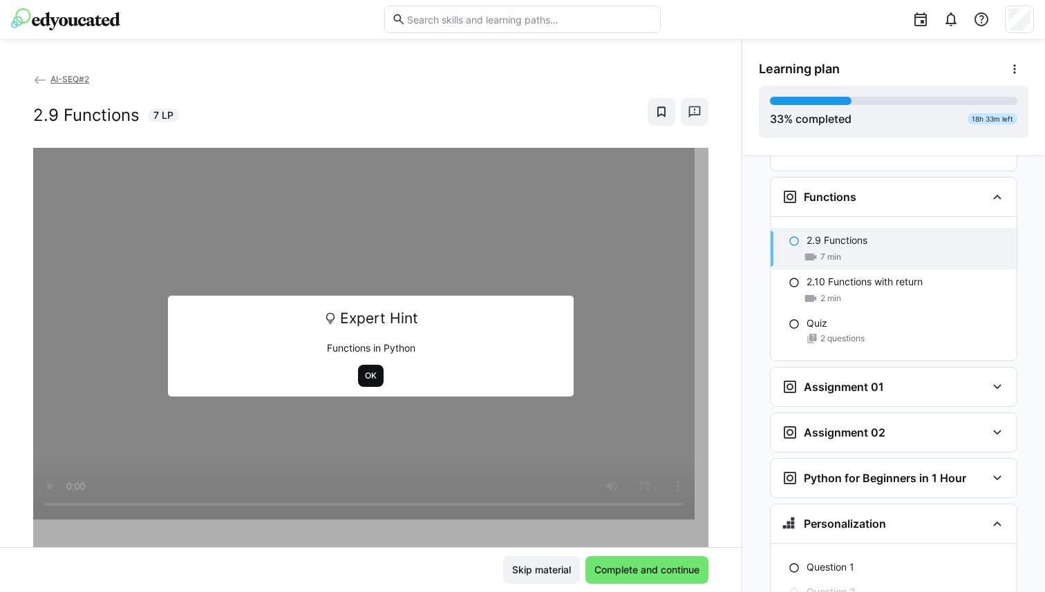
click at [358, 366] on span "OK" at bounding box center [371, 376] width 26 height 22
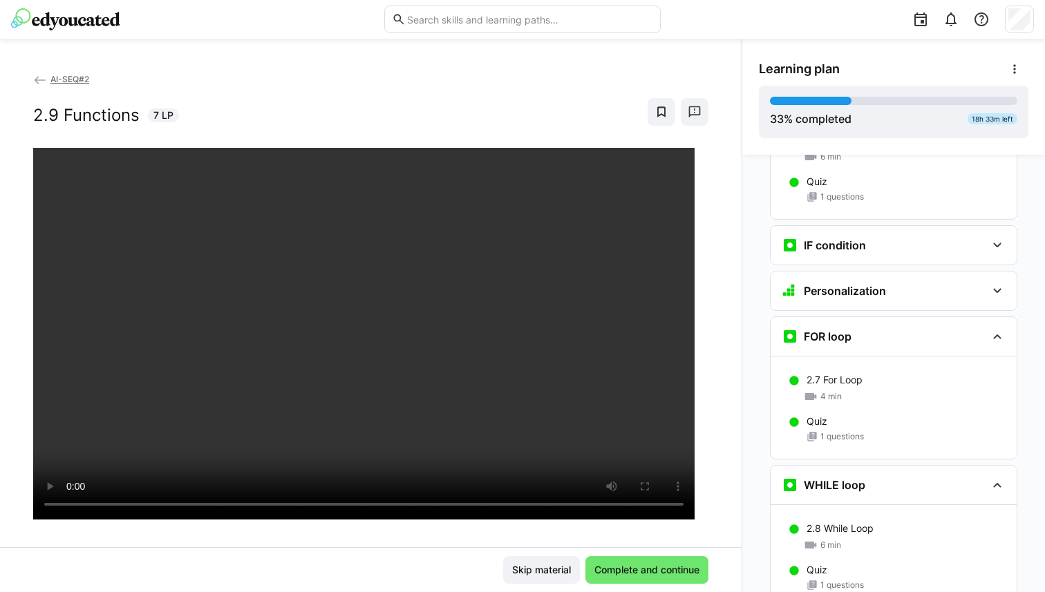
scroll to position [926, 0]
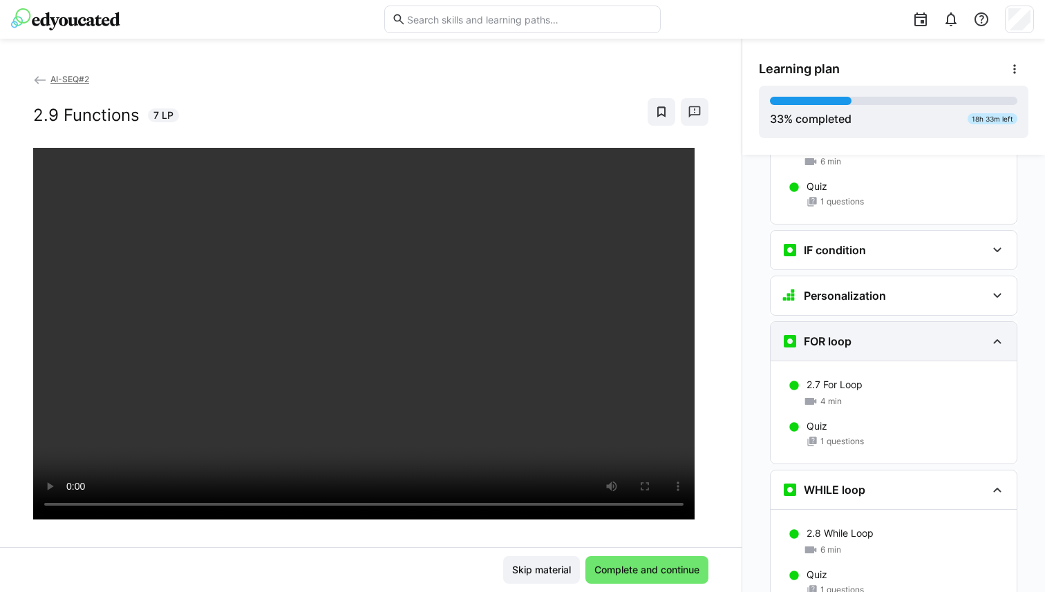
click at [803, 334] on h3 "FOR loop" at bounding box center [827, 341] width 48 height 14
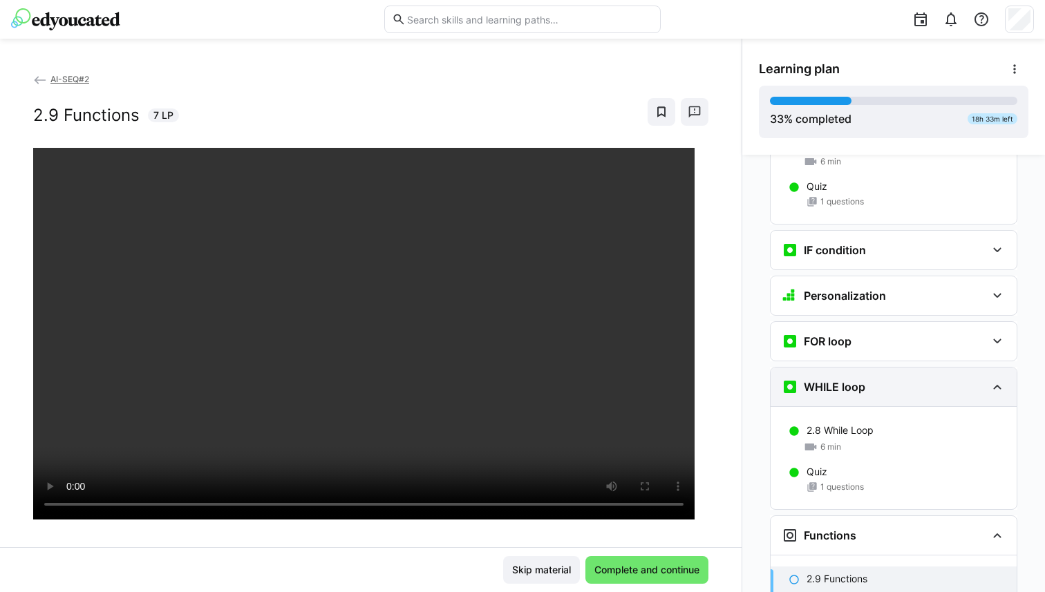
click at [811, 379] on div "WHILE loop" at bounding box center [823, 387] width 84 height 17
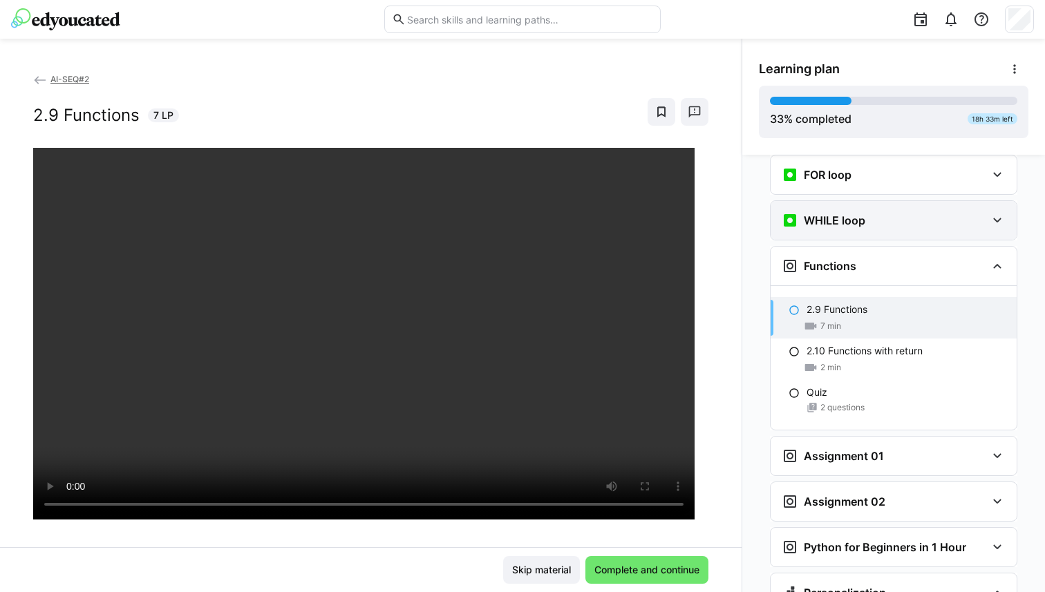
scroll to position [1093, 0]
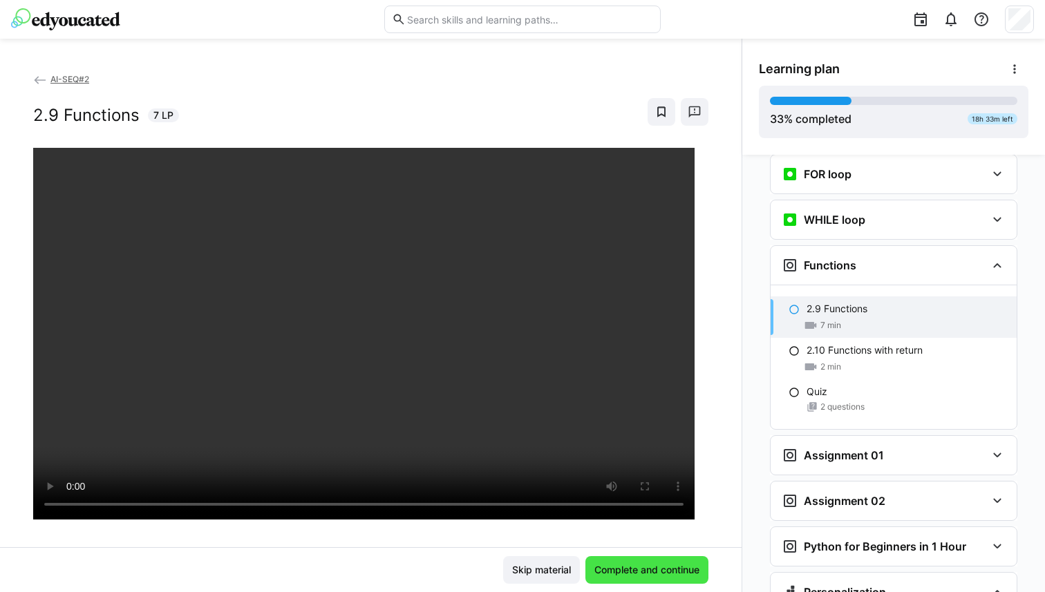
click at [625, 557] on span "Complete and continue" at bounding box center [646, 570] width 123 height 28
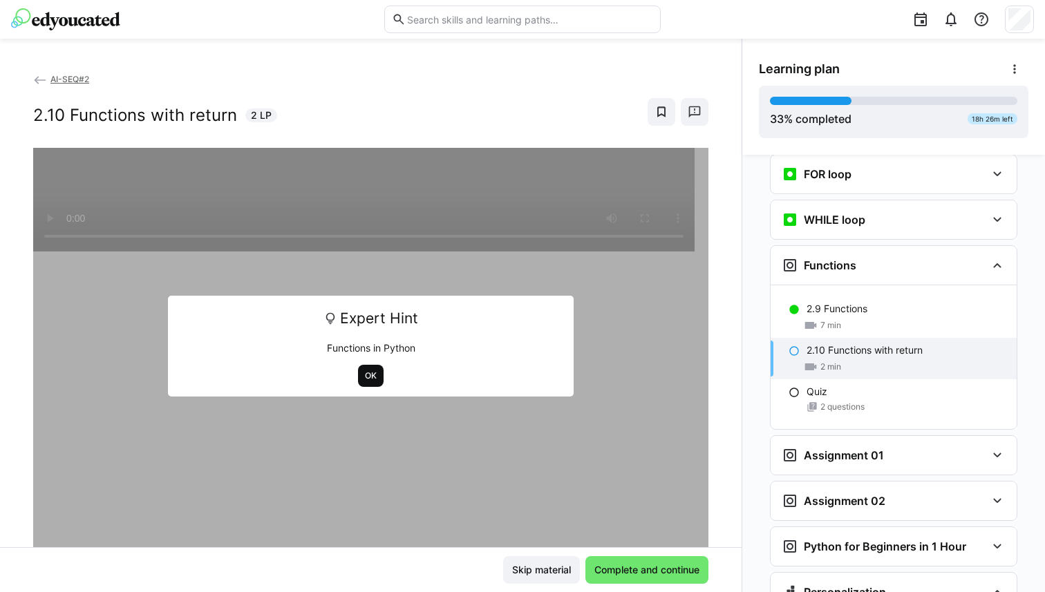
click at [363, 381] on span "OK" at bounding box center [370, 375] width 15 height 11
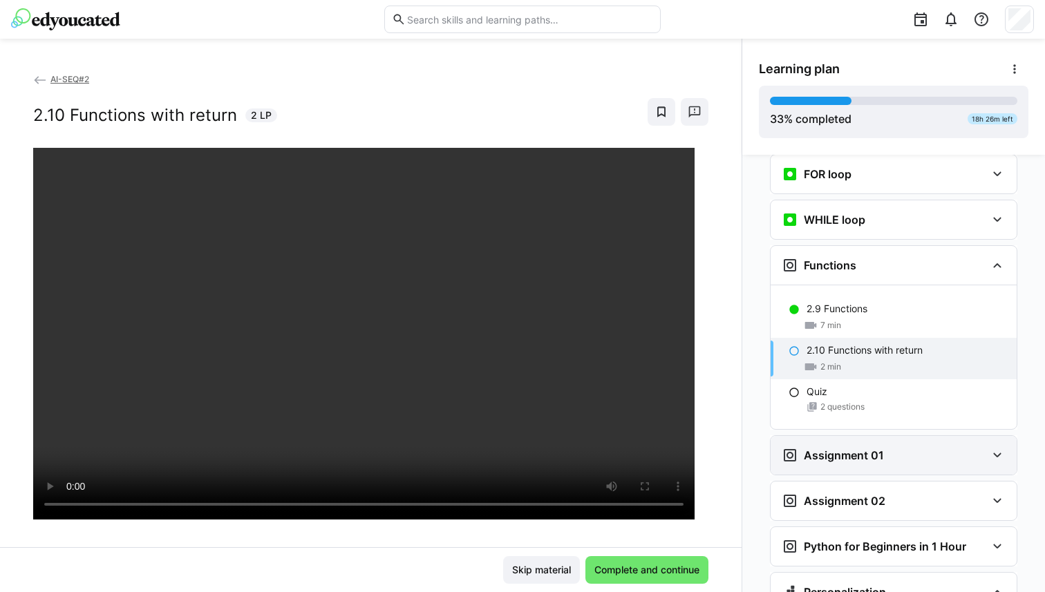
click at [804, 447] on div "Assignment 01" at bounding box center [832, 455] width 102 height 17
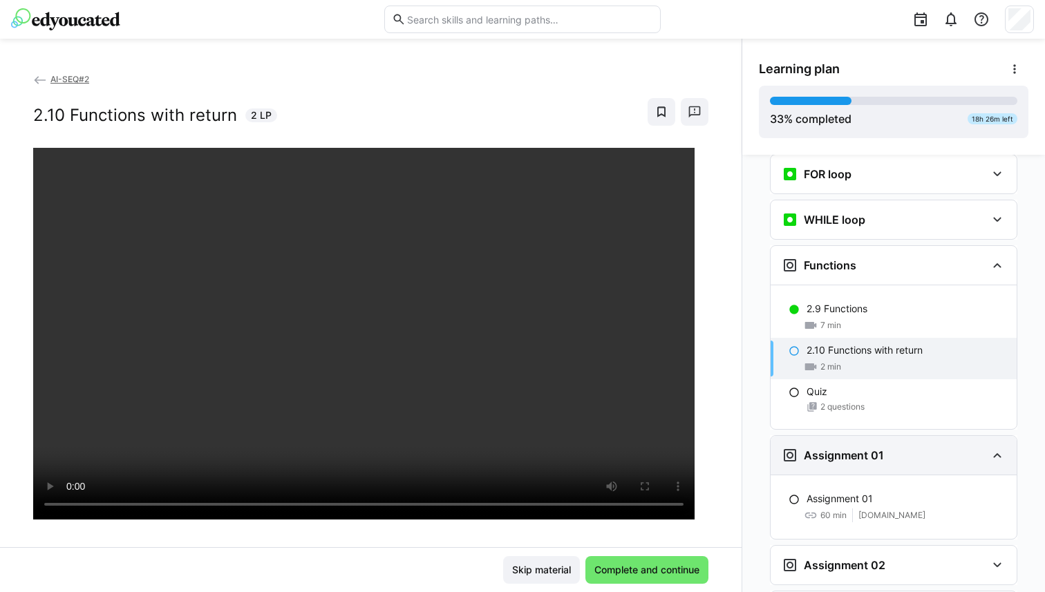
click at [804, 447] on div "Assignment 01" at bounding box center [832, 455] width 102 height 17
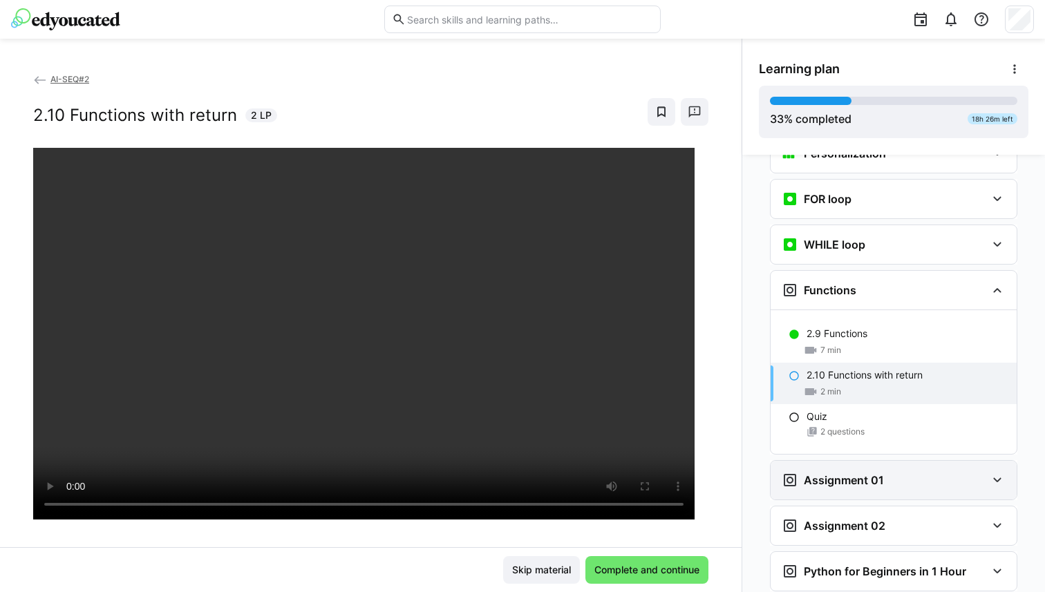
scroll to position [1067, 0]
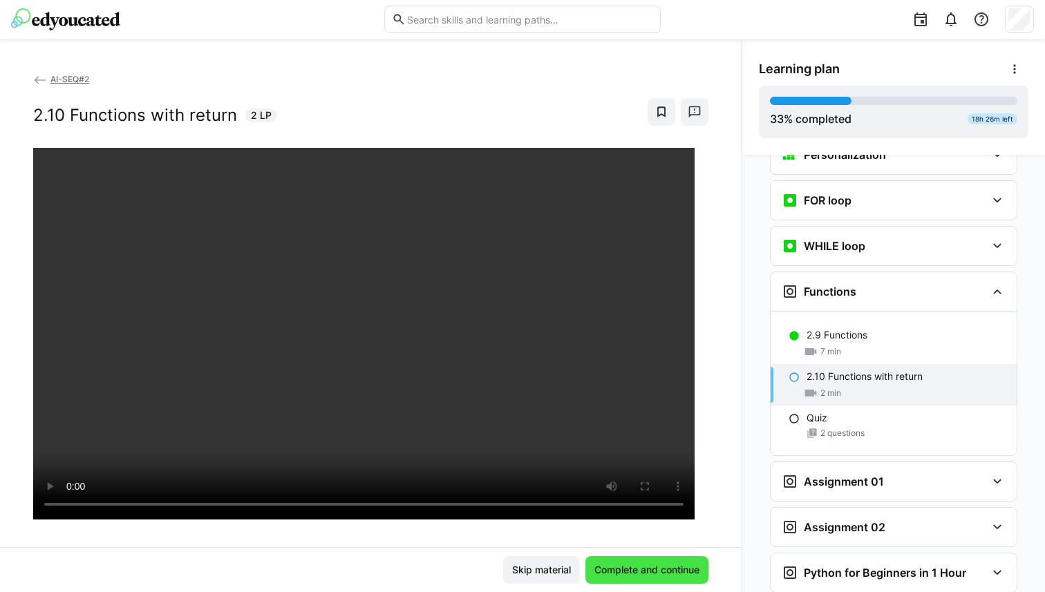
click at [622, 558] on span "Complete and continue" at bounding box center [646, 570] width 123 height 28
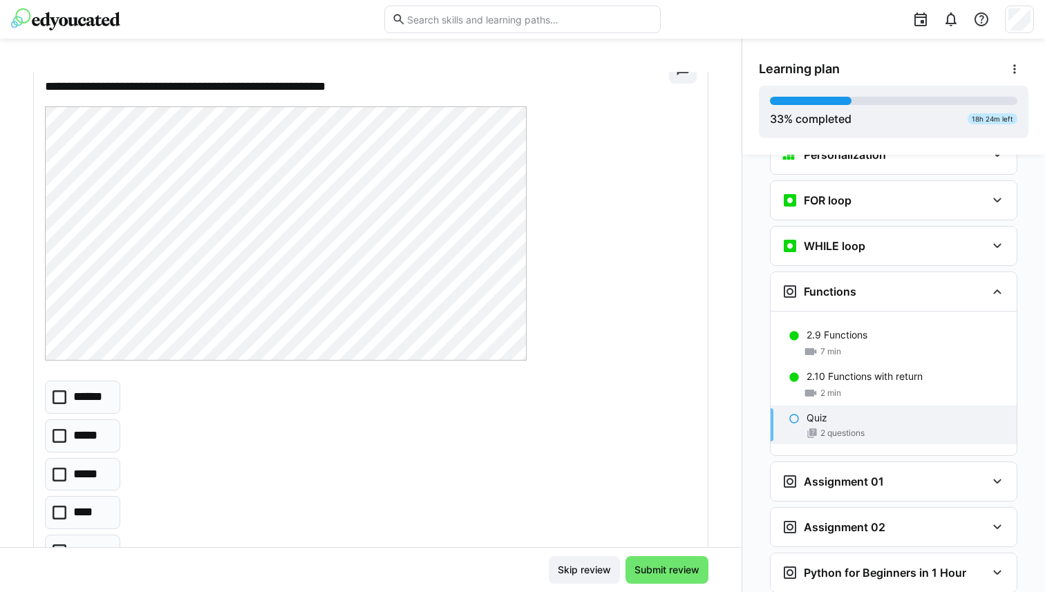
scroll to position [122, 0]
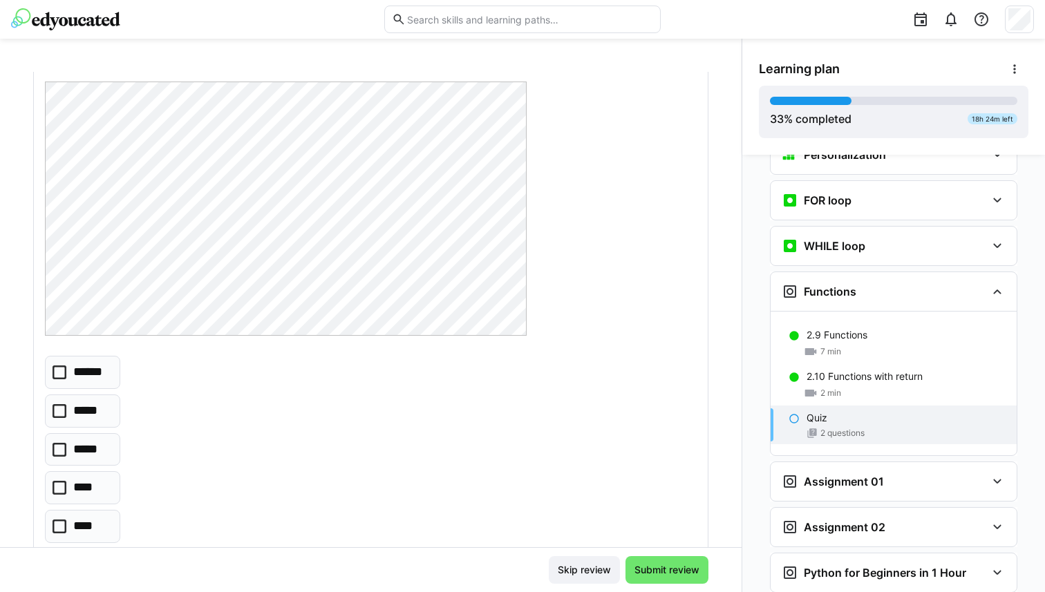
click at [97, 383] on eds-checkbox "******" at bounding box center [82, 372] width 75 height 33
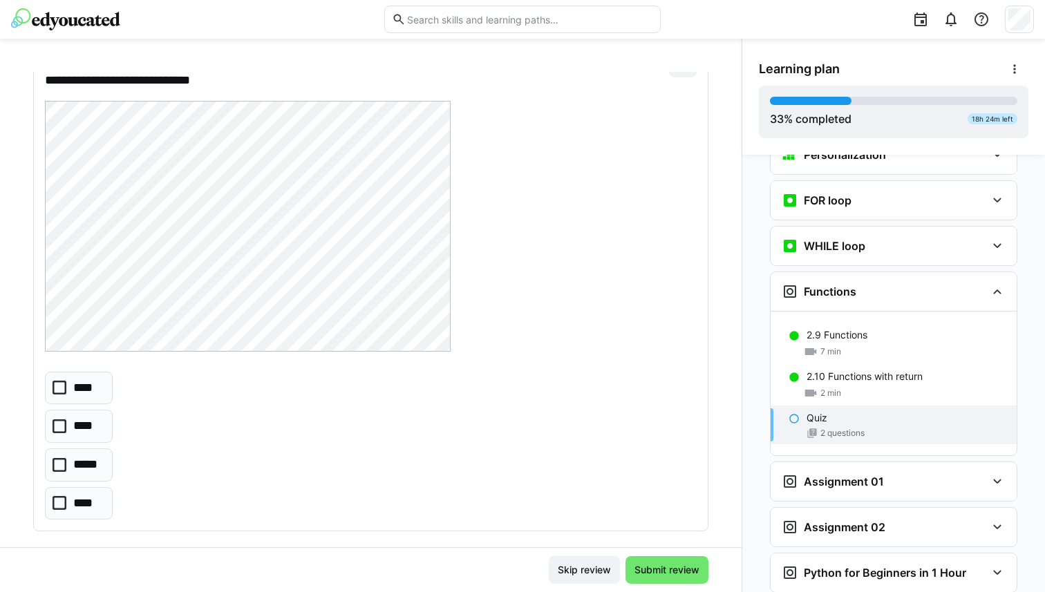
scroll to position [661, 0]
click at [98, 464] on p "*****" at bounding box center [87, 464] width 29 height 18
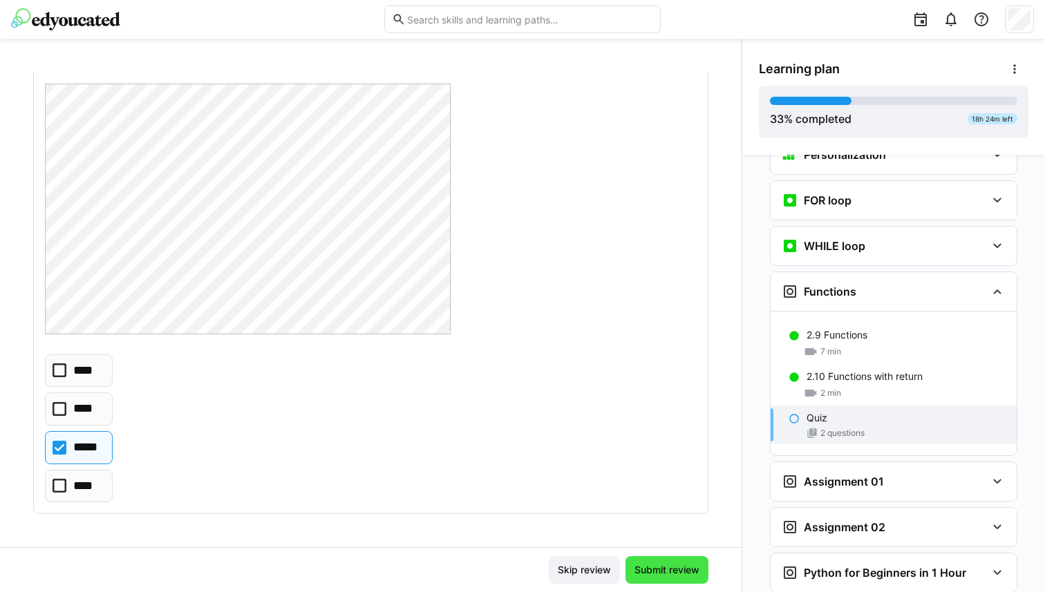
click at [632, 564] on span "Submit review" at bounding box center [666, 570] width 69 height 14
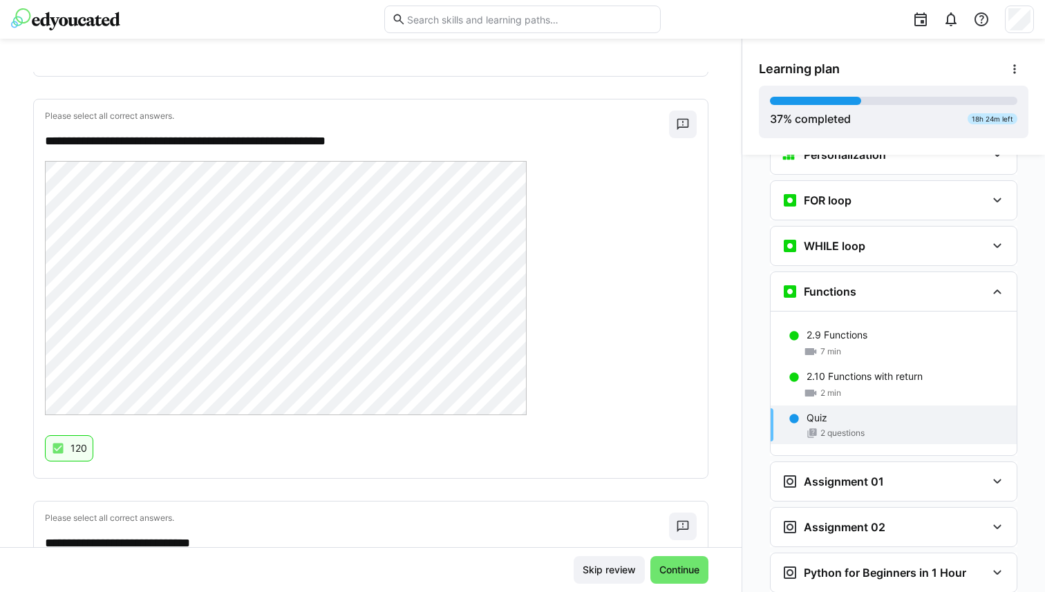
scroll to position [0, 0]
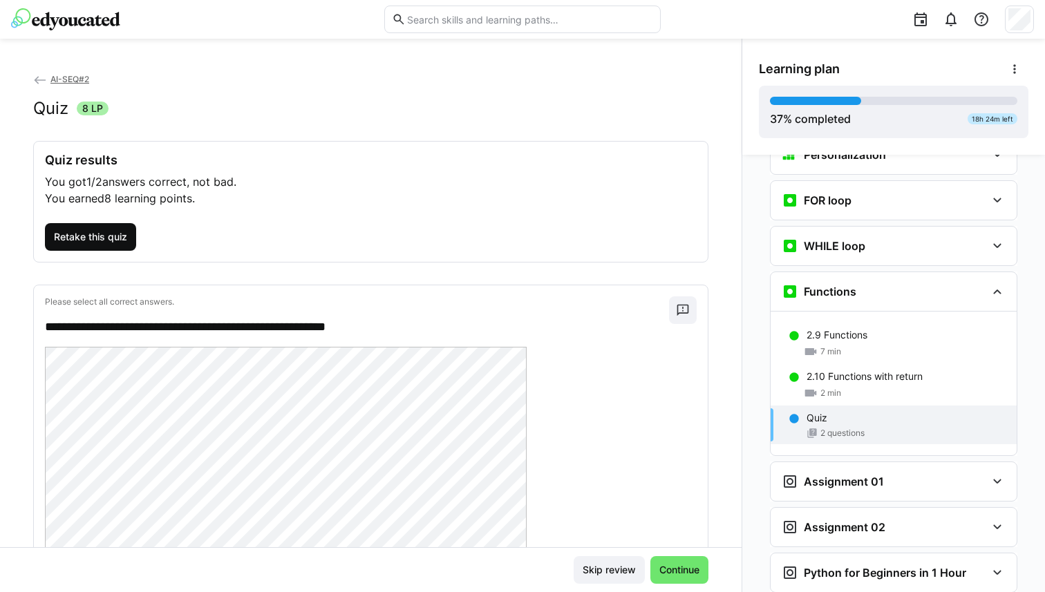
click at [125, 245] on span "Retake this quiz" at bounding box center [90, 237] width 91 height 28
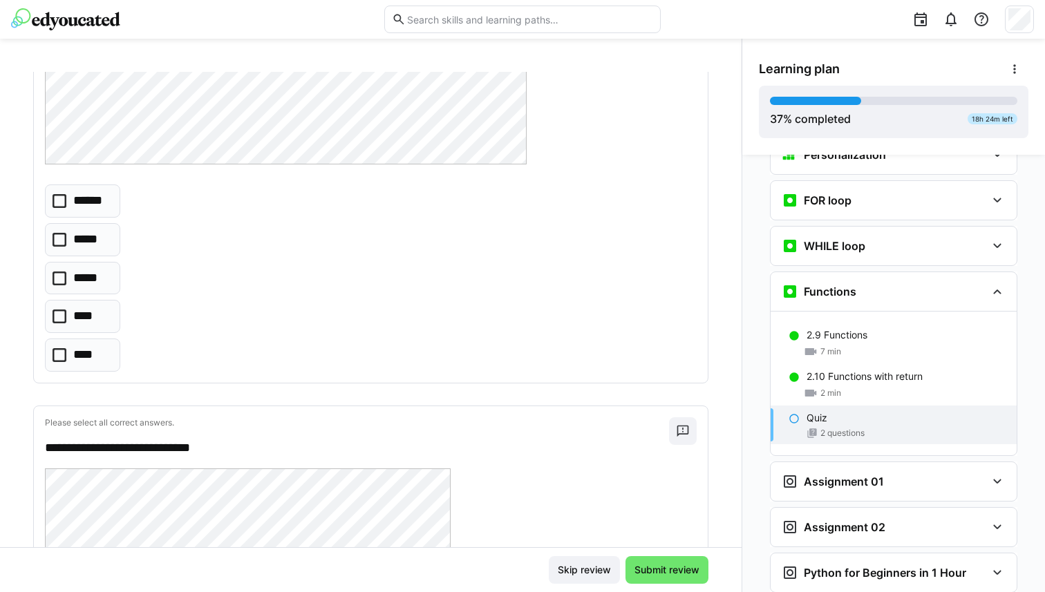
scroll to position [350, 0]
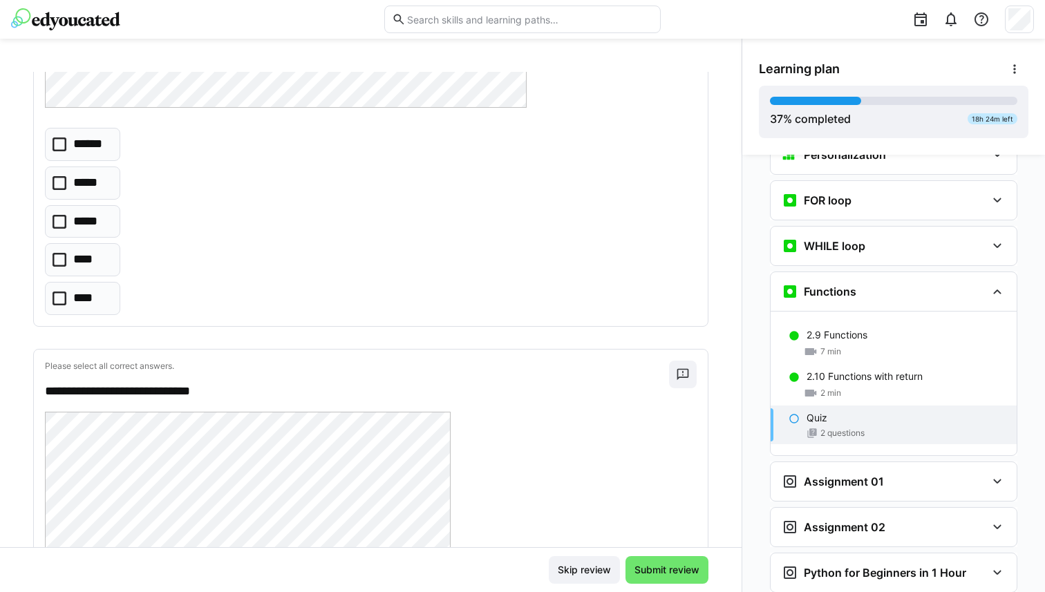
click at [88, 161] on app-quiz-question-multiple-choice-component "****** ***** ***** **** ****" at bounding box center [82, 221] width 75 height 187
click at [61, 146] on icon at bounding box center [60, 144] width 14 height 14
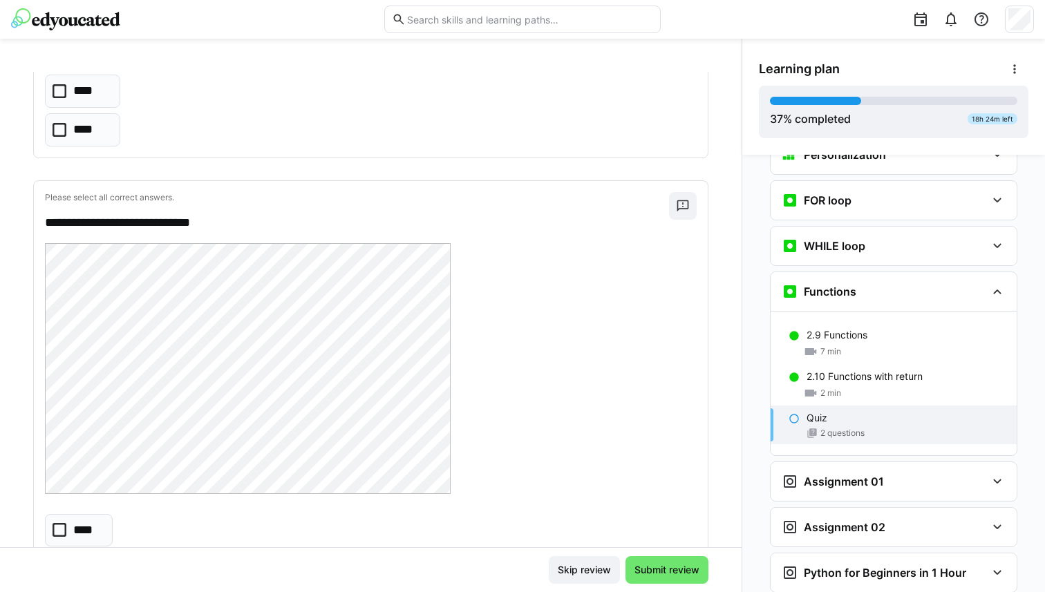
scroll to position [678, 0]
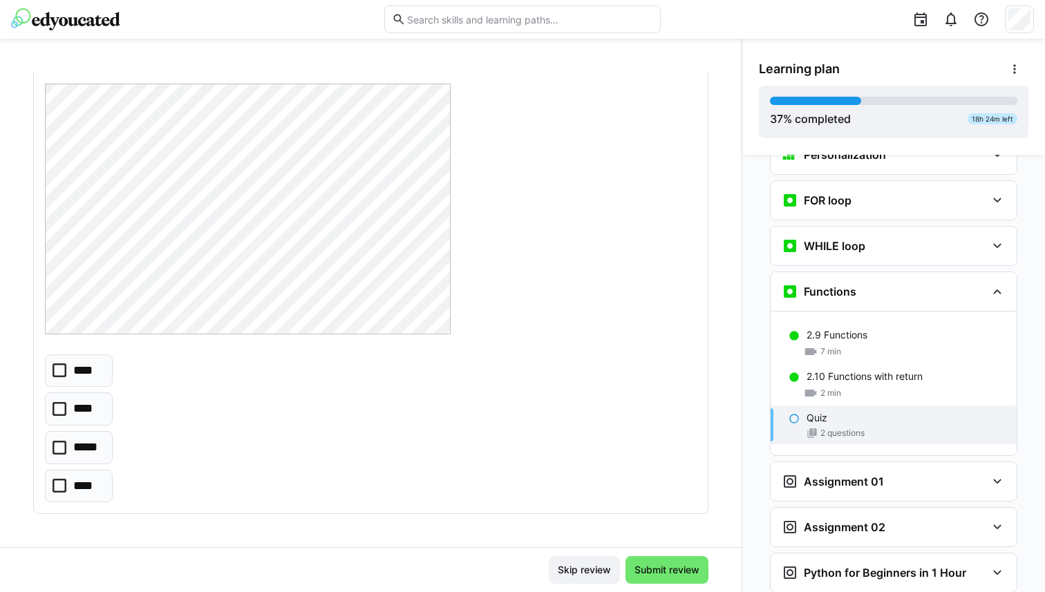
click at [64, 372] on icon at bounding box center [60, 370] width 14 height 14
click at [649, 569] on span "Submit review" at bounding box center [666, 570] width 69 height 14
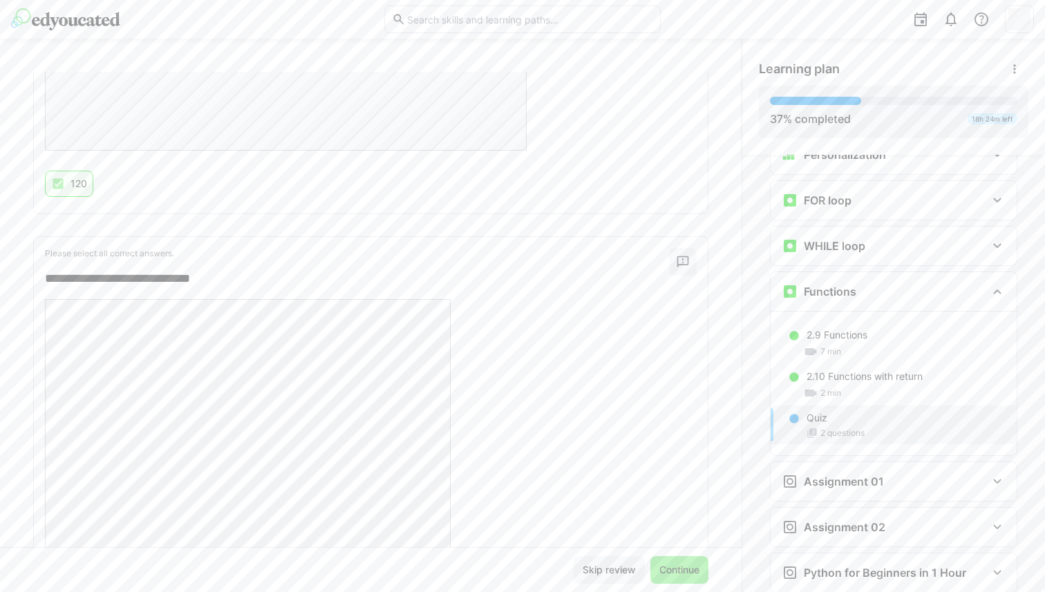
scroll to position [550, 0]
click at [660, 570] on span "Continue" at bounding box center [679, 570] width 44 height 14
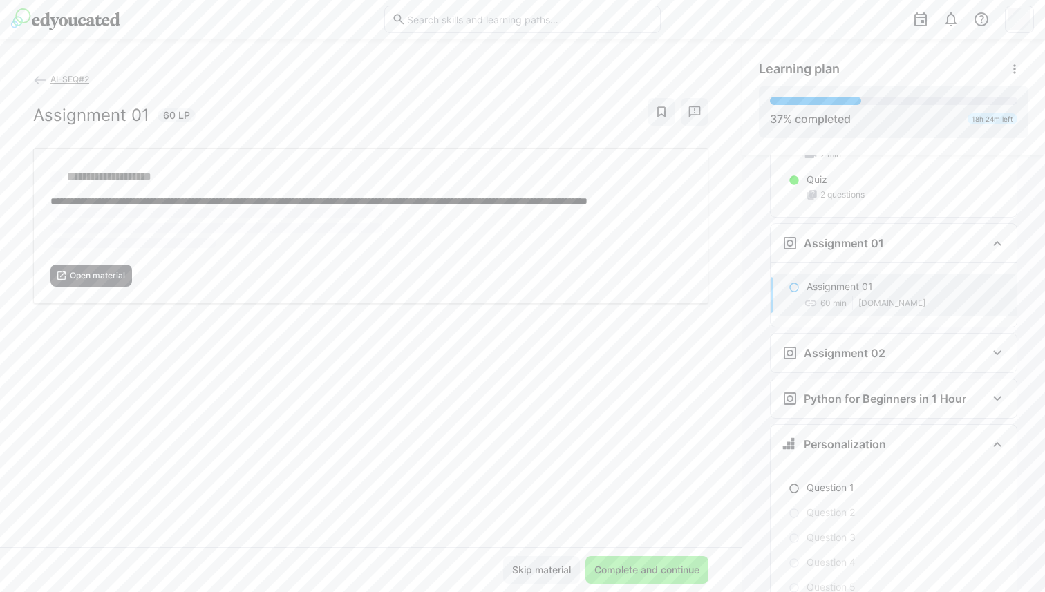
scroll to position [1306, 0]
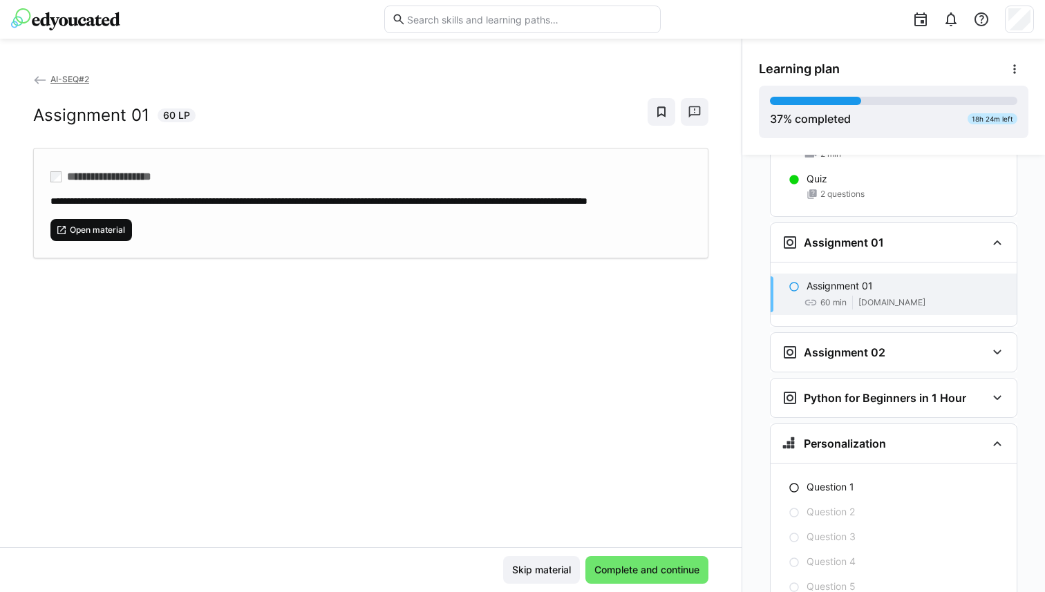
click at [106, 236] on span "Open material" at bounding box center [97, 230] width 58 height 11
click at [102, 236] on span "Open material" at bounding box center [97, 230] width 58 height 11
click at [621, 568] on span "Complete and continue" at bounding box center [646, 570] width 109 height 14
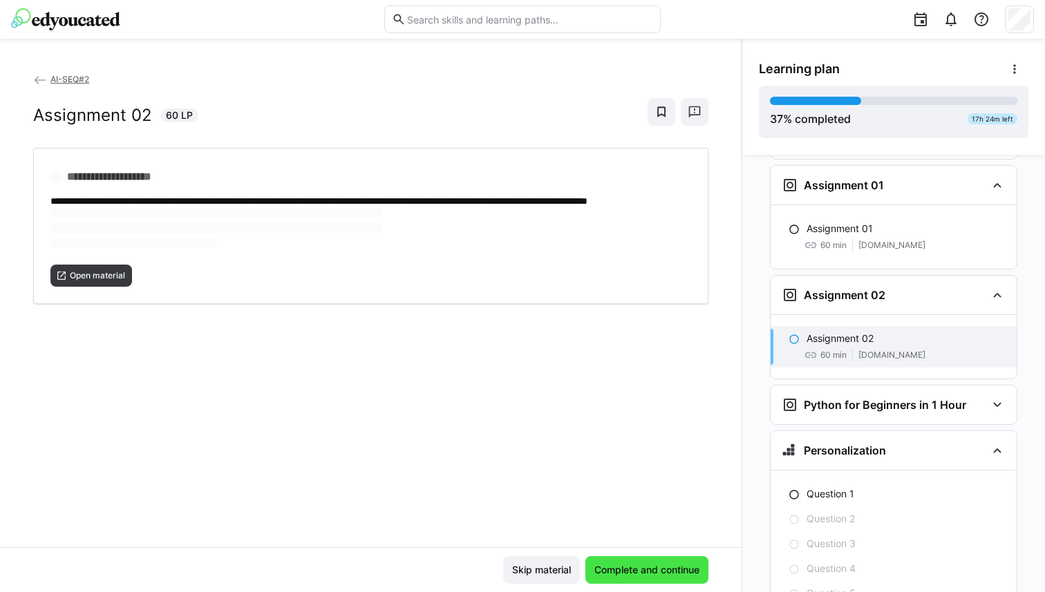
scroll to position [1370, 0]
